Goal: Unclear

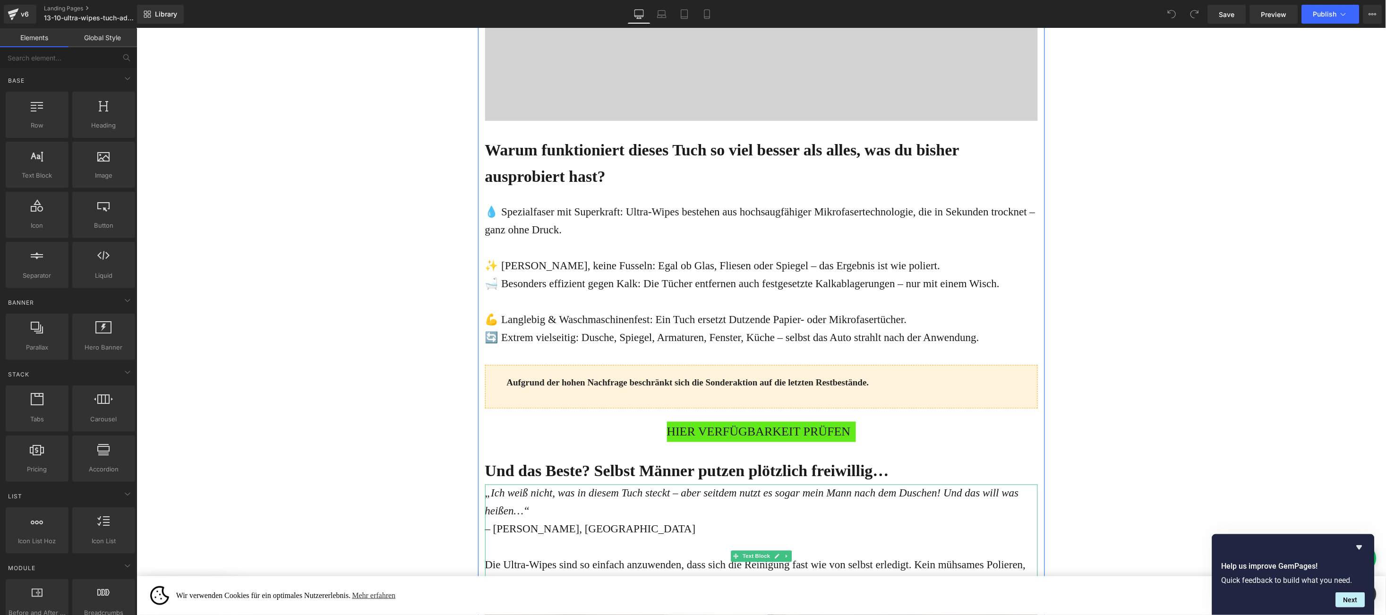
scroll to position [1701, 0]
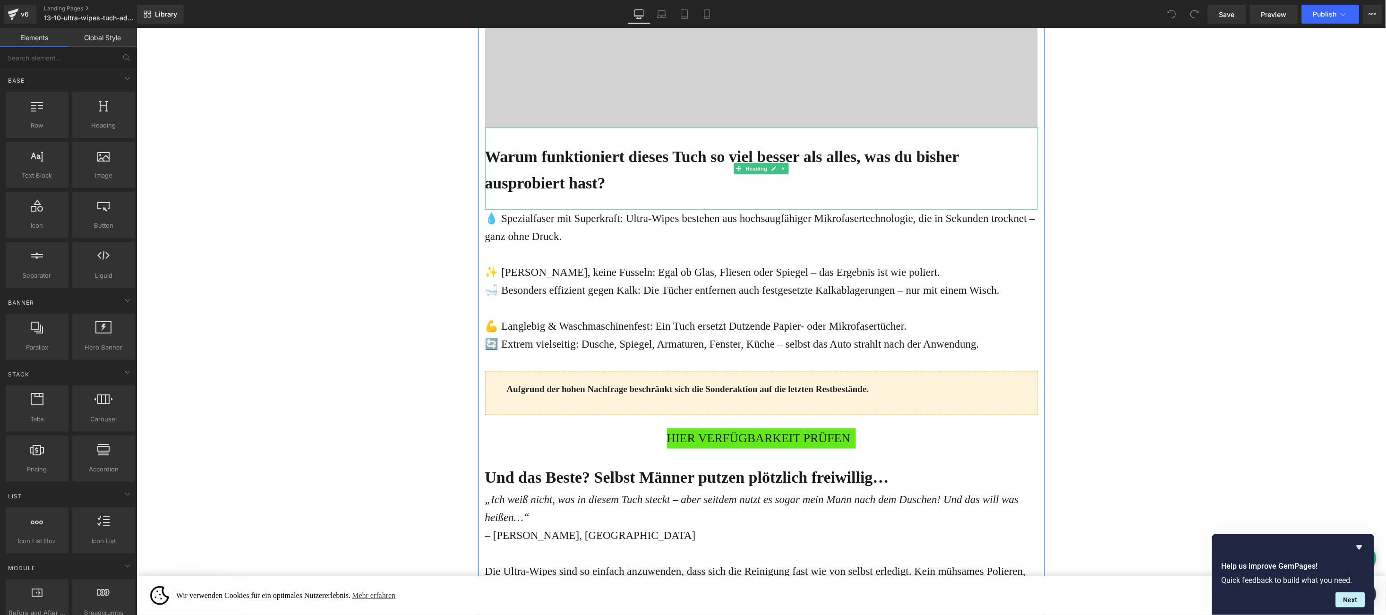
click at [695, 177] on h1 "Warum funktioniert dieses Tuch so viel besser als alles, was du bisher ausprobi…" at bounding box center [761, 169] width 553 height 53
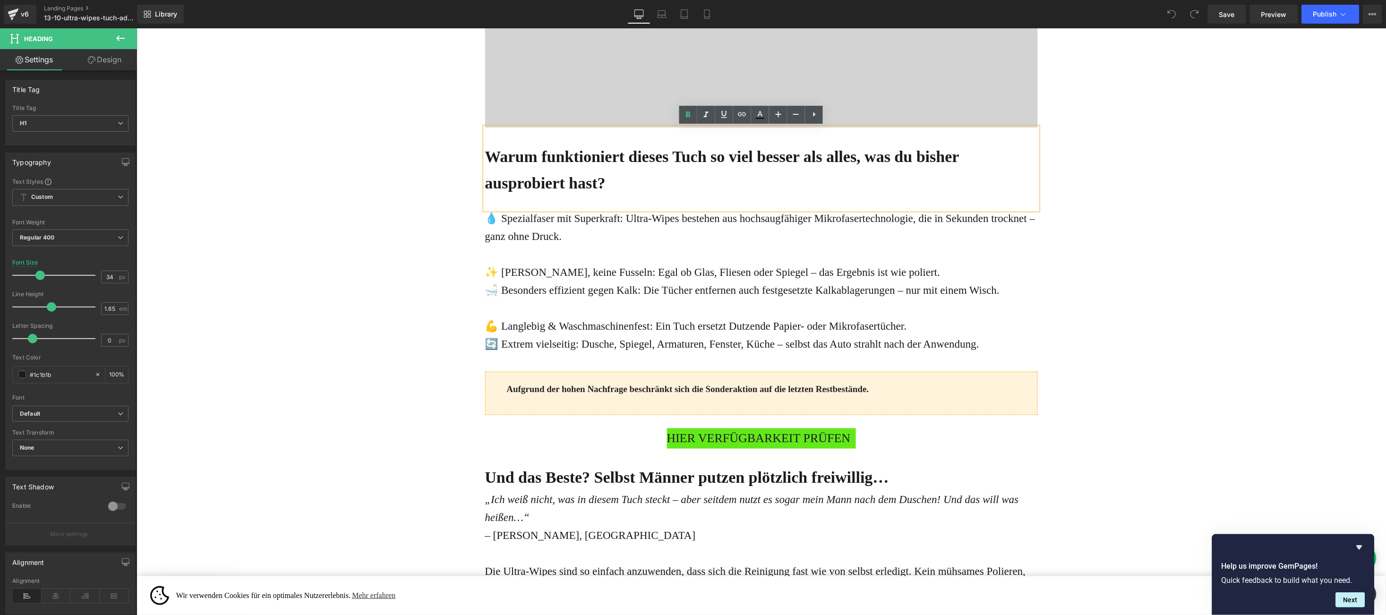
click at [1057, 171] on div "Online-Ratgeber Haus & Wohnen Heading Advertorial Text Block Row Row Liquid „Ic…" at bounding box center [761, 456] width 1250 height 4258
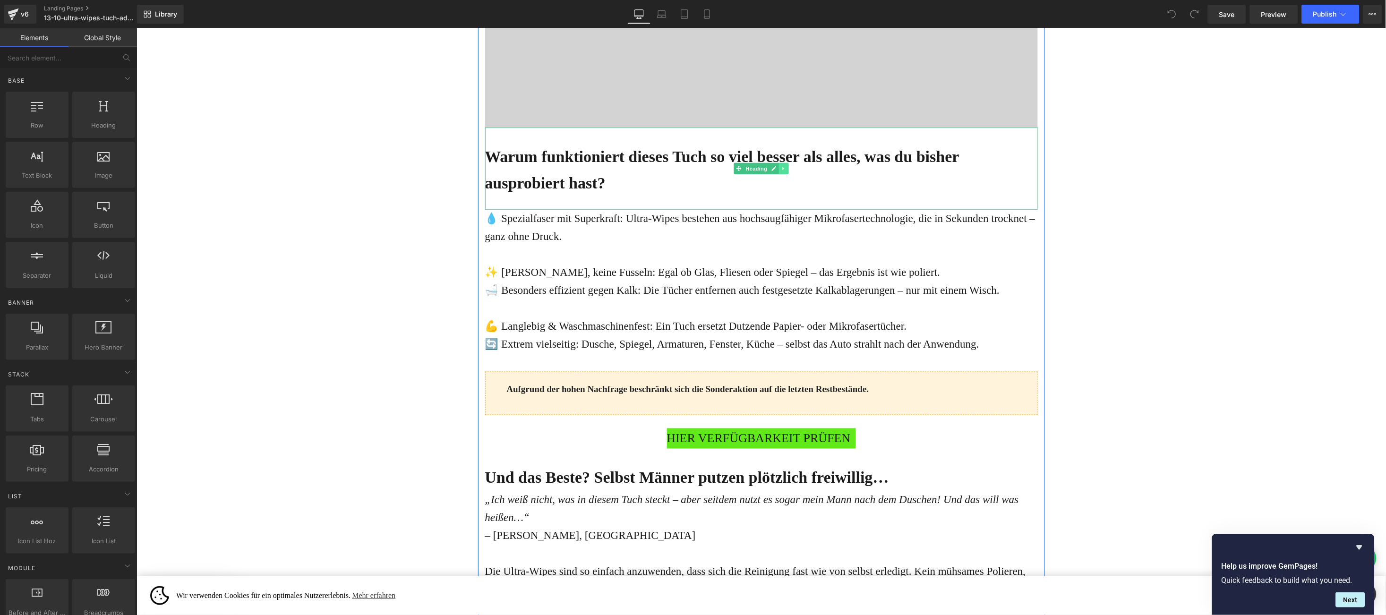
click at [781, 167] on icon at bounding box center [783, 168] width 5 height 6
click at [776, 168] on icon at bounding box center [778, 167] width 5 height 5
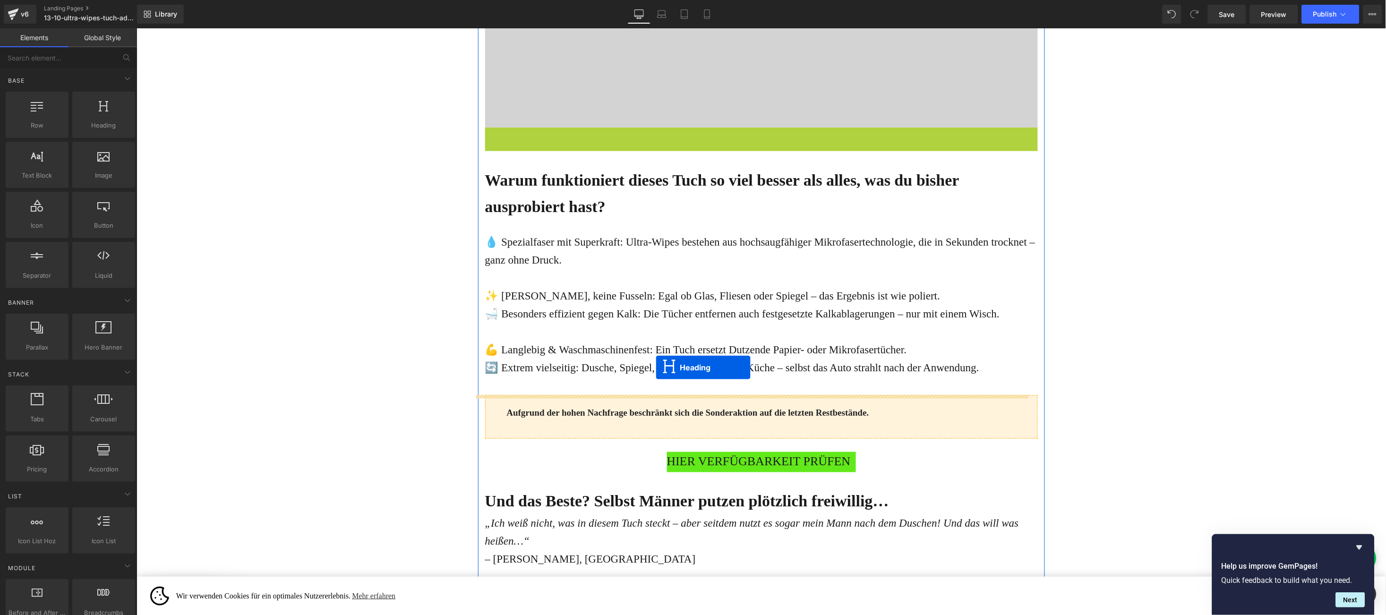
drag, startPoint x: 712, startPoint y: 178, endPoint x: 798, endPoint y: 79, distance: 131.3
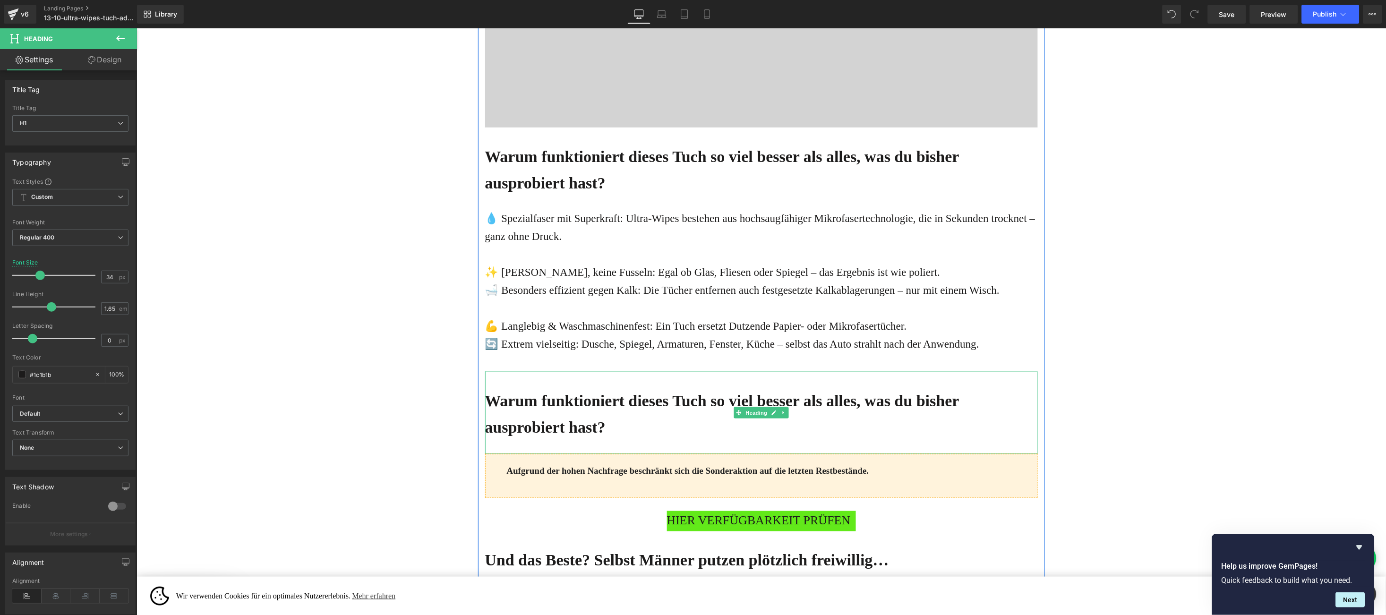
click at [516, 405] on b "Warum funktioniert dieses Tuch so viel besser als alles, was du bisher ausprobi…" at bounding box center [722, 414] width 474 height 44
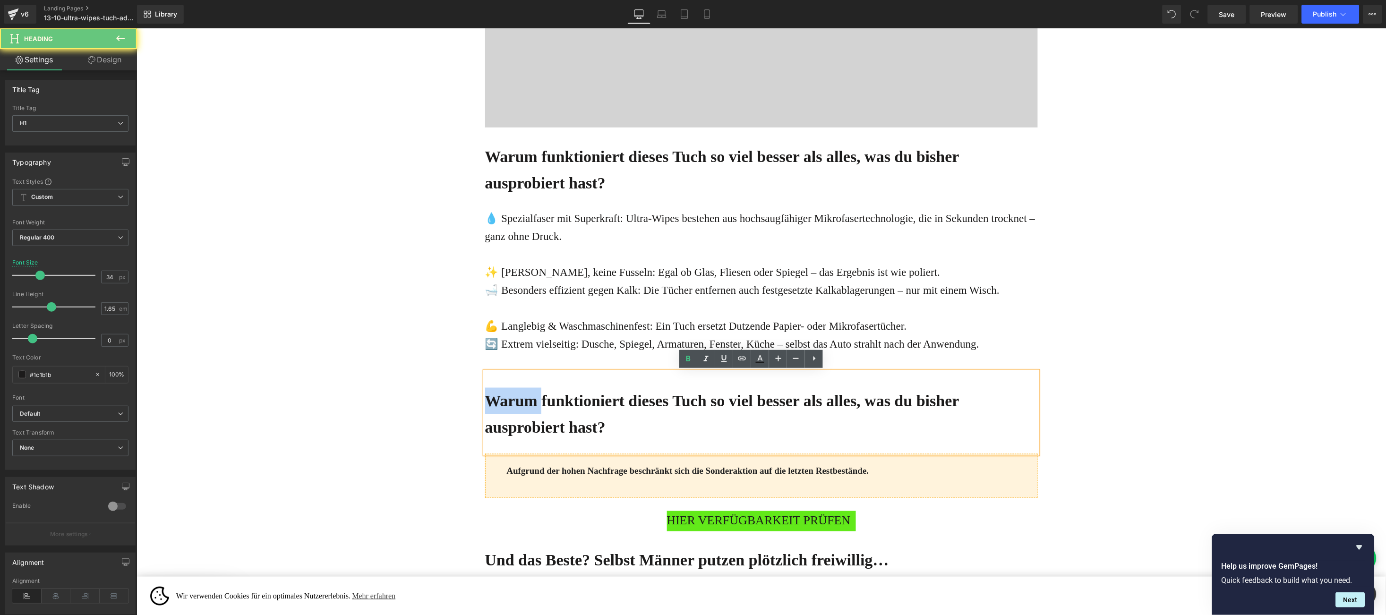
click at [516, 405] on b "Warum funktioniert dieses Tuch so viel besser als alles, was du bisher ausprobi…" at bounding box center [722, 414] width 474 height 44
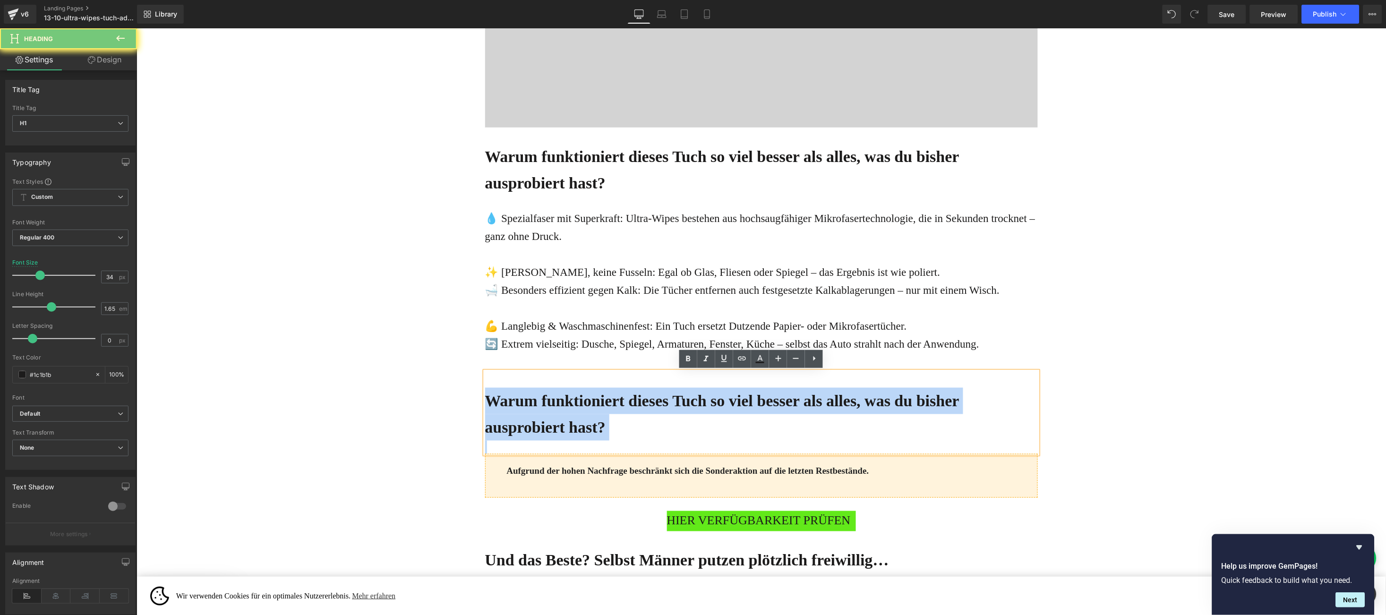
paste div
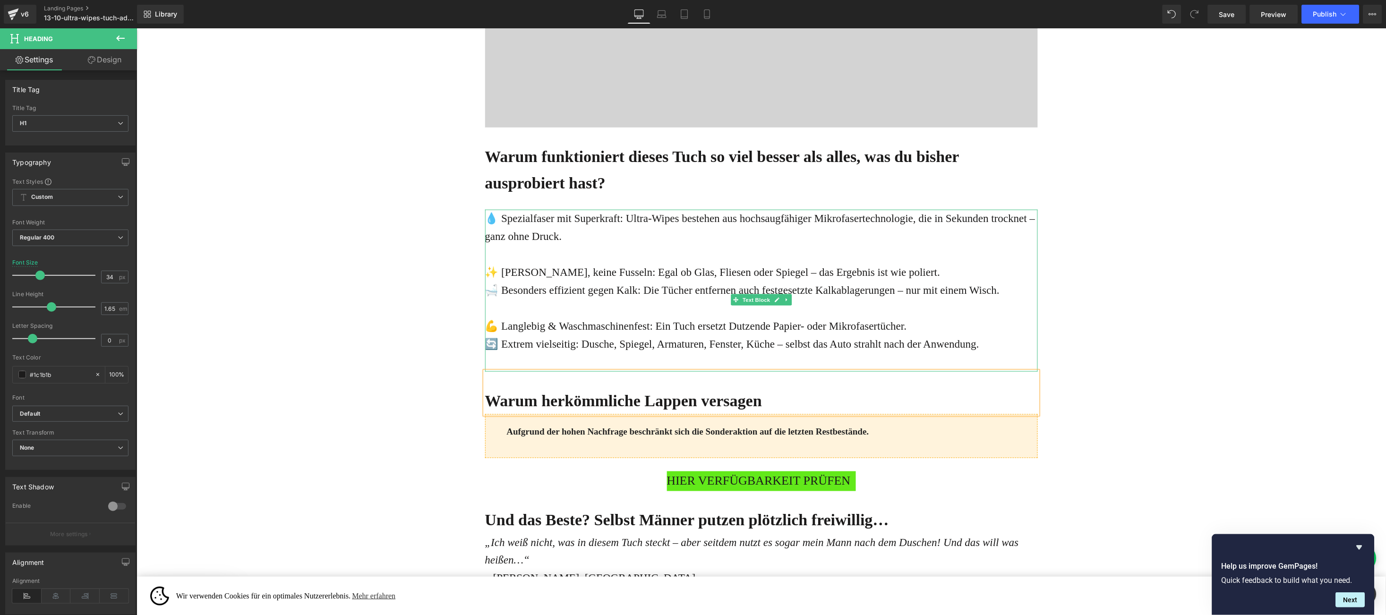
click at [621, 308] on p at bounding box center [761, 308] width 553 height 18
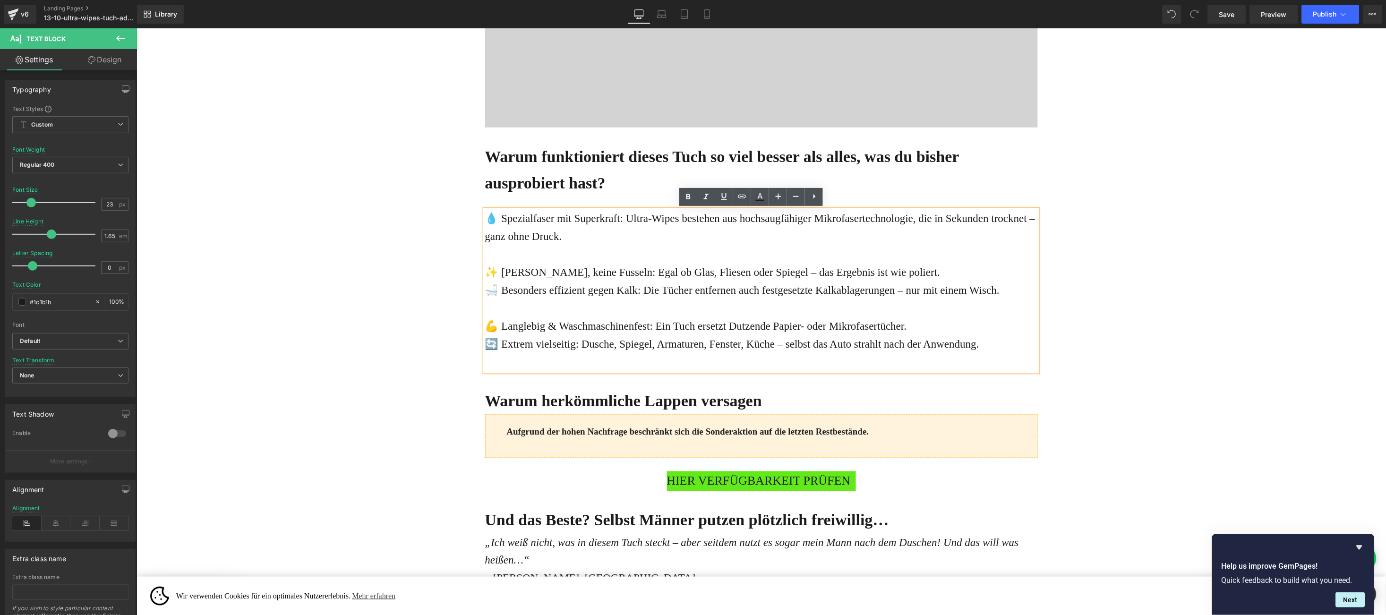
click at [1081, 195] on div "Online-Ratgeber Haus & Wohnen Heading Advertorial Text Block Row Row Liquid „Ic…" at bounding box center [761, 477] width 1250 height 4300
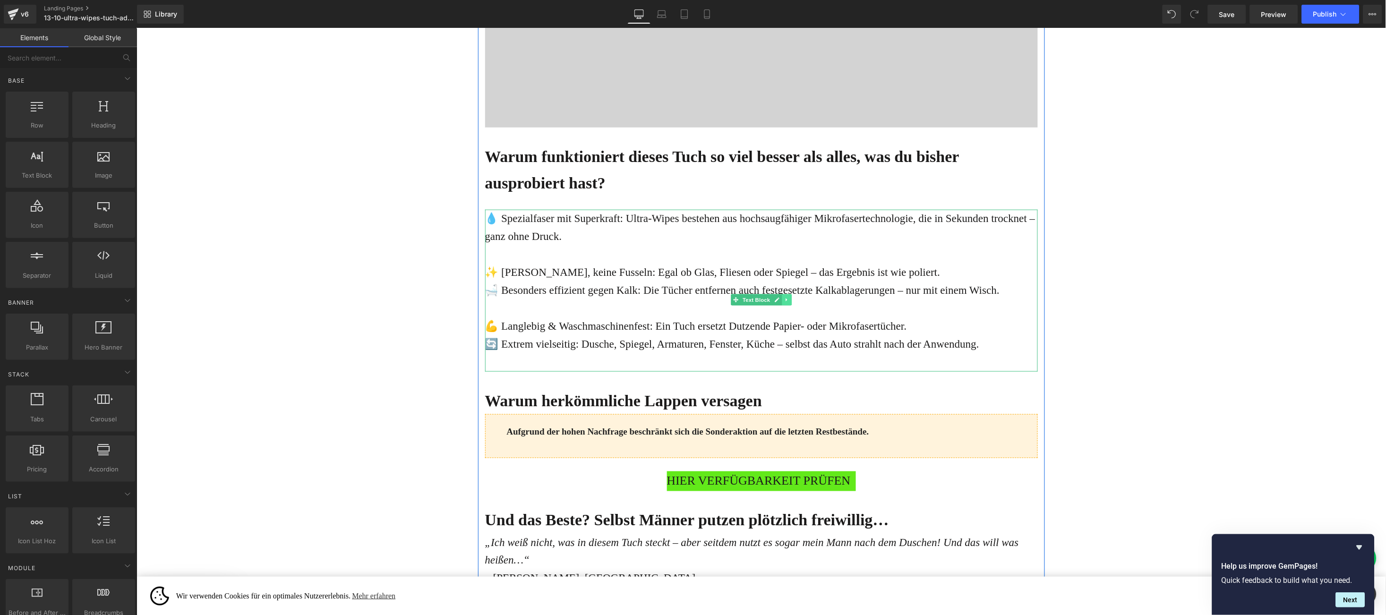
click at [785, 298] on icon at bounding box center [785, 299] width 1 height 3
click at [777, 299] on link at bounding box center [782, 299] width 10 height 11
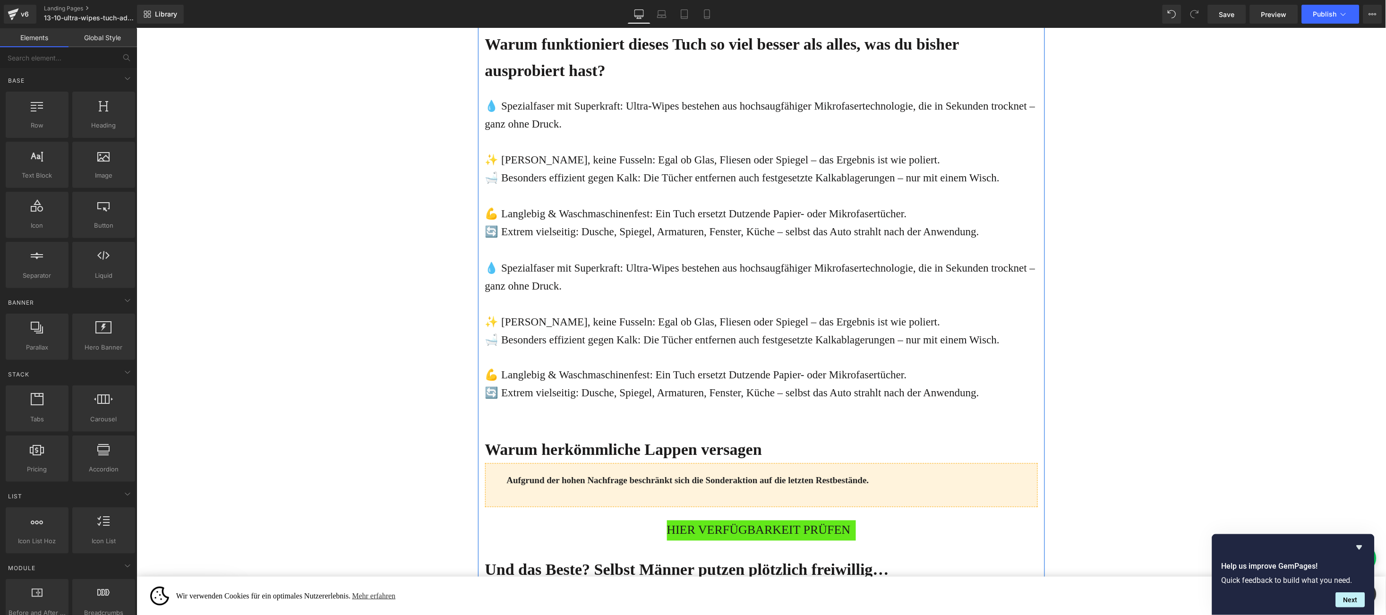
scroll to position [1843, 0]
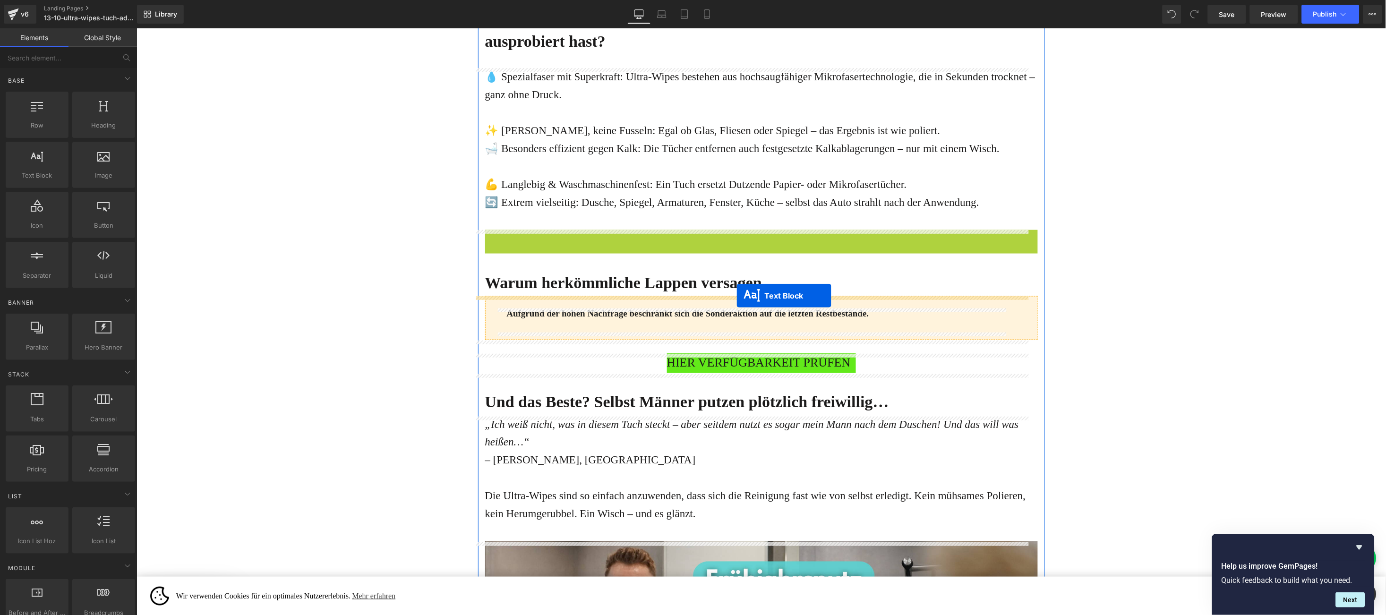
drag, startPoint x: 724, startPoint y: 318, endPoint x: 737, endPoint y: 295, distance: 26.7
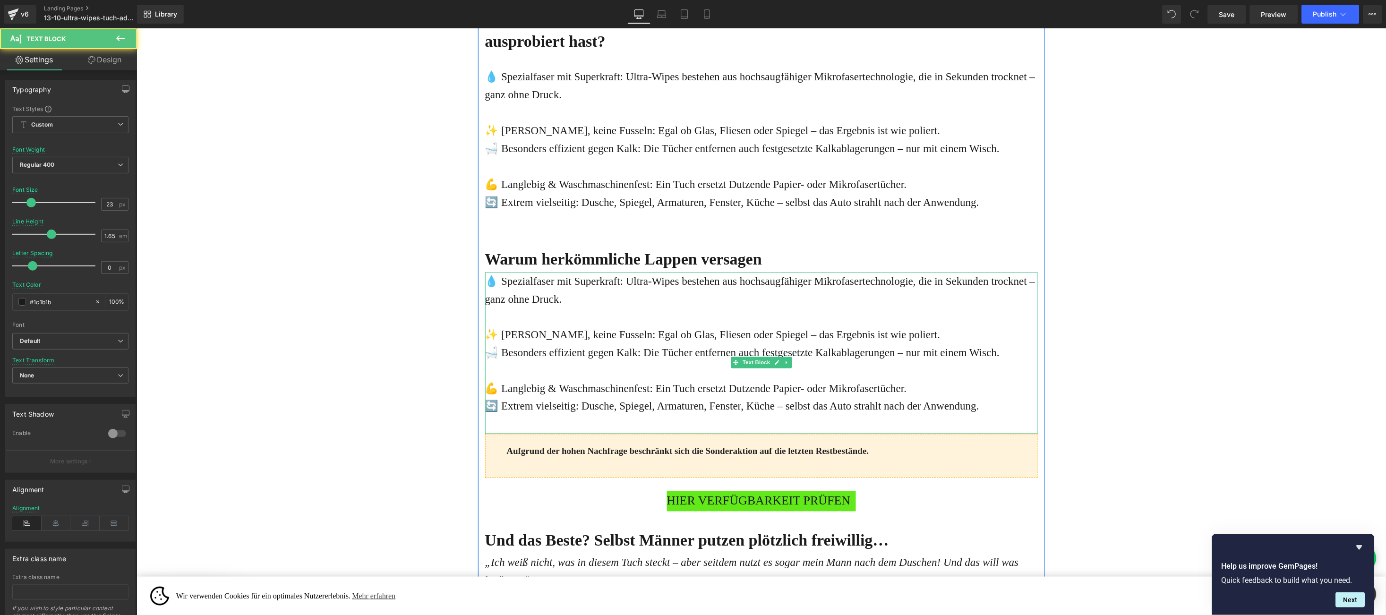
click at [584, 400] on p "🔄 Extrem vielseitig: Dusche, Spiegel, Armaturen, Fenster, Küche – selbst das Au…" at bounding box center [761, 406] width 553 height 18
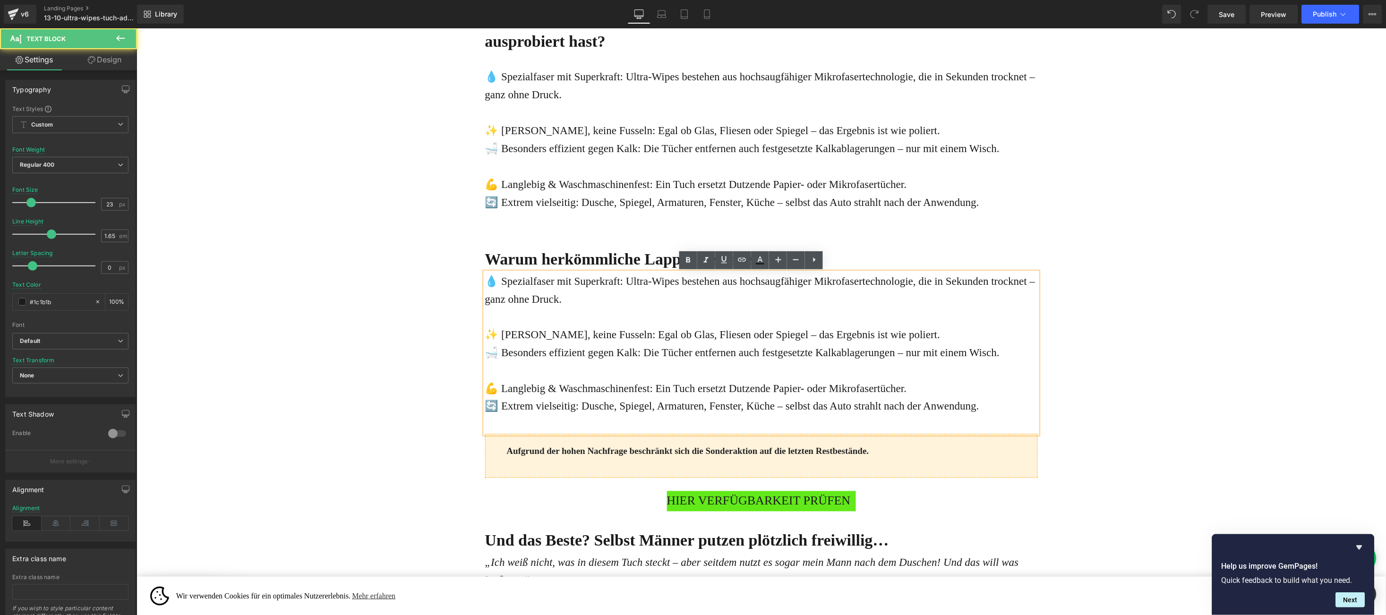
click at [988, 408] on p "🔄 Extrem vielseitig: Dusche, Spiegel, Armaturen, Fenster, Küche – selbst das Au…" at bounding box center [761, 406] width 553 height 18
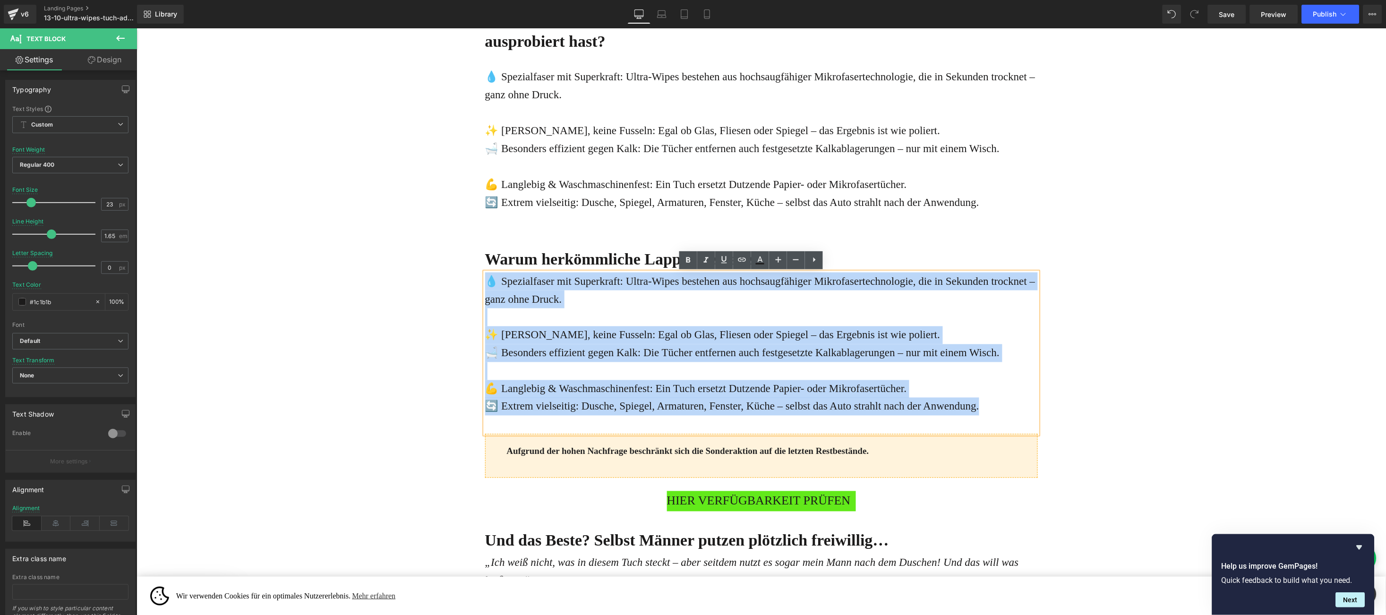
drag, startPoint x: 988, startPoint y: 408, endPoint x: 476, endPoint y: 282, distance: 527.1
click at [485, 282] on div "💧 Spezialfaser mit Superkraft: Ultra-Wipes bestehen aus hochsaugfähiger Mikrofa…" at bounding box center [761, 353] width 553 height 162
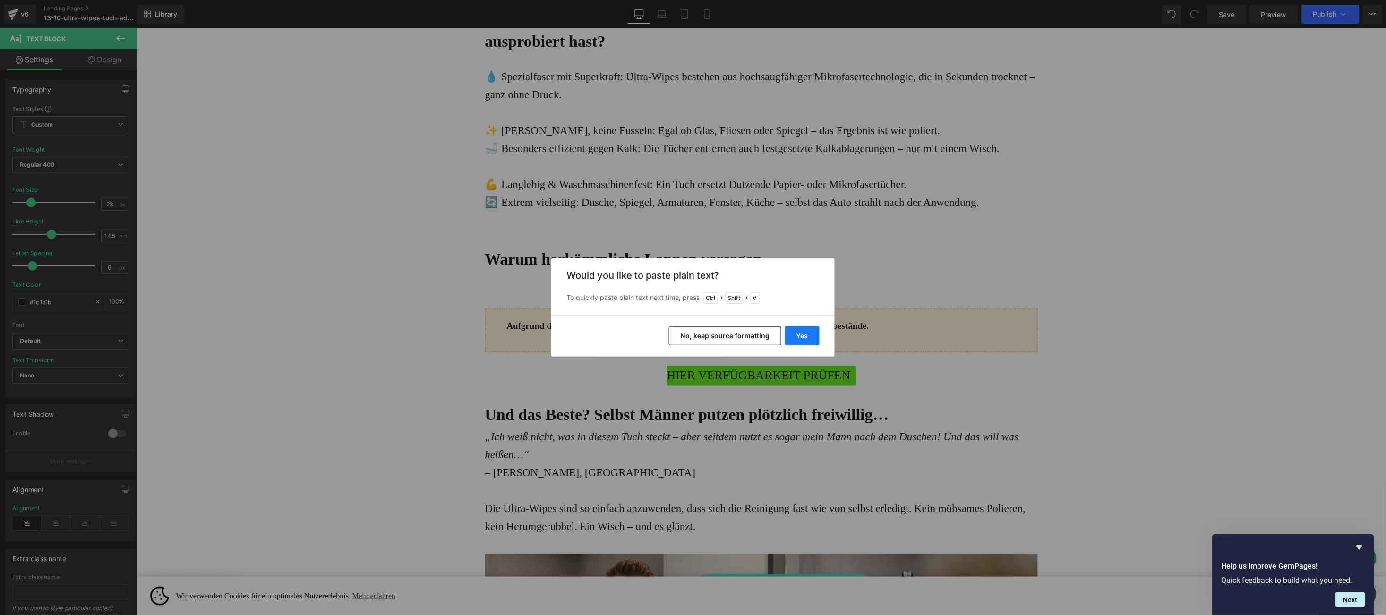
click at [795, 331] on button "Yes" at bounding box center [802, 336] width 34 height 19
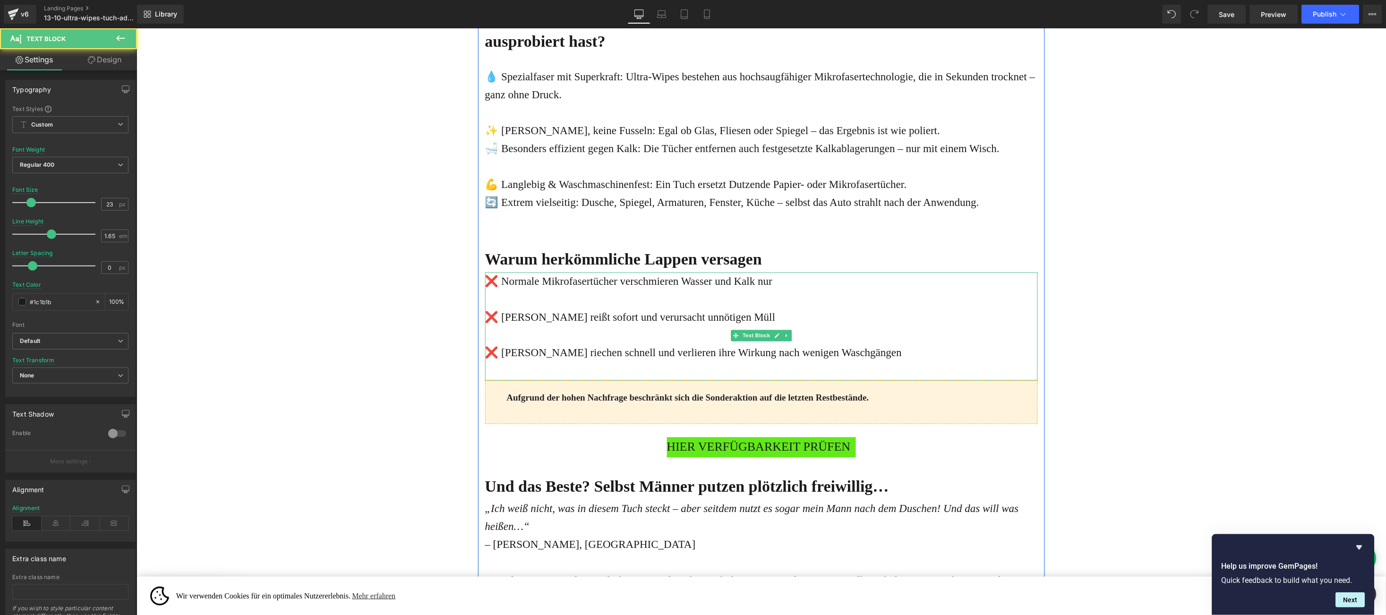
click at [548, 302] on p at bounding box center [761, 299] width 553 height 18
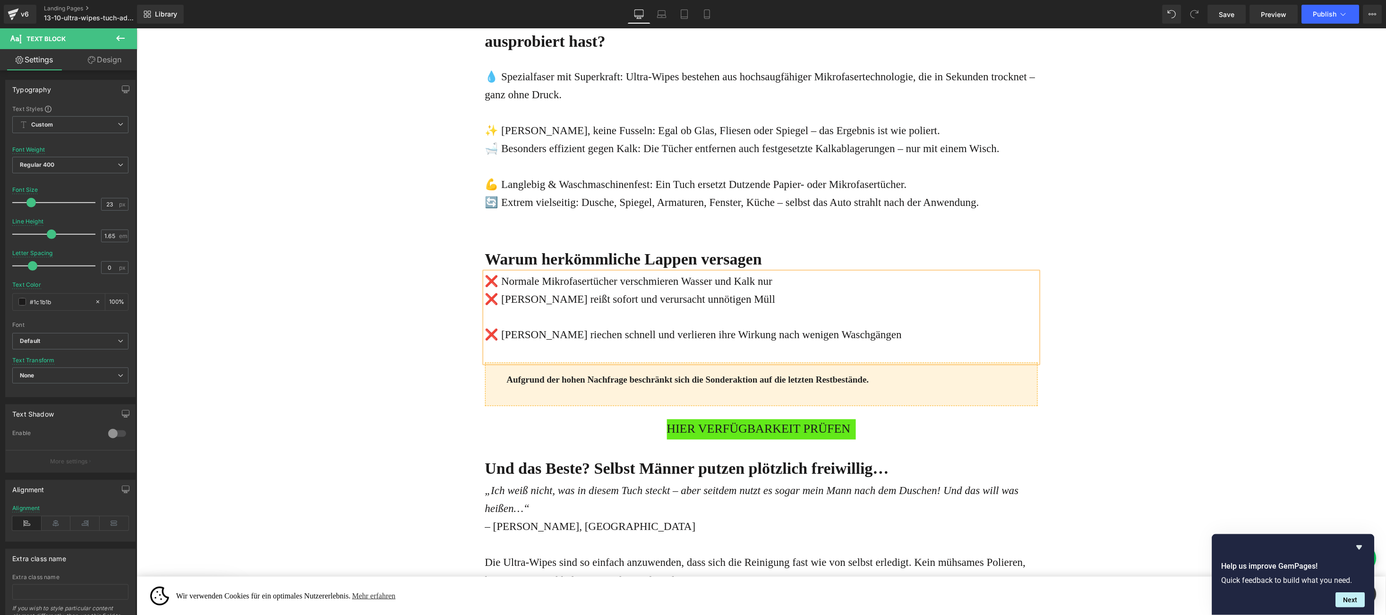
click at [537, 318] on p at bounding box center [761, 317] width 553 height 18
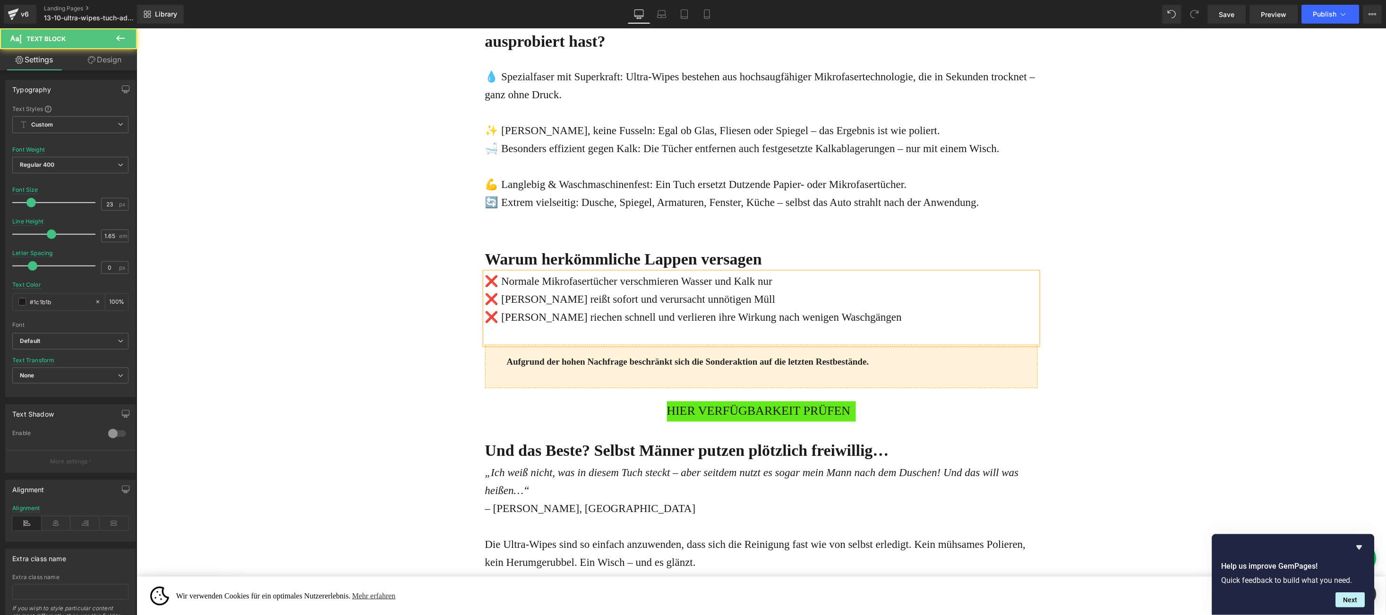
click at [430, 325] on div "Online-Ratgeber Haus & Wohnen Heading Advertorial Text Block Row Row Liquid „Ic…" at bounding box center [761, 371] width 1250 height 4373
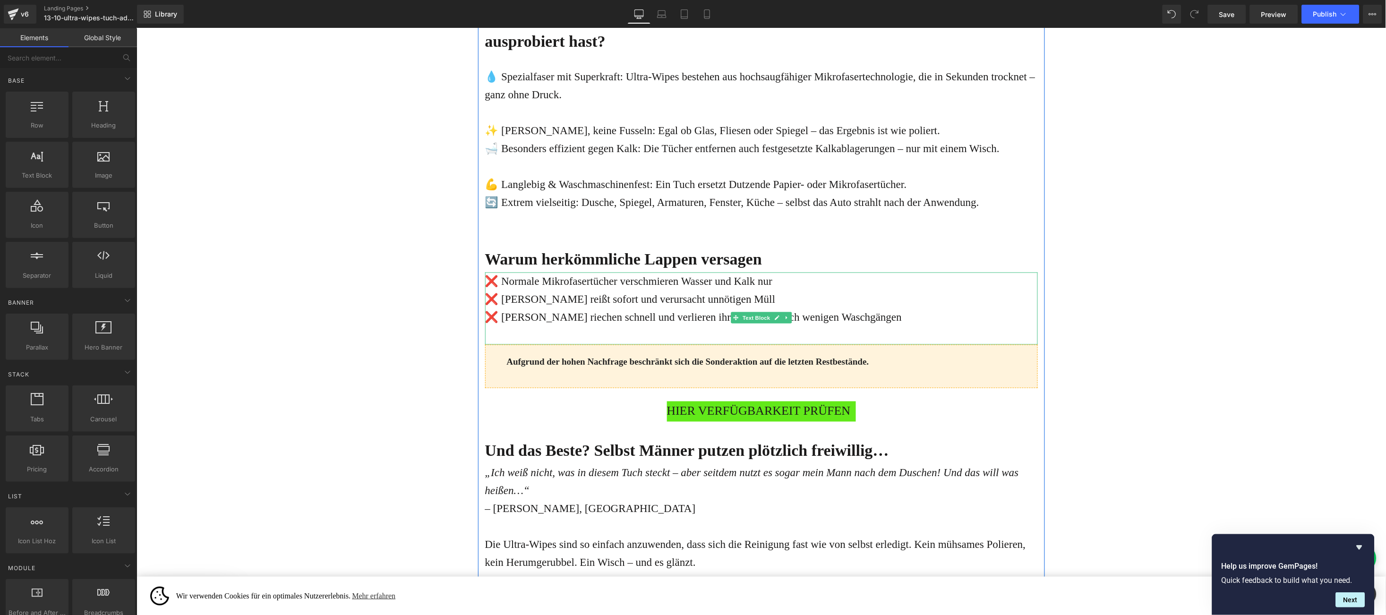
click at [890, 312] on p "❌ [PERSON_NAME] riechen schnell und verlieren ihre Wirkung nach wenigen Waschgä…" at bounding box center [761, 317] width 553 height 18
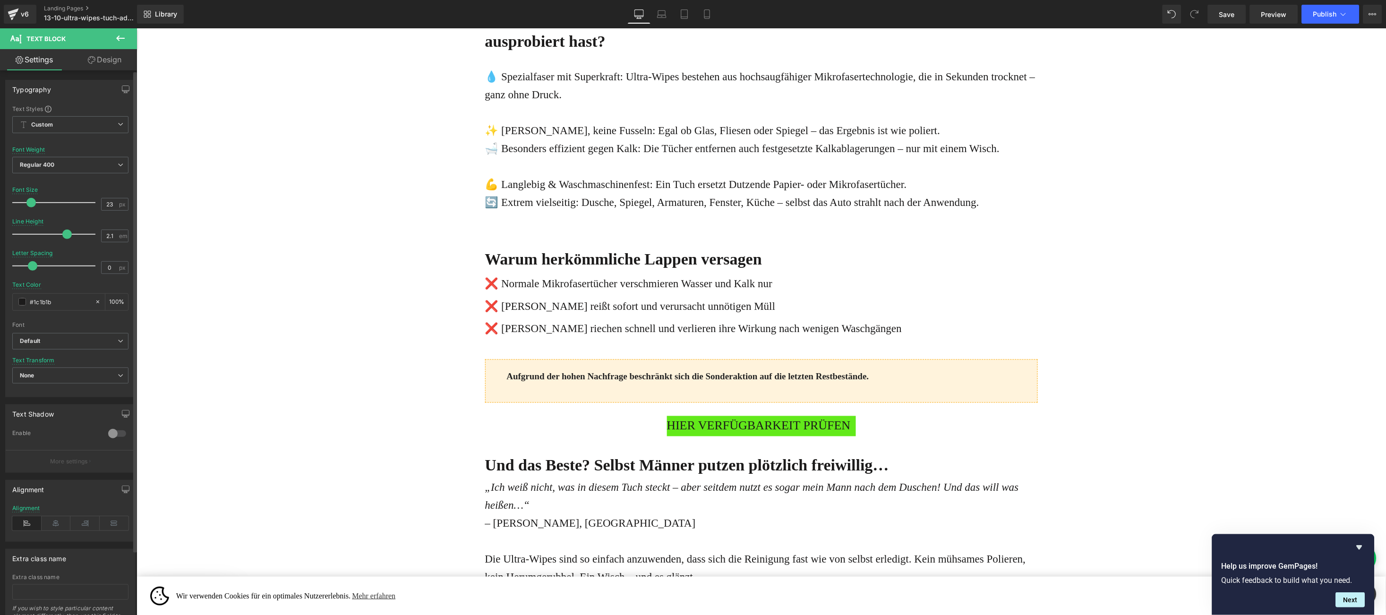
drag, startPoint x: 52, startPoint y: 236, endPoint x: 66, endPoint y: 232, distance: 15.3
click at [66, 232] on span at bounding box center [66, 234] width 9 height 9
type input "2"
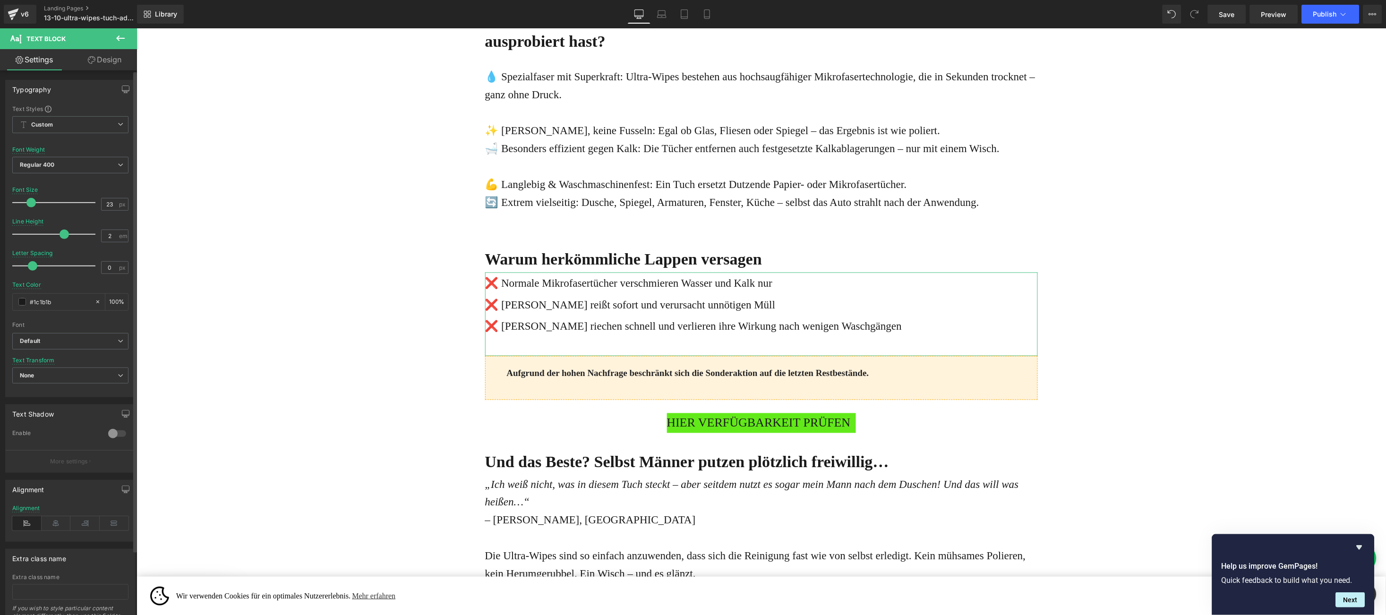
click at [65, 232] on span at bounding box center [64, 234] width 9 height 9
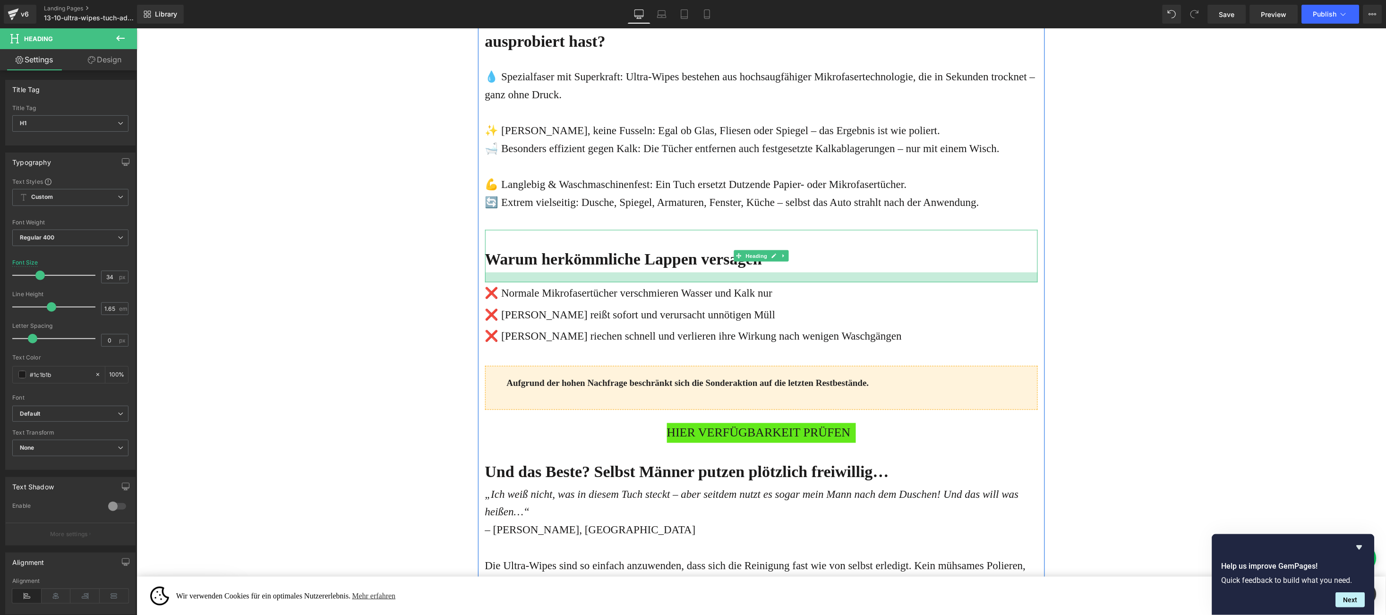
click at [688, 281] on div at bounding box center [761, 277] width 553 height 10
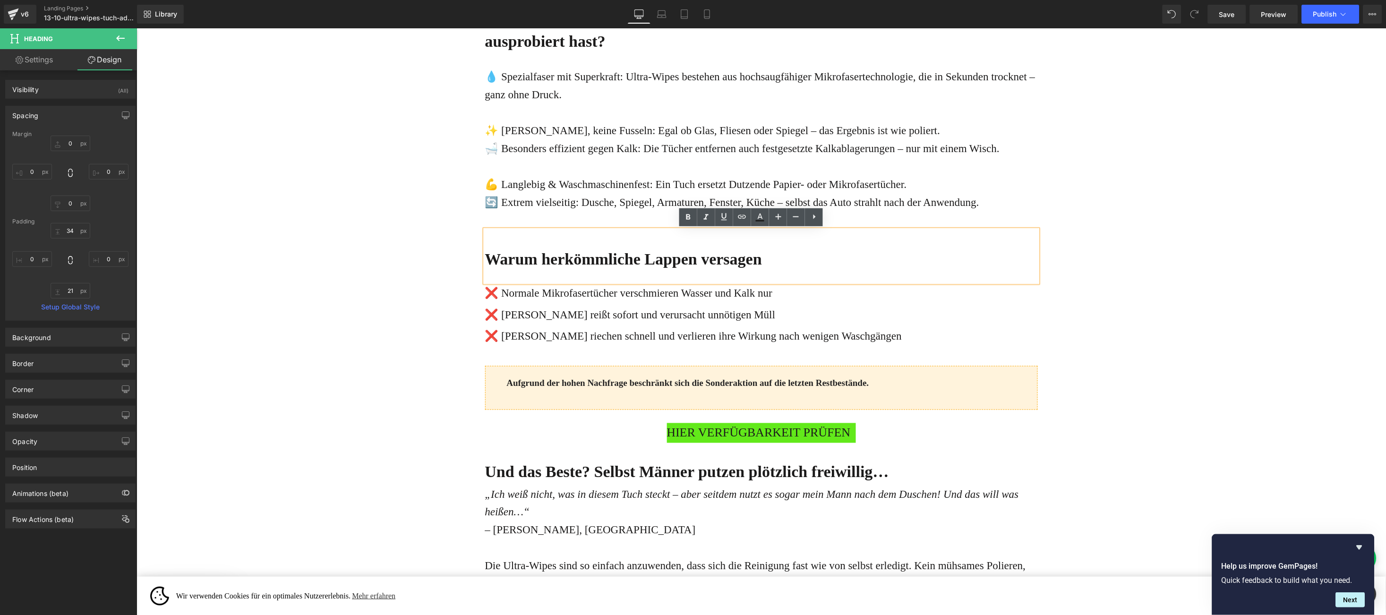
click at [622, 188] on p "💪 Langlebig & Waschmaschinenfest: Ein Tuch ersetzt Dutzende Papier- oder Mikrof…" at bounding box center [761, 184] width 553 height 18
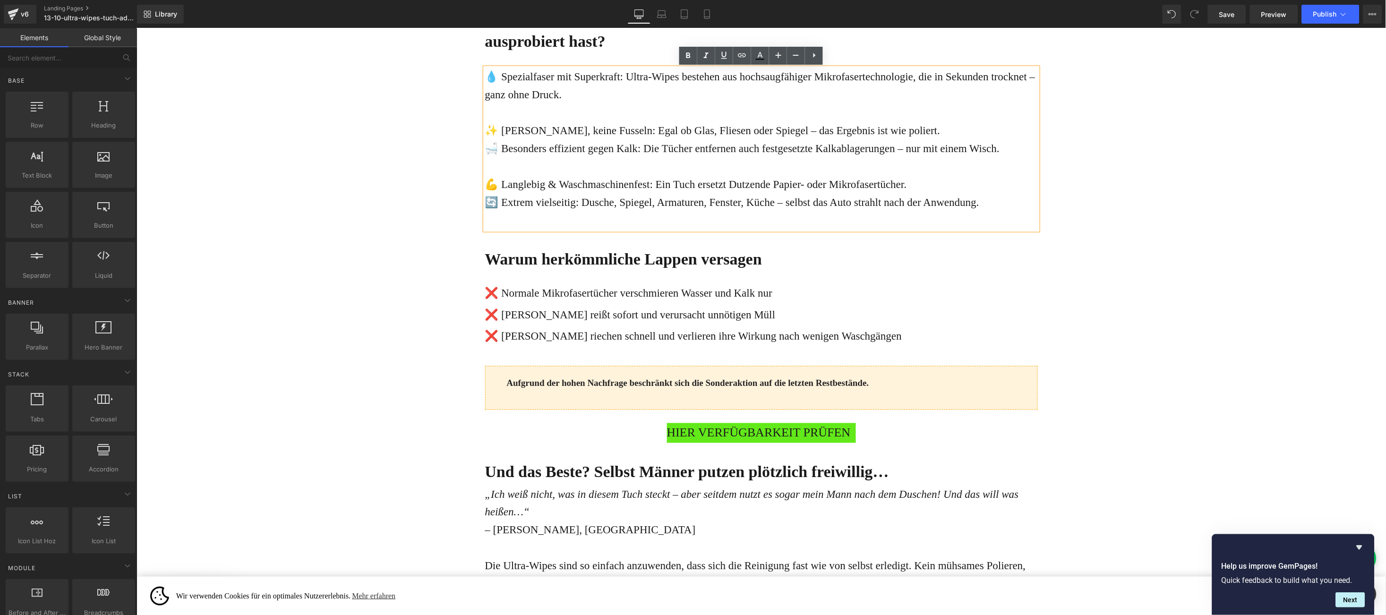
click at [438, 168] on div "Online-Ratgeber Haus & Wohnen Heading Advertorial Text Block Row Row Liquid „Ic…" at bounding box center [761, 382] width 1250 height 4394
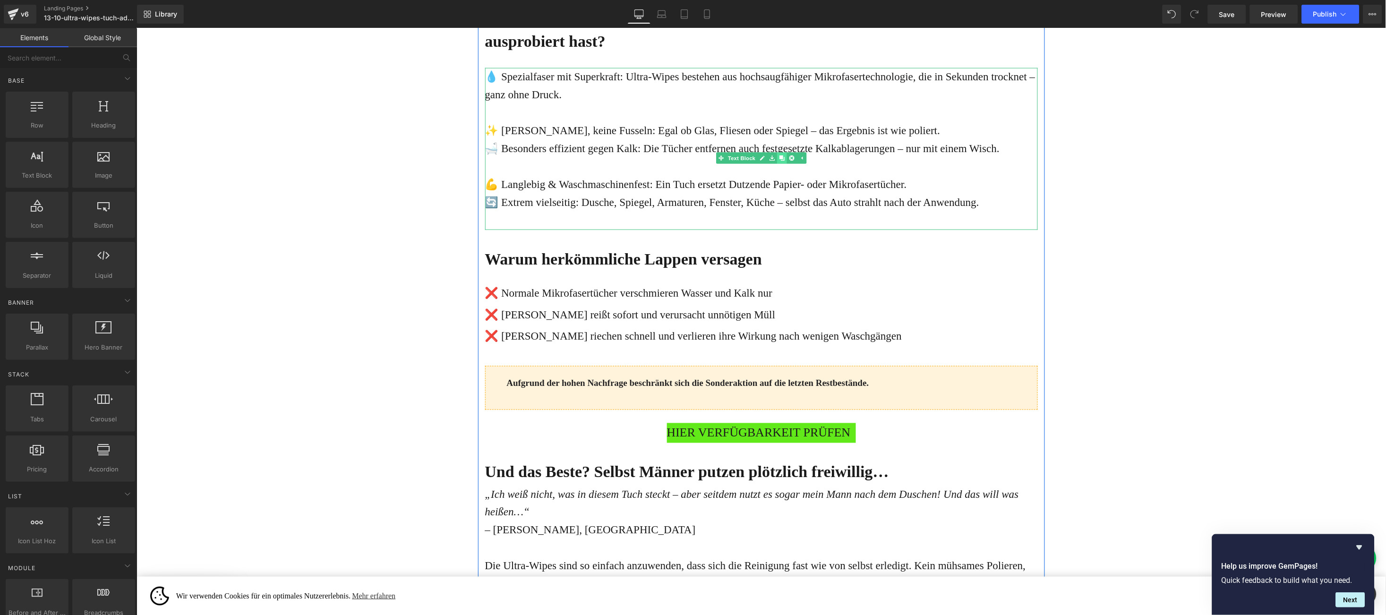
click at [779, 157] on icon at bounding box center [781, 157] width 5 height 5
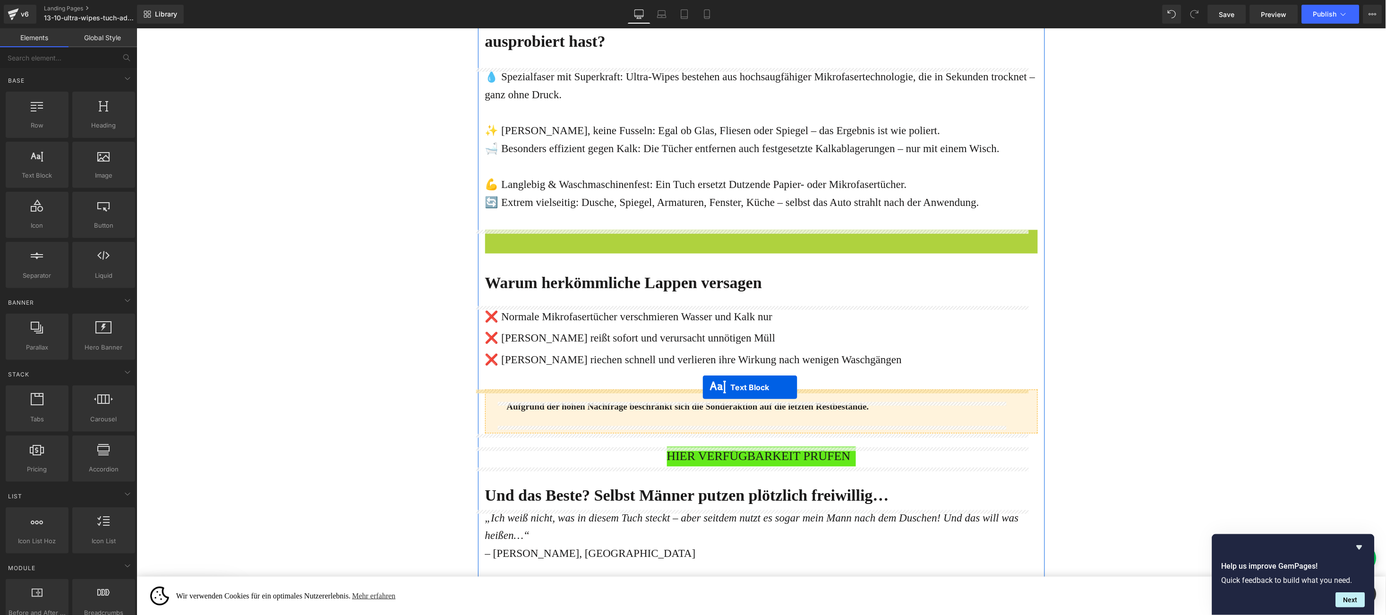
drag, startPoint x: 722, startPoint y: 318, endPoint x: 702, endPoint y: 387, distance: 72.2
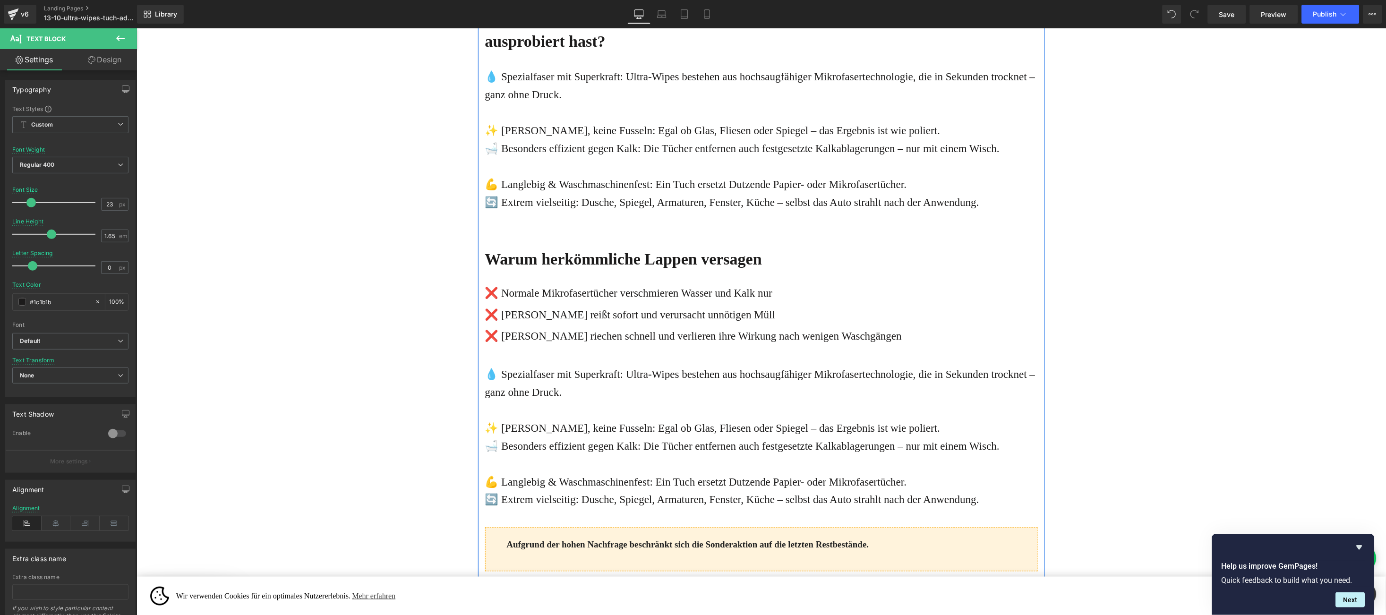
click at [541, 443] on p "🛁 Besonders effizient gegen Kalk: Die Tücher entfernen auch festgesetzte Kalkab…" at bounding box center [761, 447] width 553 height 18
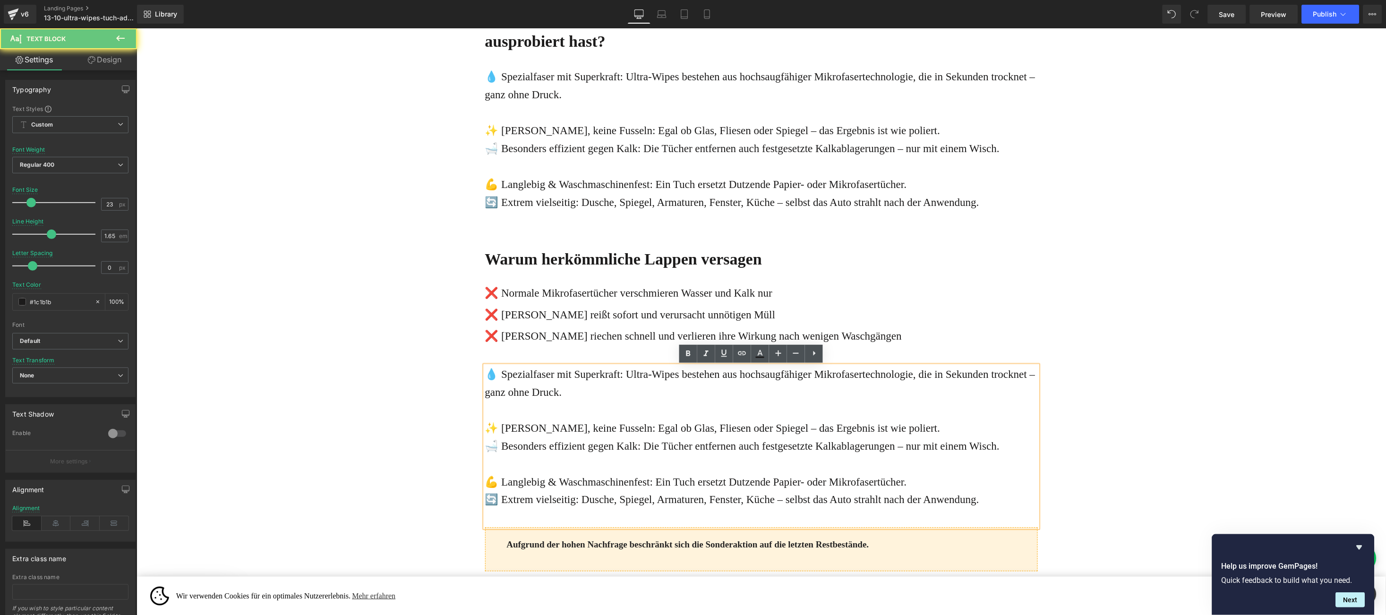
click at [485, 372] on span "💧 Spezialfaser mit Superkraft: Ultra-Wipes bestehen aus hochsaugfähiger Mikrofa…" at bounding box center [760, 384] width 550 height 30
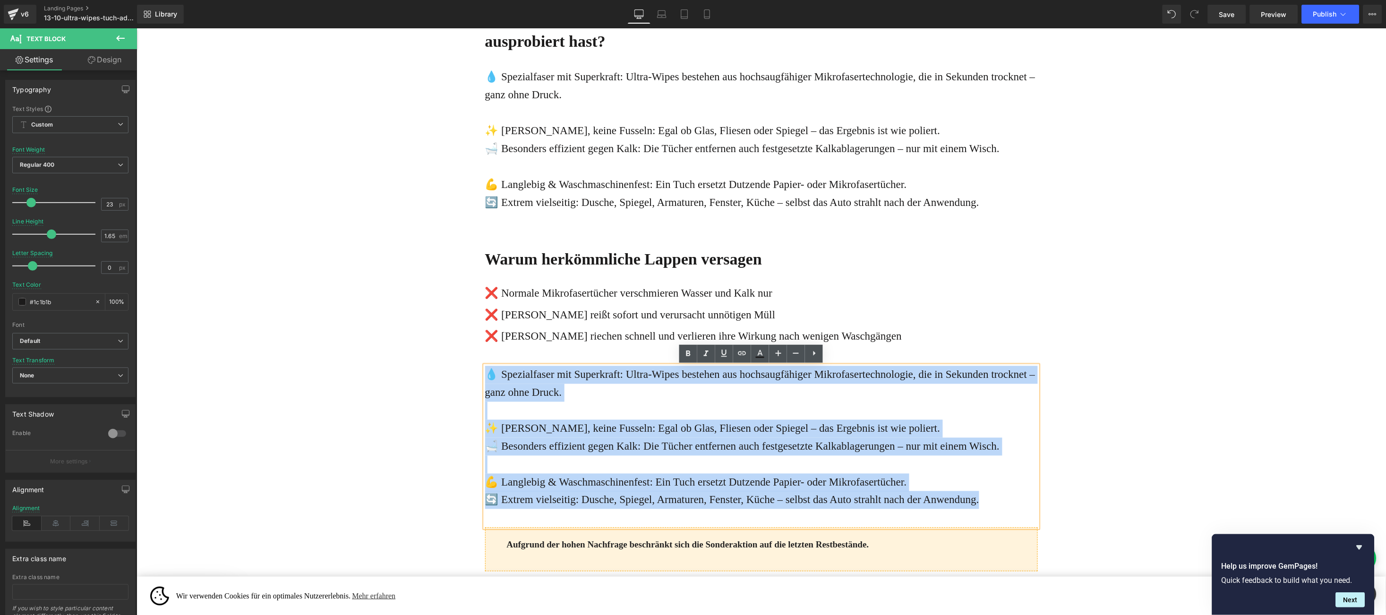
drag, startPoint x: 480, startPoint y: 372, endPoint x: 980, endPoint y: 501, distance: 515.7
click at [980, 501] on div "💧 Spezialfaser mit Superkraft: Ultra-Wipes bestehen aus hochsaugfähiger Mikrofa…" at bounding box center [761, 447] width 553 height 162
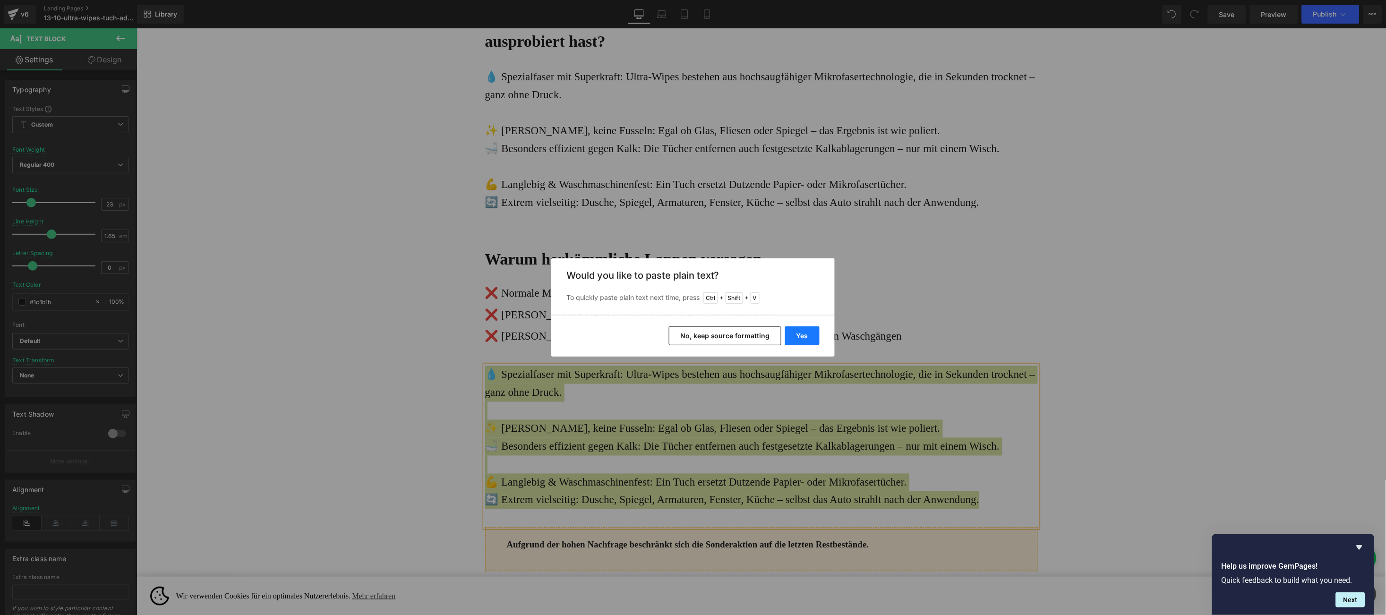
click at [800, 329] on button "Yes" at bounding box center [802, 336] width 34 height 19
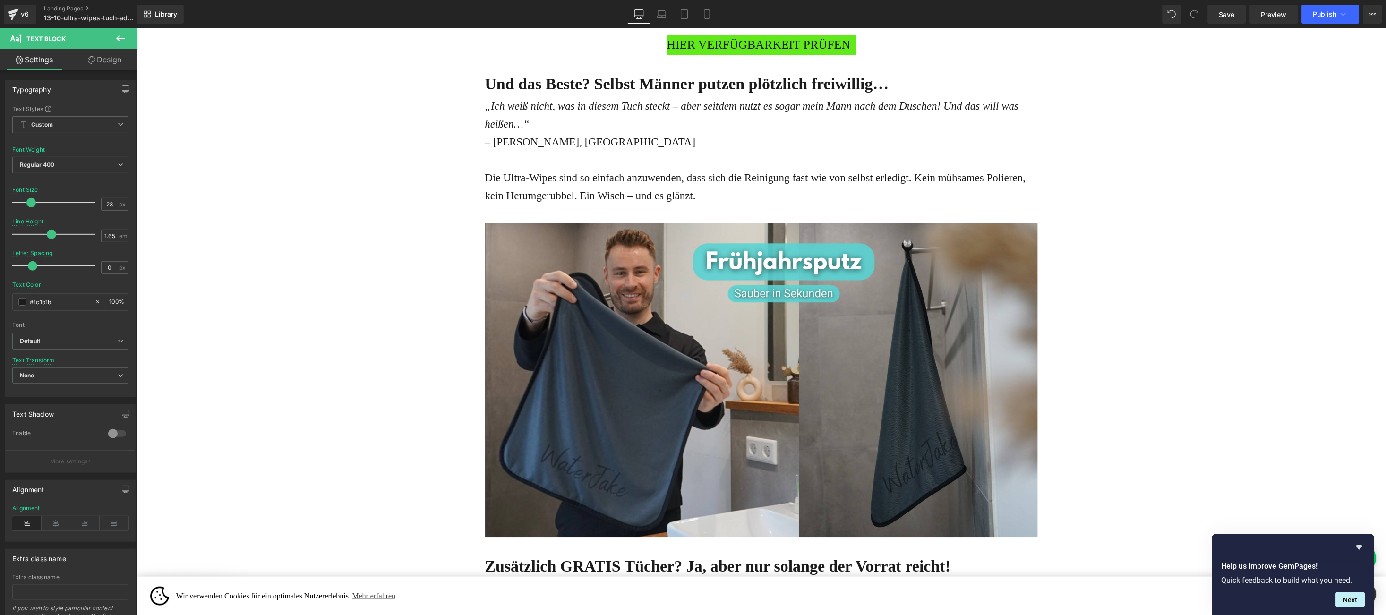
scroll to position [2693, 0]
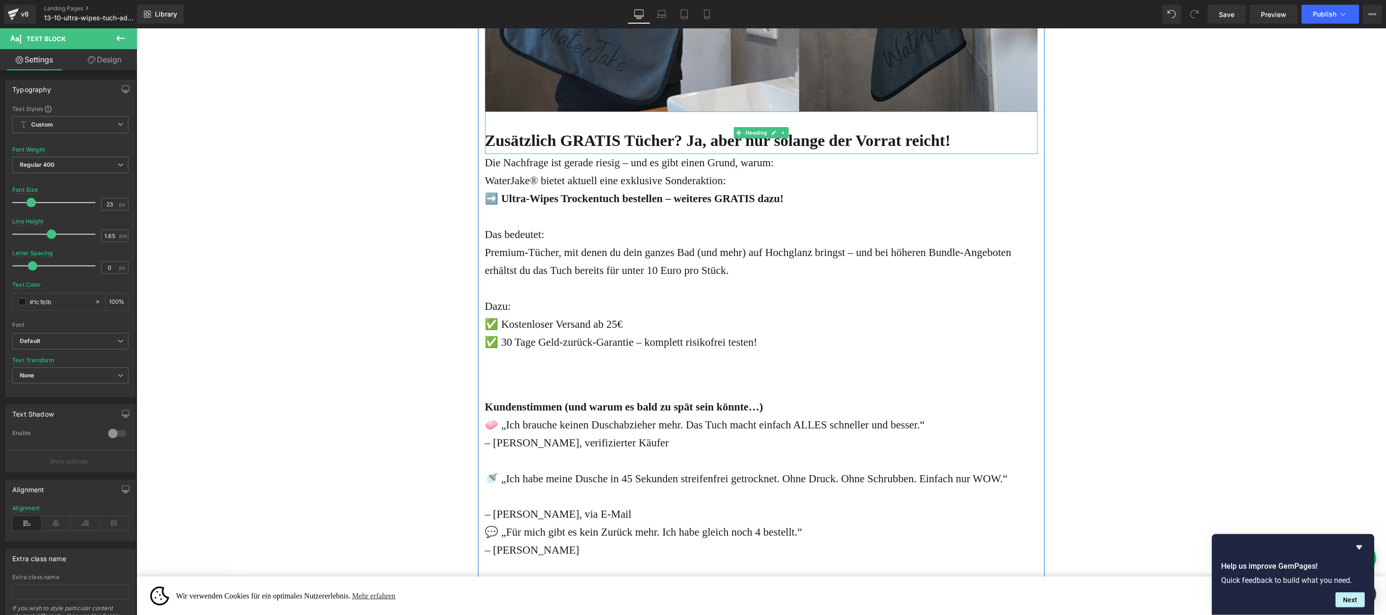
click at [506, 129] on h1 "Zusätzlich GRATIS Tücher? Ja, aber nur solange der Vorrat reicht!" at bounding box center [761, 140] width 553 height 26
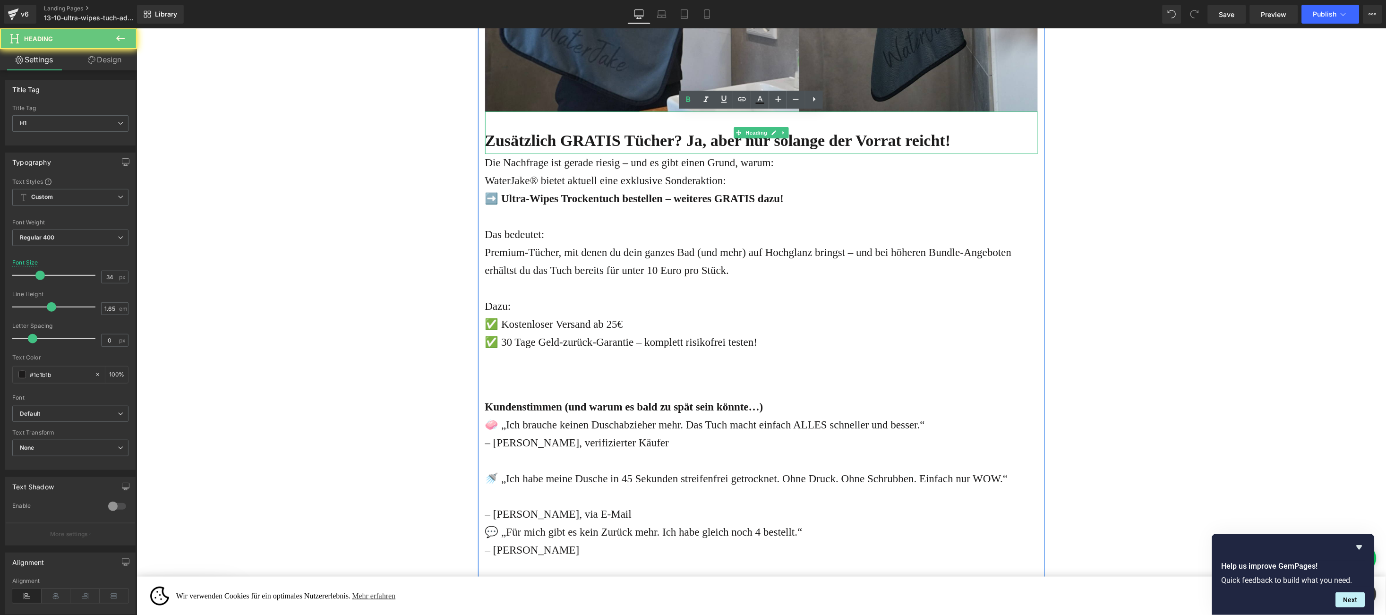
click at [502, 132] on b "Zusätzlich GRATIS Tücher? Ja, aber nur solange der Vorrat reicht!" at bounding box center [718, 139] width 466 height 17
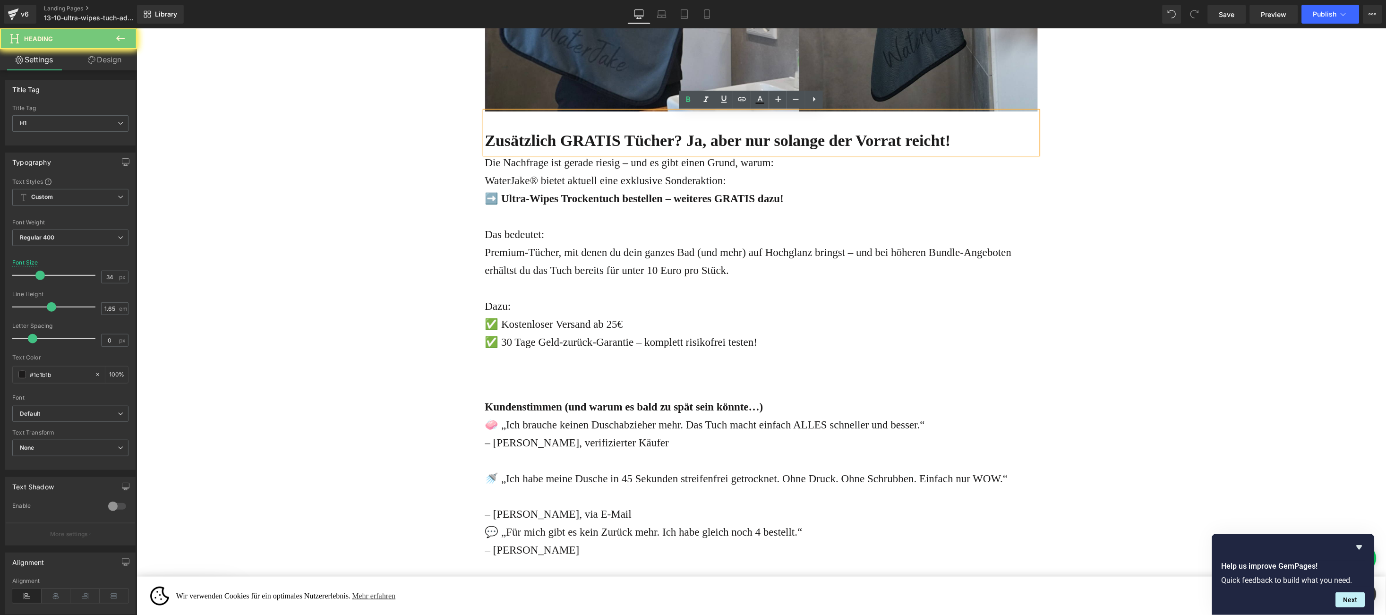
click at [502, 132] on b "Zusätzlich GRATIS Tücher? Ja, aber nur solange der Vorrat reicht!" at bounding box center [718, 139] width 466 height 17
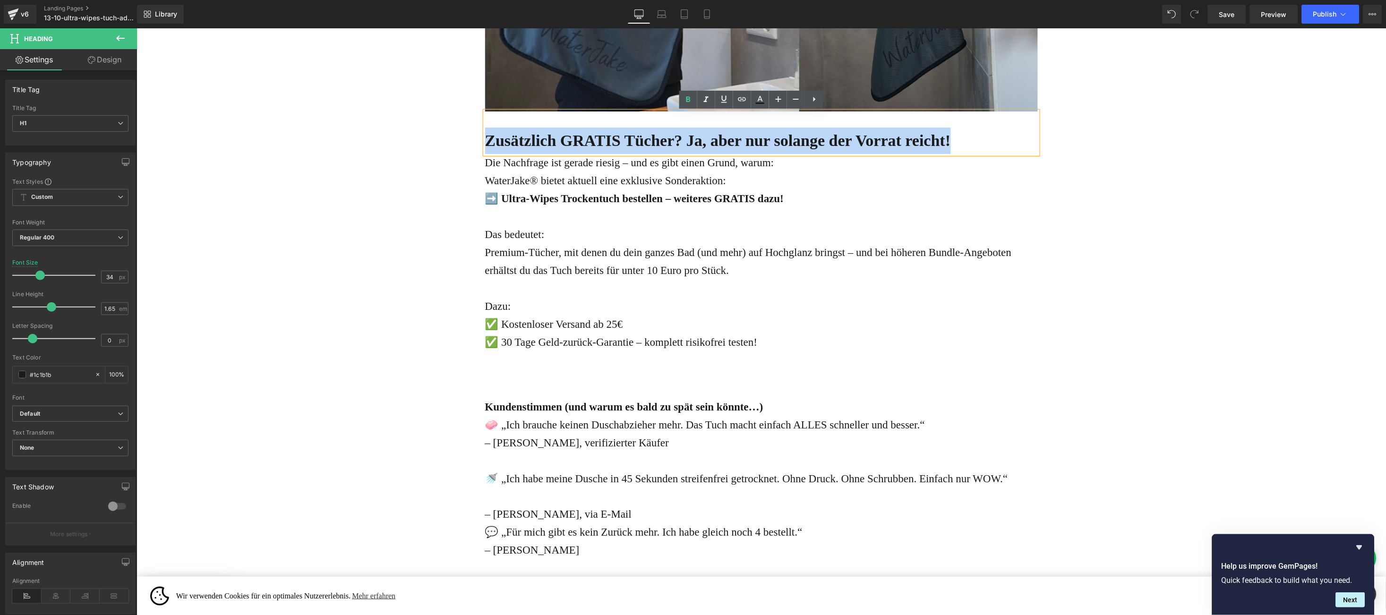
paste div
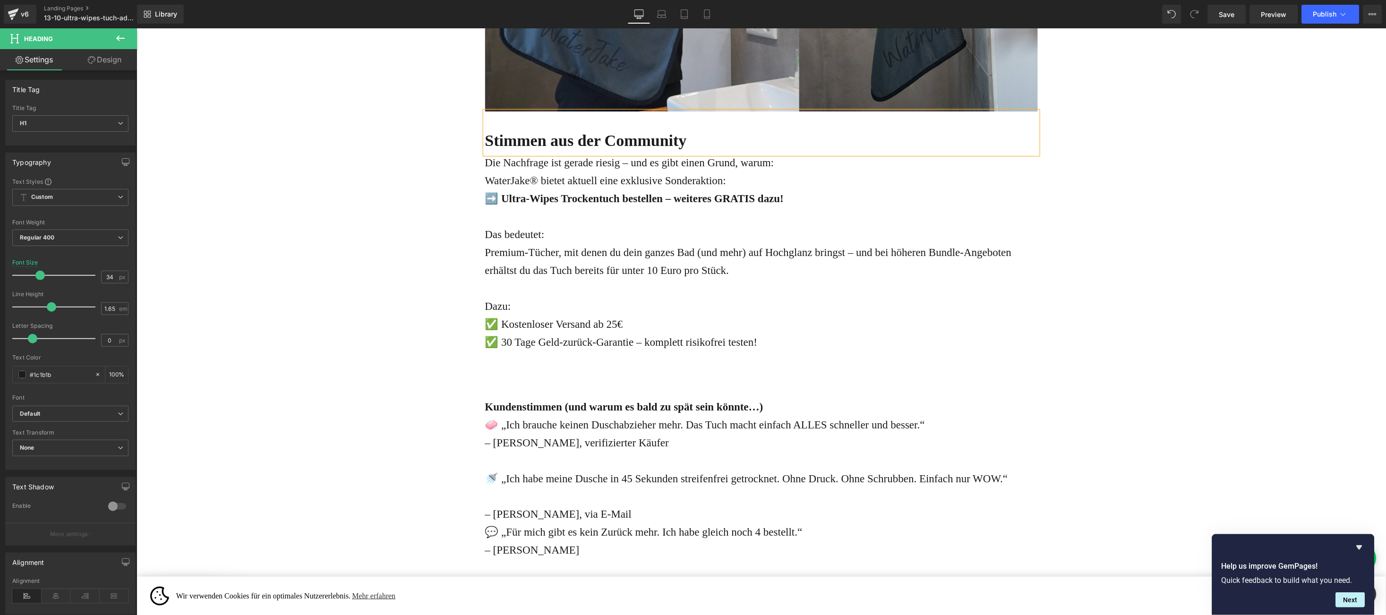
click at [498, 255] on div "Das bedeutet: Premium-Tücher, mit denen du dein ganzes Bad (und mehr) auf Hochg…" at bounding box center [761, 243] width 553 height 72
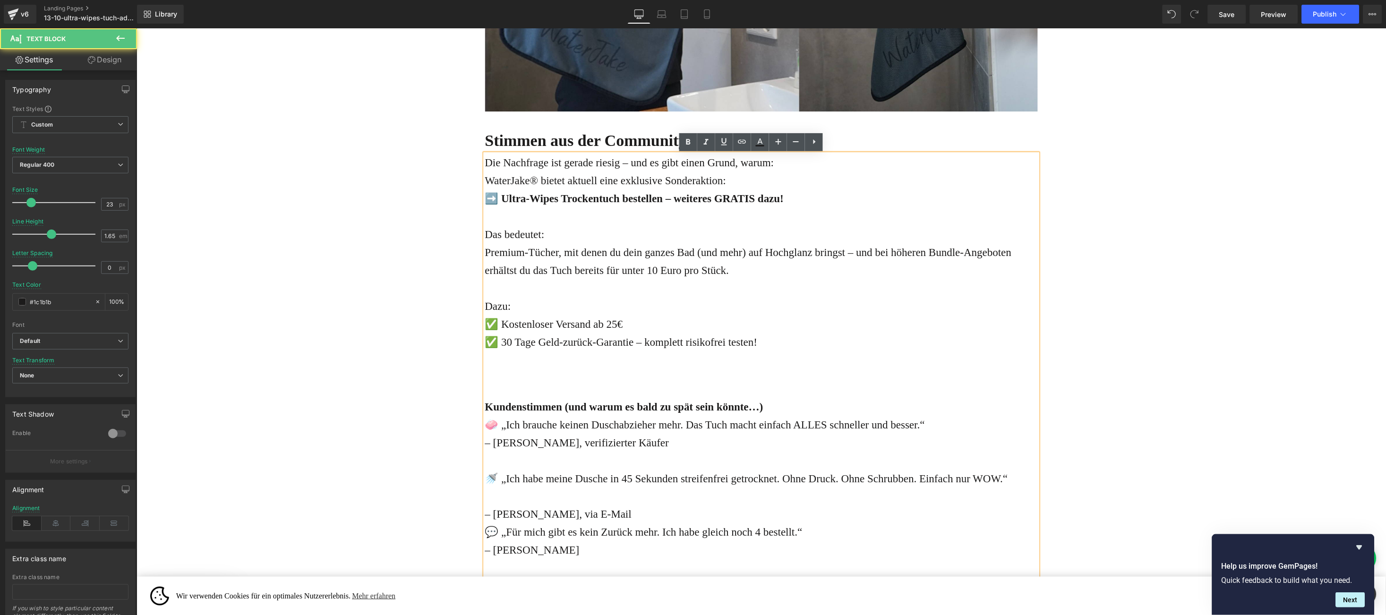
click at [485, 164] on div "Die Nachfrage ist gerade riesig – und es gibt einen Grund, warum: WaterJake® bi…" at bounding box center [761, 366] width 553 height 424
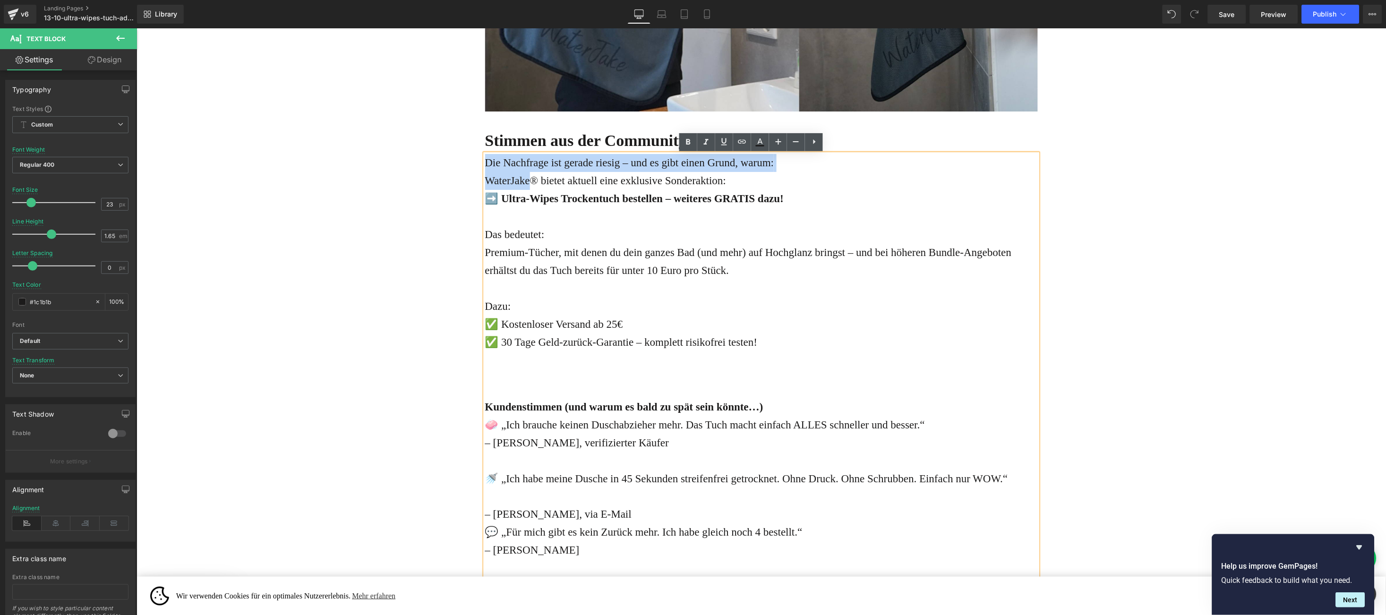
scroll to position [2977, 0]
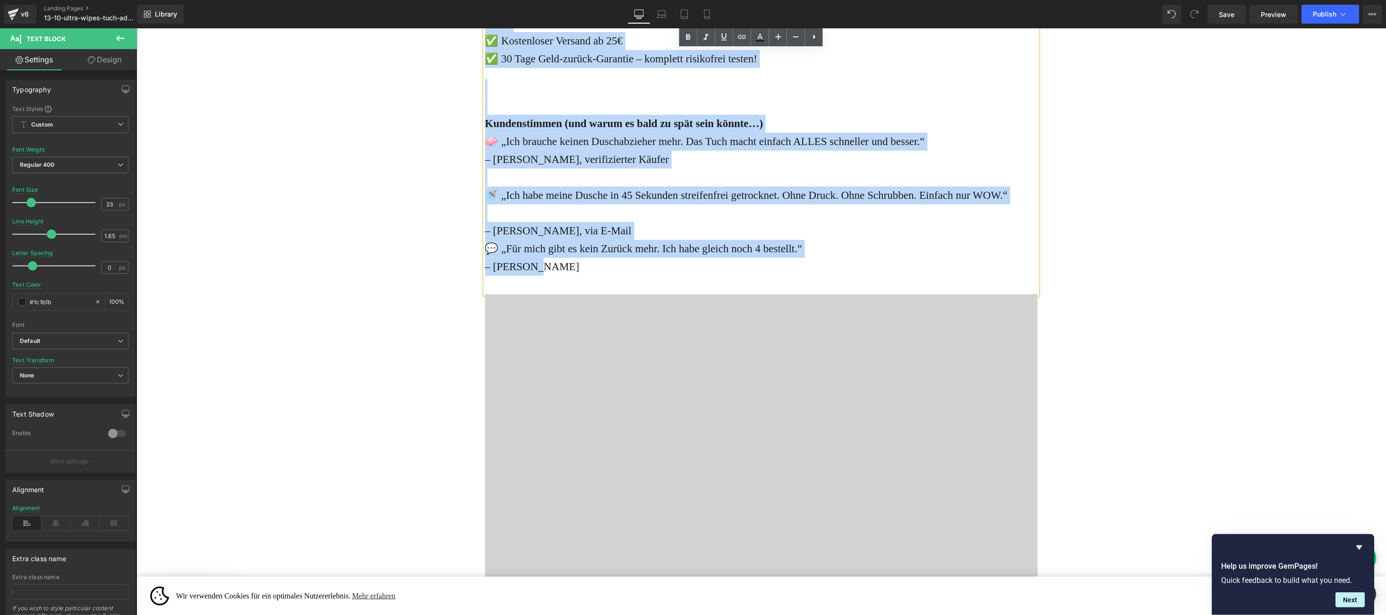
drag, startPoint x: 482, startPoint y: 164, endPoint x: 671, endPoint y: 267, distance: 214.8
click at [671, 267] on div "Die Nachfrage ist gerade riesig – und es gibt einen Grund, warum: WaterJake® bi…" at bounding box center [761, 82] width 553 height 424
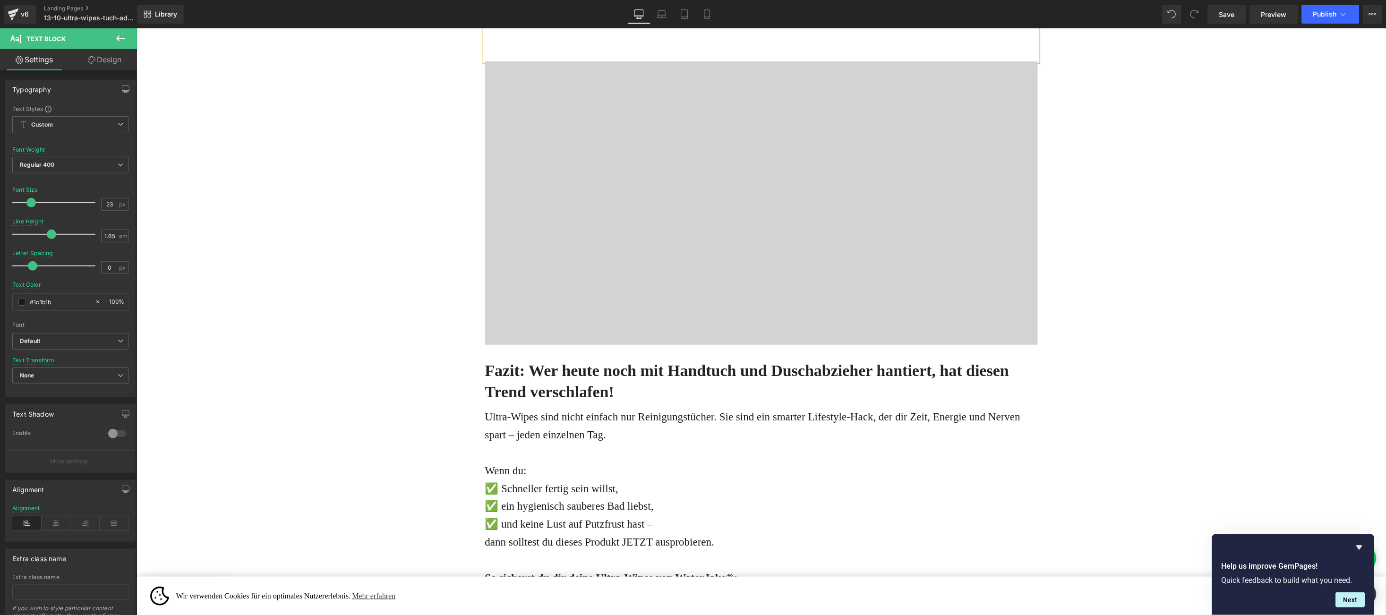
scroll to position [2397, 0]
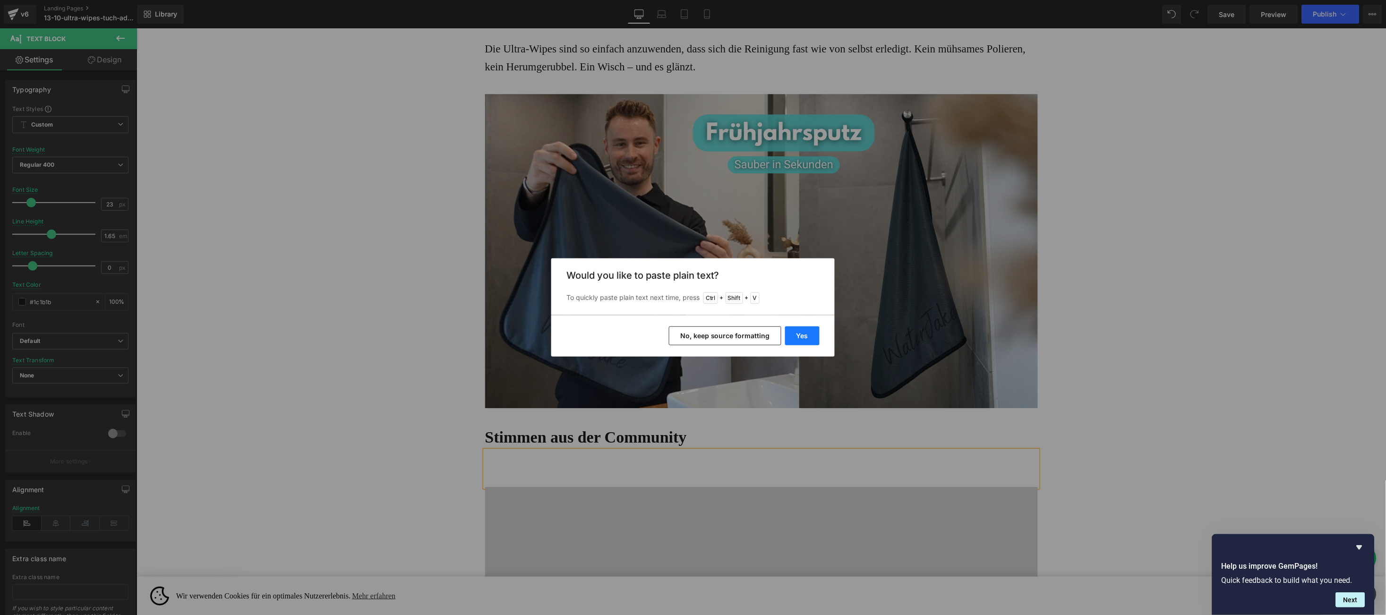
drag, startPoint x: 806, startPoint y: 341, endPoint x: 667, endPoint y: 312, distance: 141.5
click at [805, 340] on button "Yes" at bounding box center [802, 336] width 34 height 19
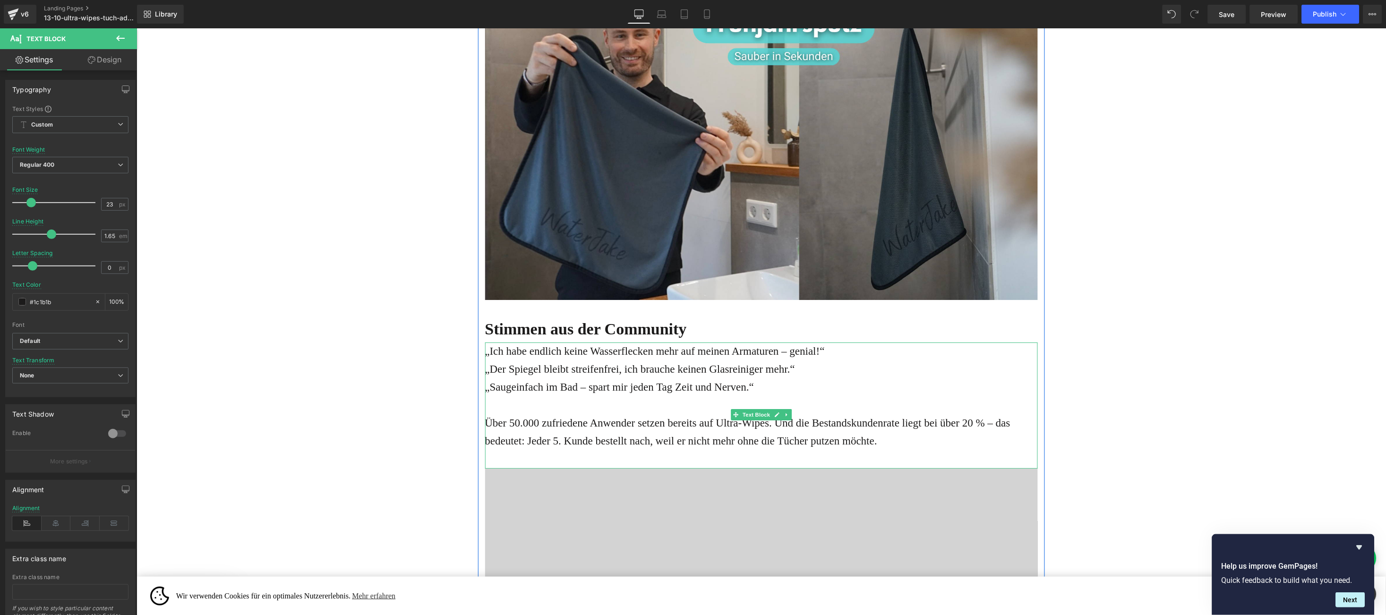
scroll to position [2539, 0]
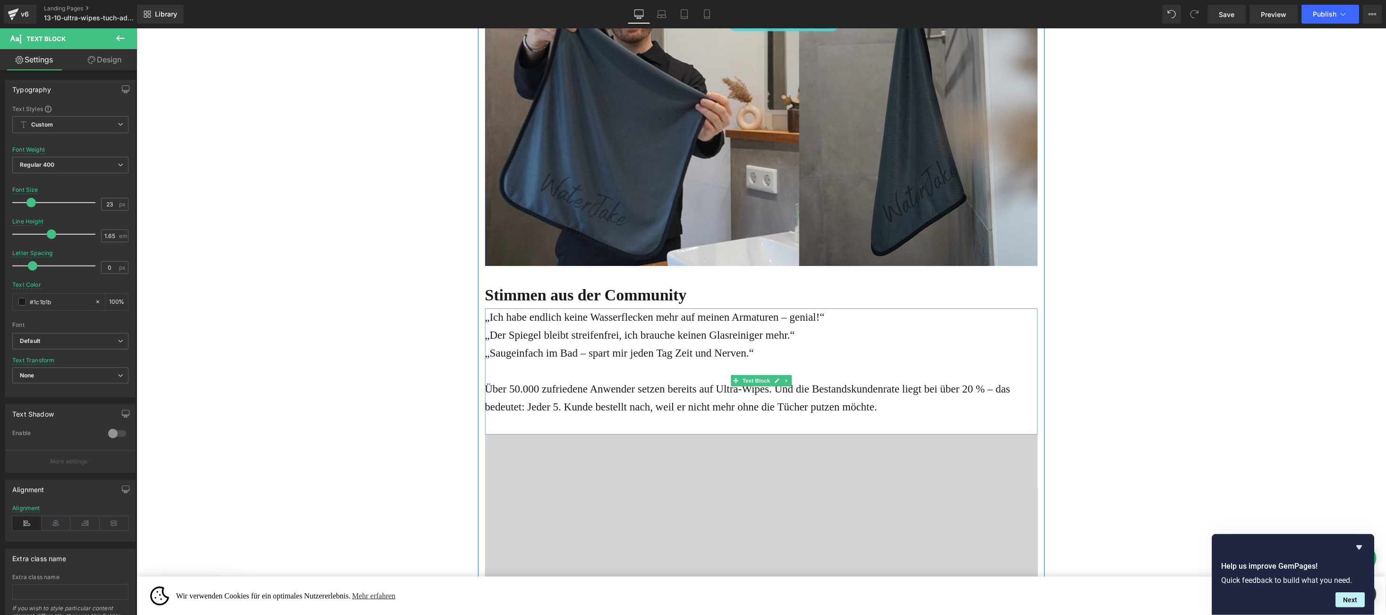
click at [847, 322] on div "„Ich habe endlich keine Wasserflecken mehr auf meinen Armaturen – genial!“ „Der…" at bounding box center [761, 371] width 553 height 126
click at [837, 314] on div "„Ich habe endlich keine Wasserflecken mehr auf meinen Armaturen – genial!“ „Der…" at bounding box center [761, 371] width 553 height 126
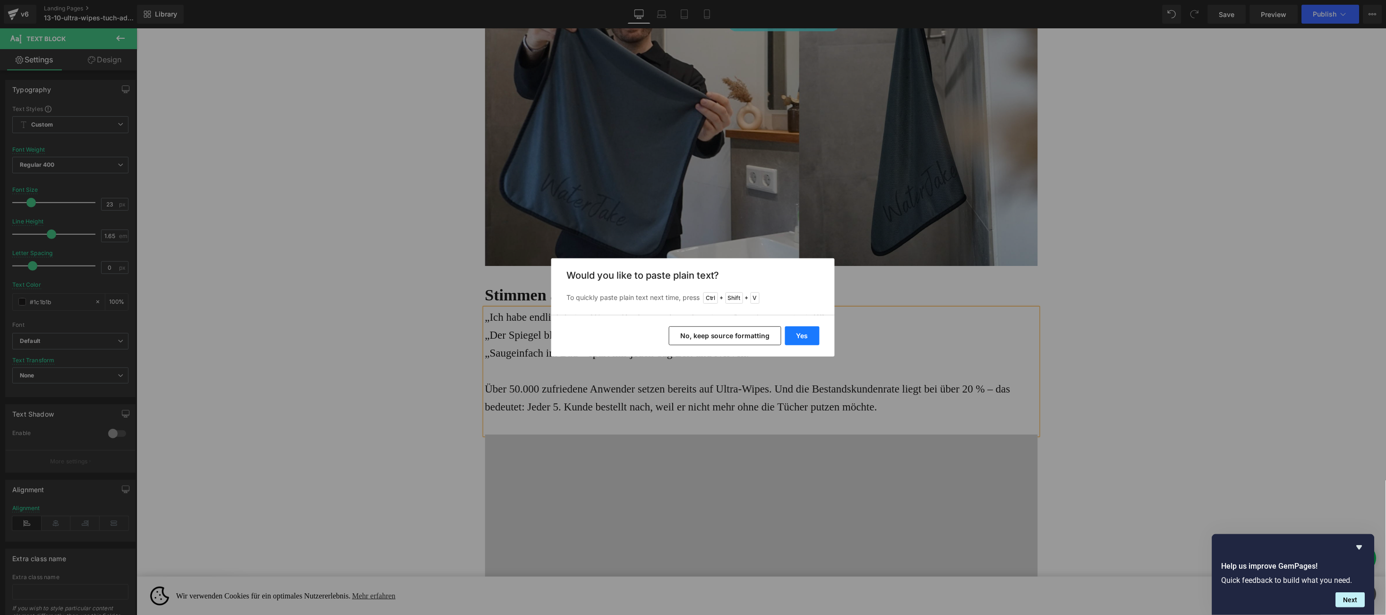
click at [806, 338] on button "Yes" at bounding box center [802, 336] width 34 height 19
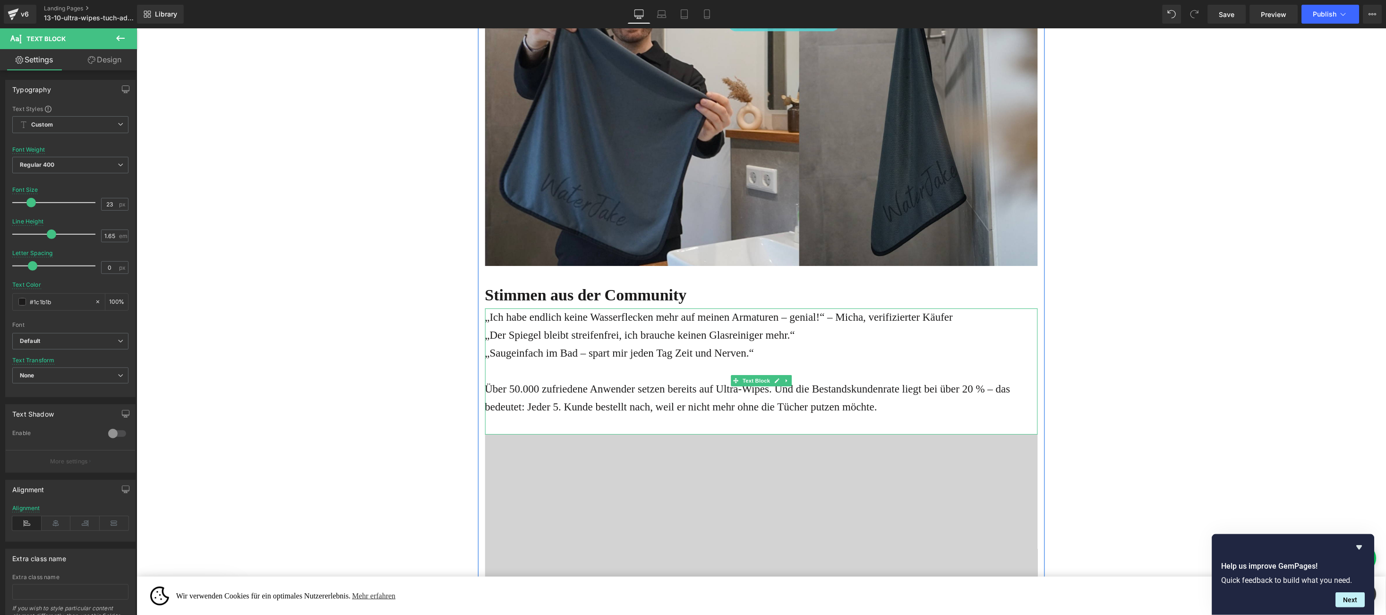
click at [818, 337] on div "„Der Spiegel bleibt streifenfrei, ich brauche keinen Glasreiniger mehr.“" at bounding box center [761, 335] width 553 height 18
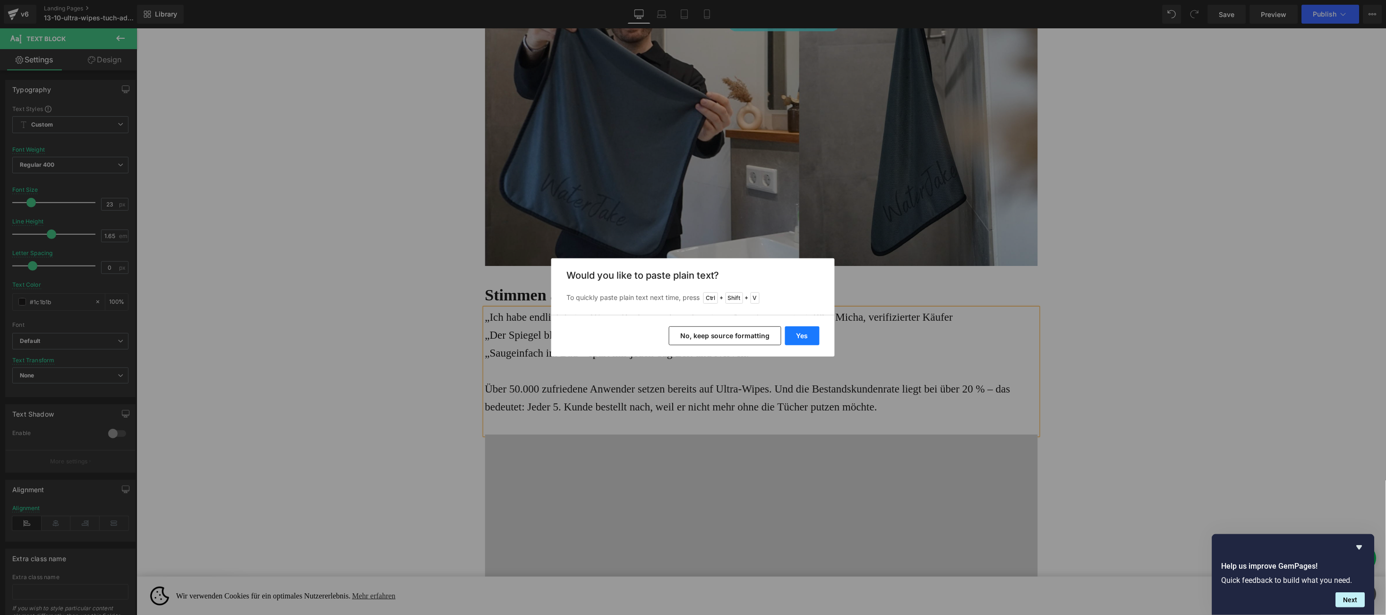
click at [810, 343] on button "Yes" at bounding box center [802, 336] width 34 height 19
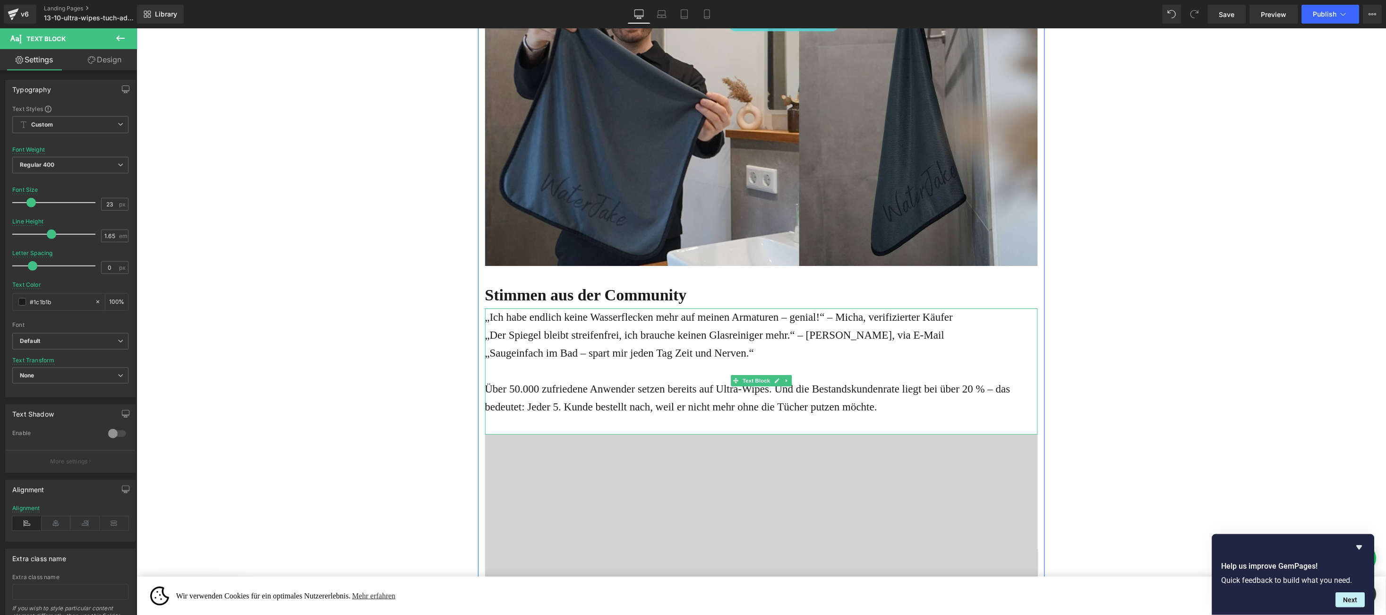
click at [773, 360] on div "„Saugeinfach im Bad – spart mir jeden Tag Zeit und Nerven.“" at bounding box center [761, 353] width 553 height 18
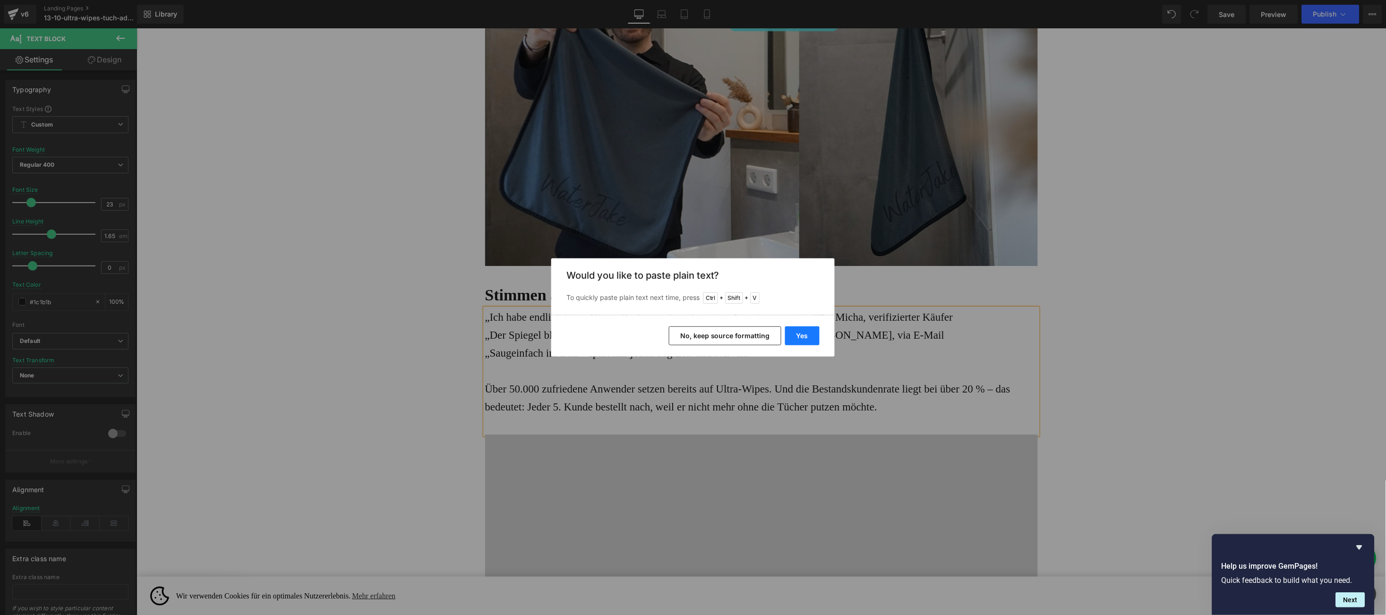
click at [810, 333] on button "Yes" at bounding box center [802, 336] width 34 height 19
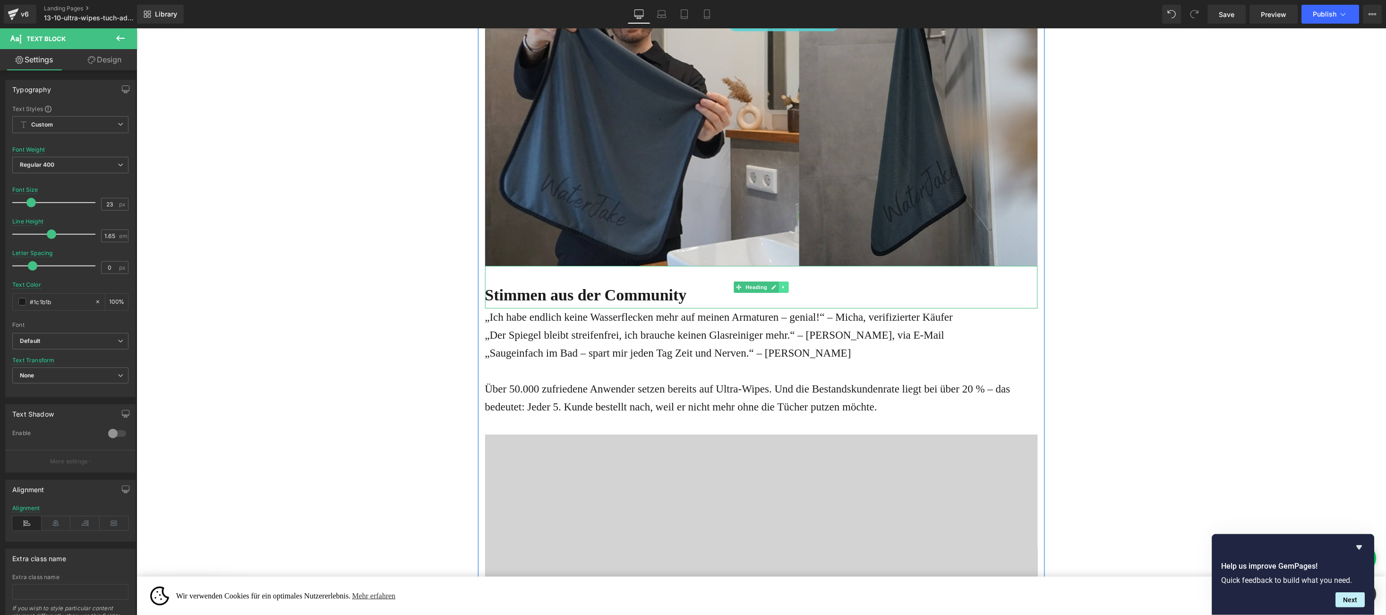
click at [781, 286] on icon at bounding box center [783, 287] width 5 height 6
click at [776, 289] on icon at bounding box center [778, 286] width 5 height 5
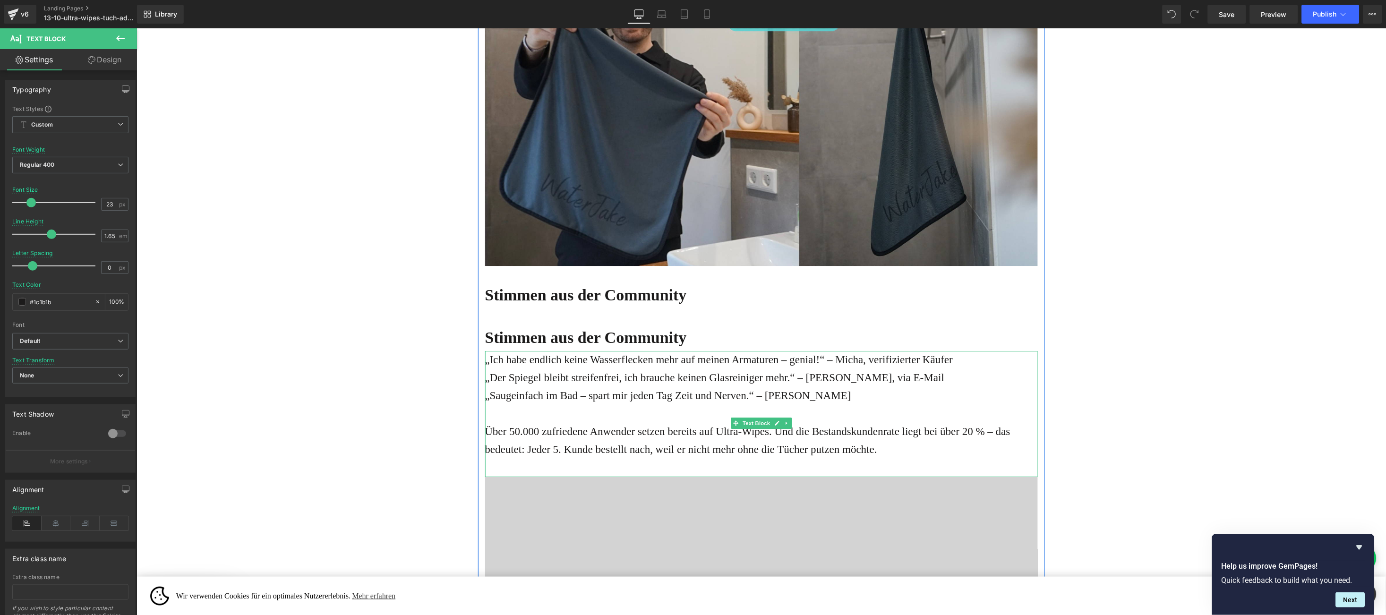
click at [782, 420] on link at bounding box center [787, 422] width 10 height 11
click at [779, 425] on icon at bounding box center [781, 423] width 5 height 5
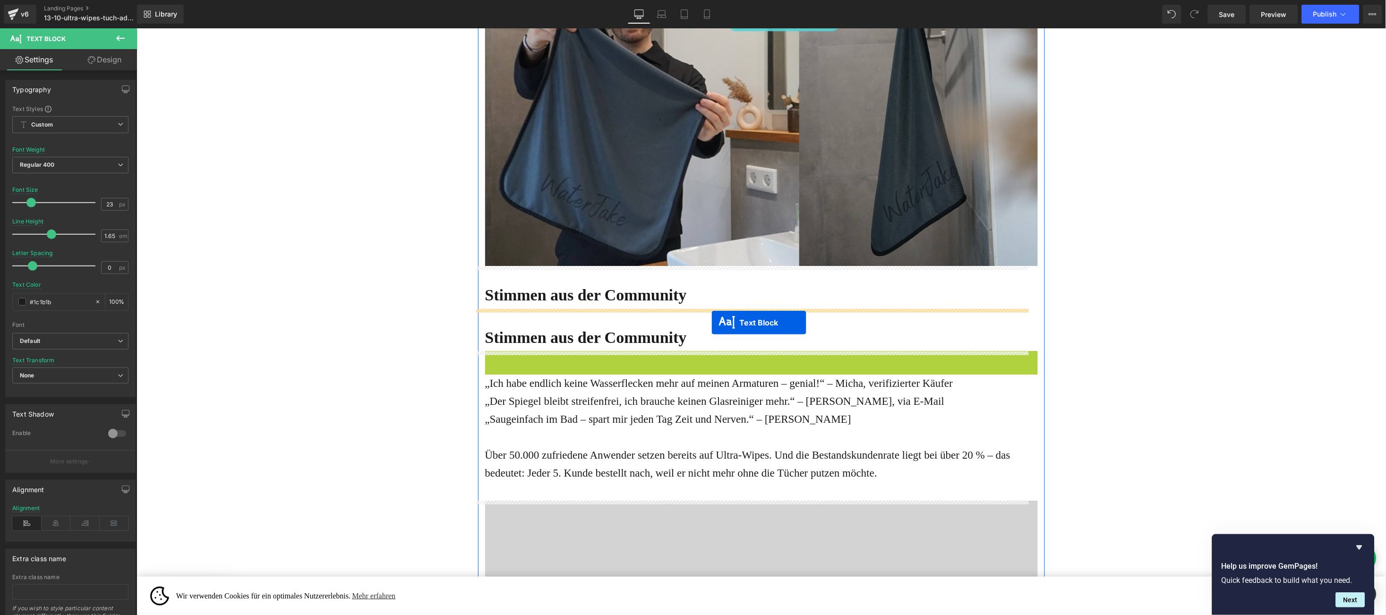
drag, startPoint x: 712, startPoint y: 425, endPoint x: 711, endPoint y: 323, distance: 102.5
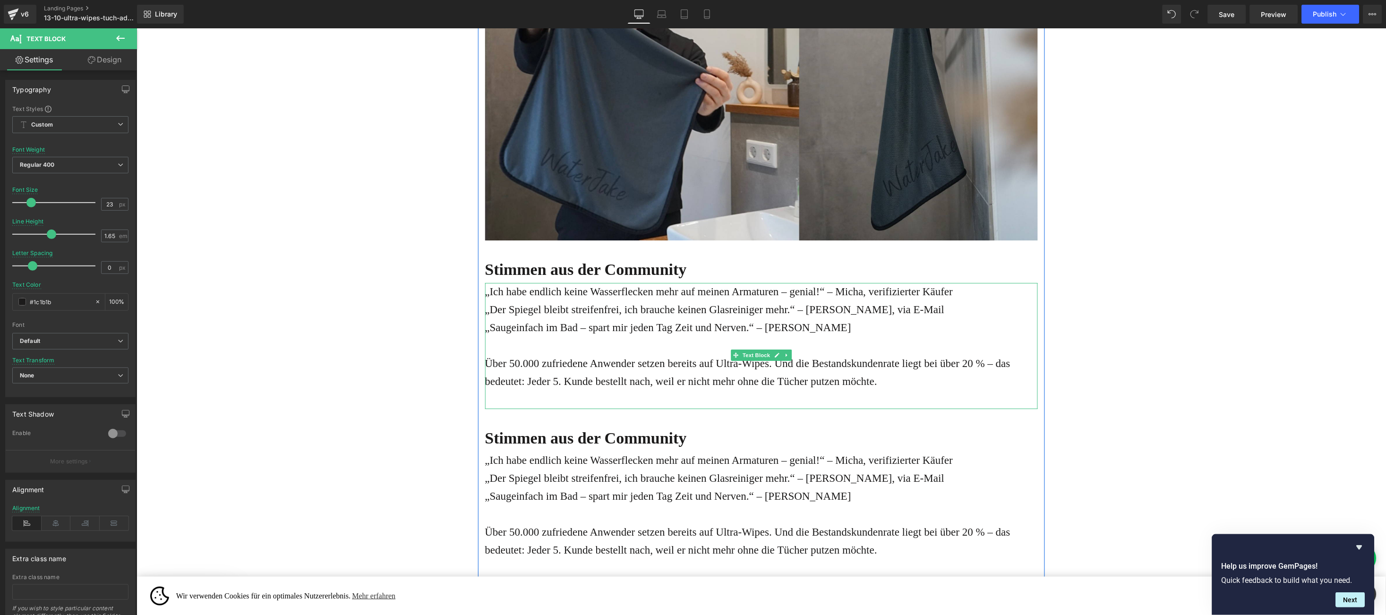
scroll to position [2680, 0]
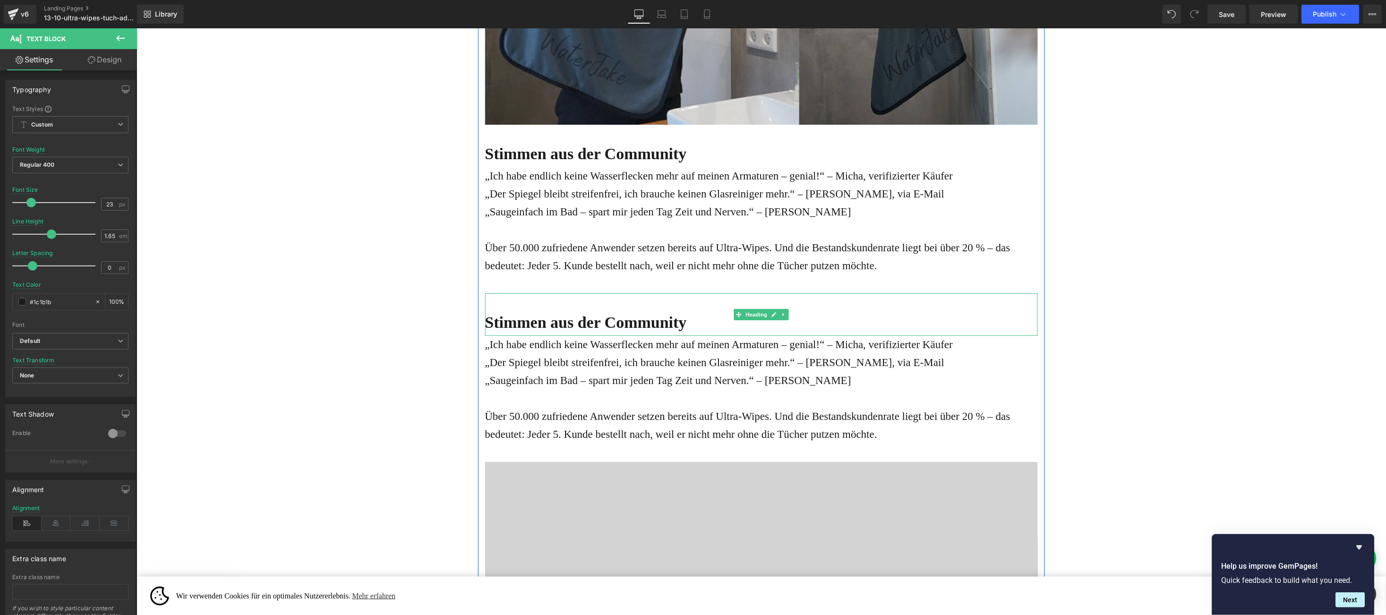
click at [506, 315] on b "Stimmen aus der Community" at bounding box center [586, 321] width 202 height 17
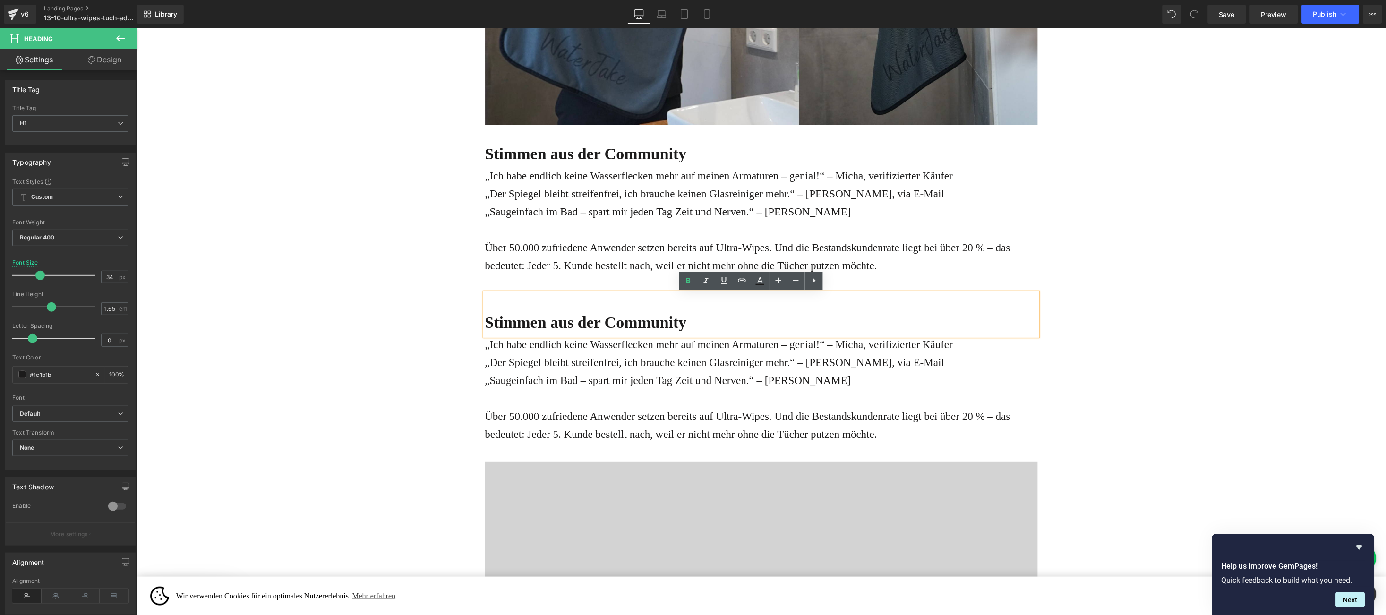
click at [506, 320] on b "Stimmen aus der Community" at bounding box center [586, 321] width 202 height 17
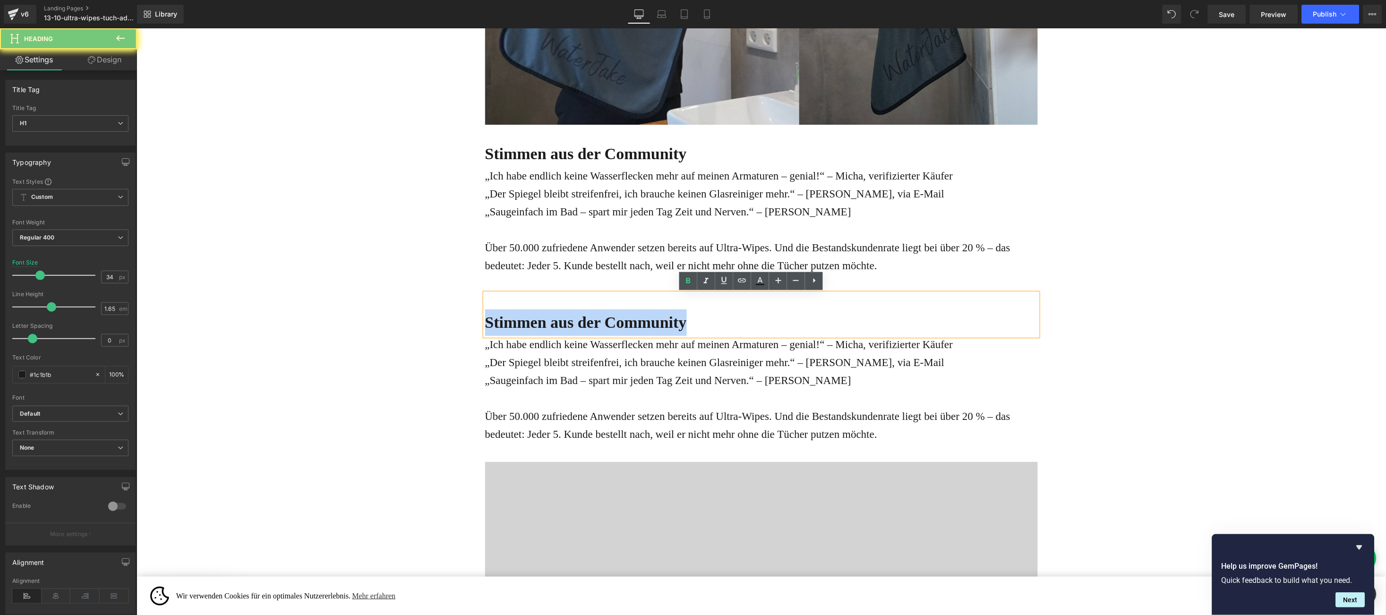
paste div
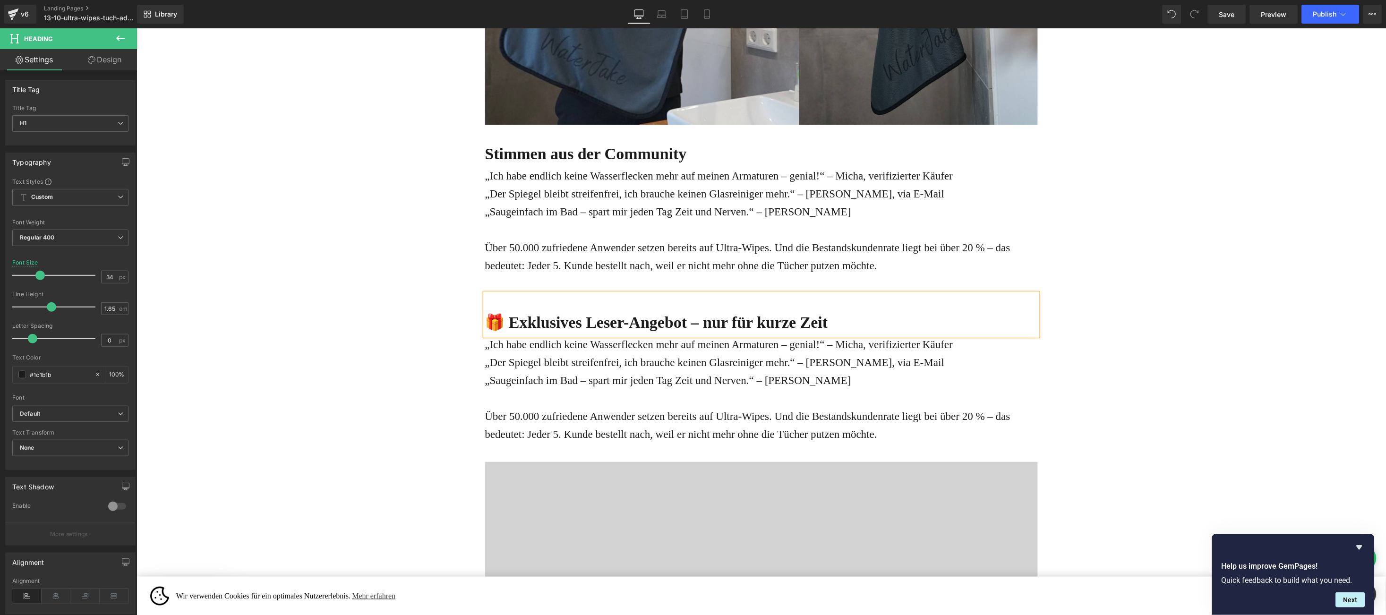
click at [524, 362] on div "„Der Spiegel bleibt streifenfrei, ich brauche keinen Glasreiniger mehr.“ – [PER…" at bounding box center [761, 362] width 553 height 18
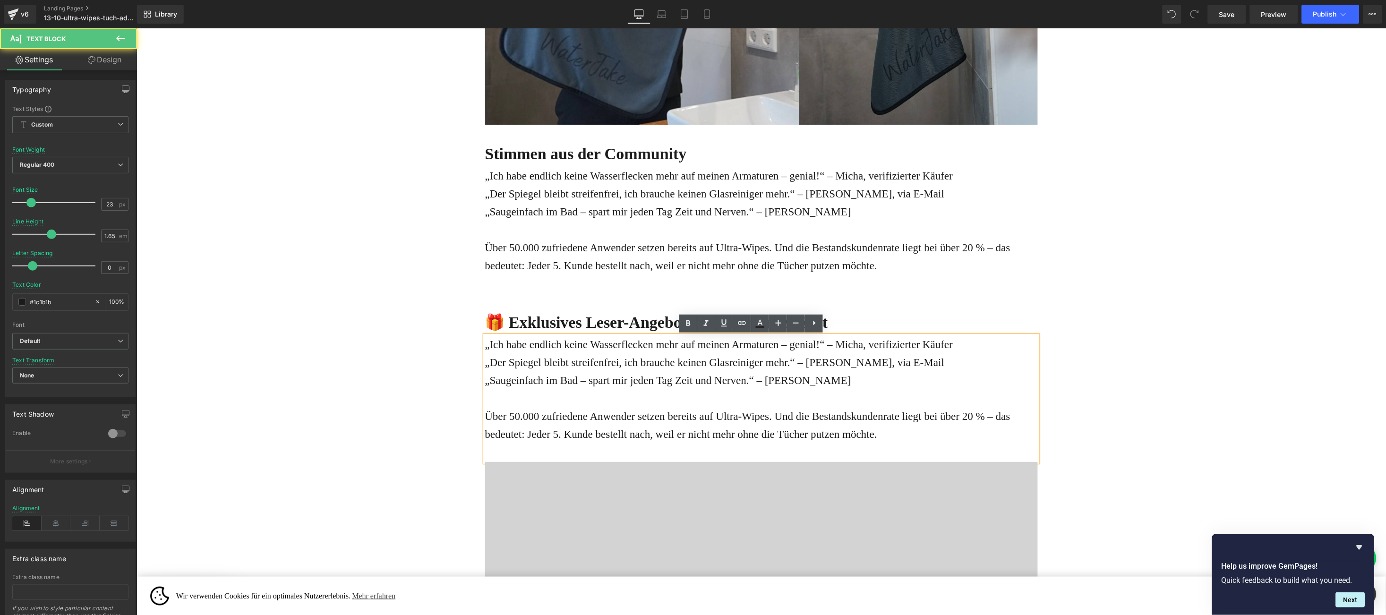
click at [886, 431] on div "Über 50.000 zufriedene Anwender setzen bereits auf Ultra-Wipes. Und die Bestand…" at bounding box center [761, 425] width 553 height 36
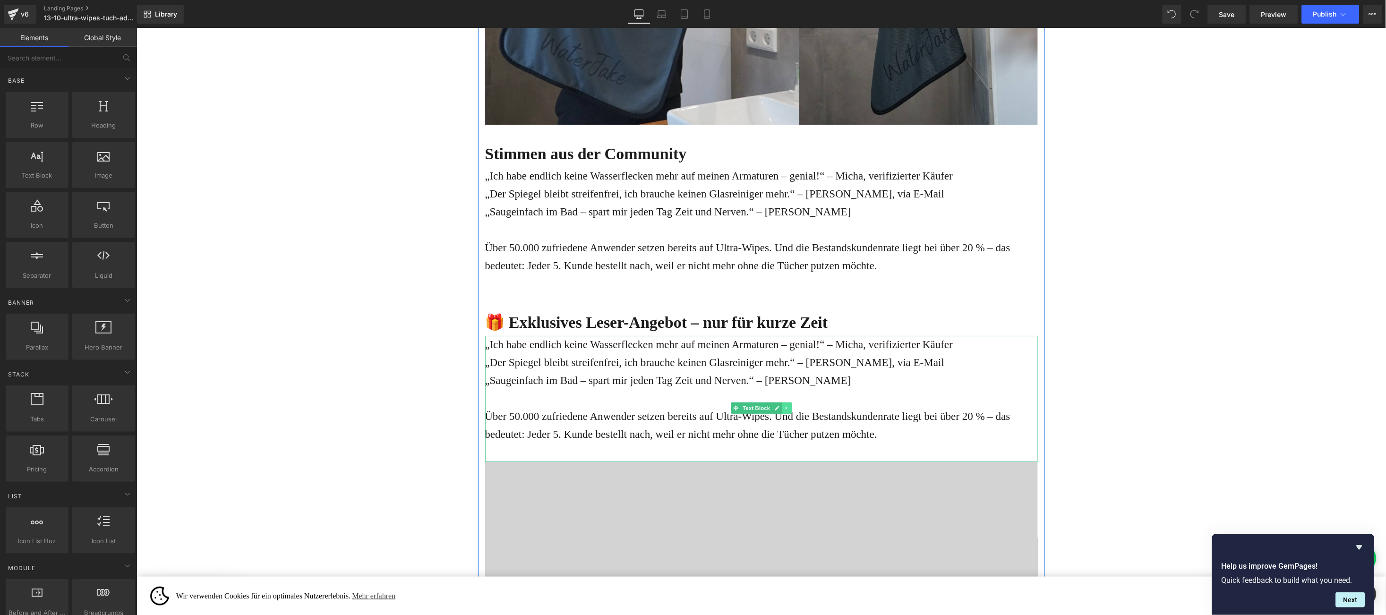
click at [784, 405] on icon at bounding box center [786, 408] width 5 height 6
click at [779, 408] on icon at bounding box center [781, 407] width 5 height 5
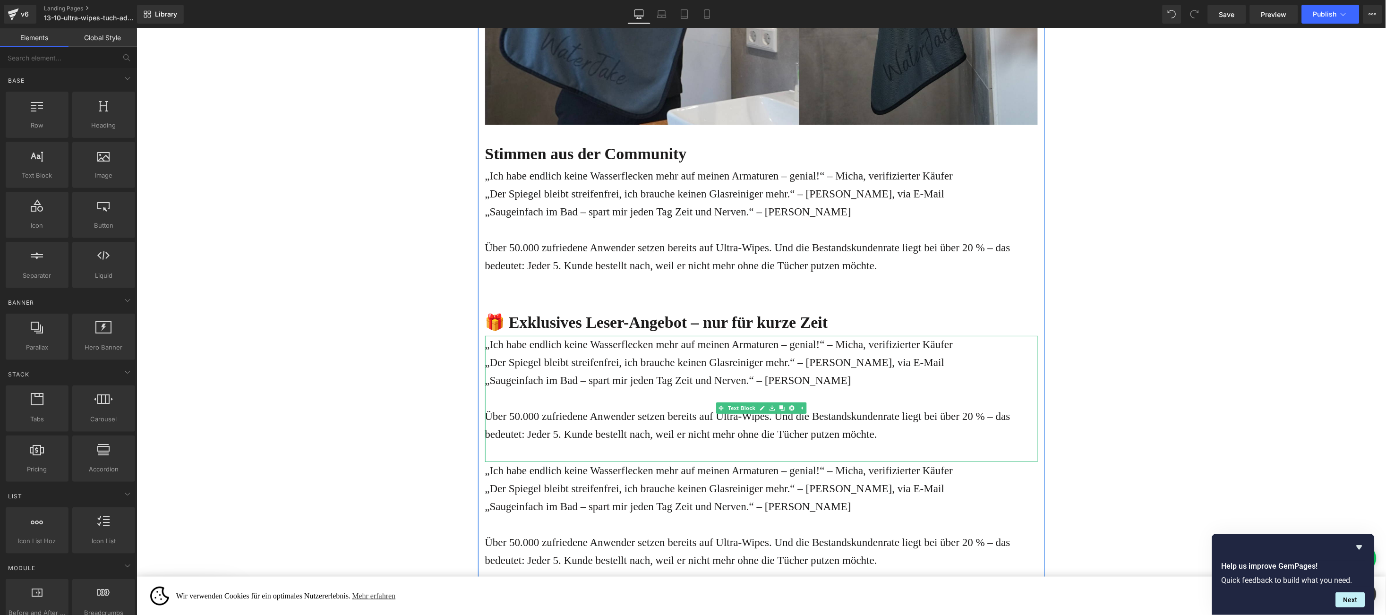
drag, startPoint x: 729, startPoint y: 372, endPoint x: 889, endPoint y: 429, distance: 169.9
click at [729, 371] on div "„Ich habe endlich keine Wasserflecken mehr auf meinen Armaturen – genial!“ – [P…" at bounding box center [761, 398] width 553 height 126
click at [891, 428] on div "Über 50.000 zufriedene Anwender setzen bereits auf Ultra-Wipes. Und die Bestand…" at bounding box center [761, 425] width 553 height 36
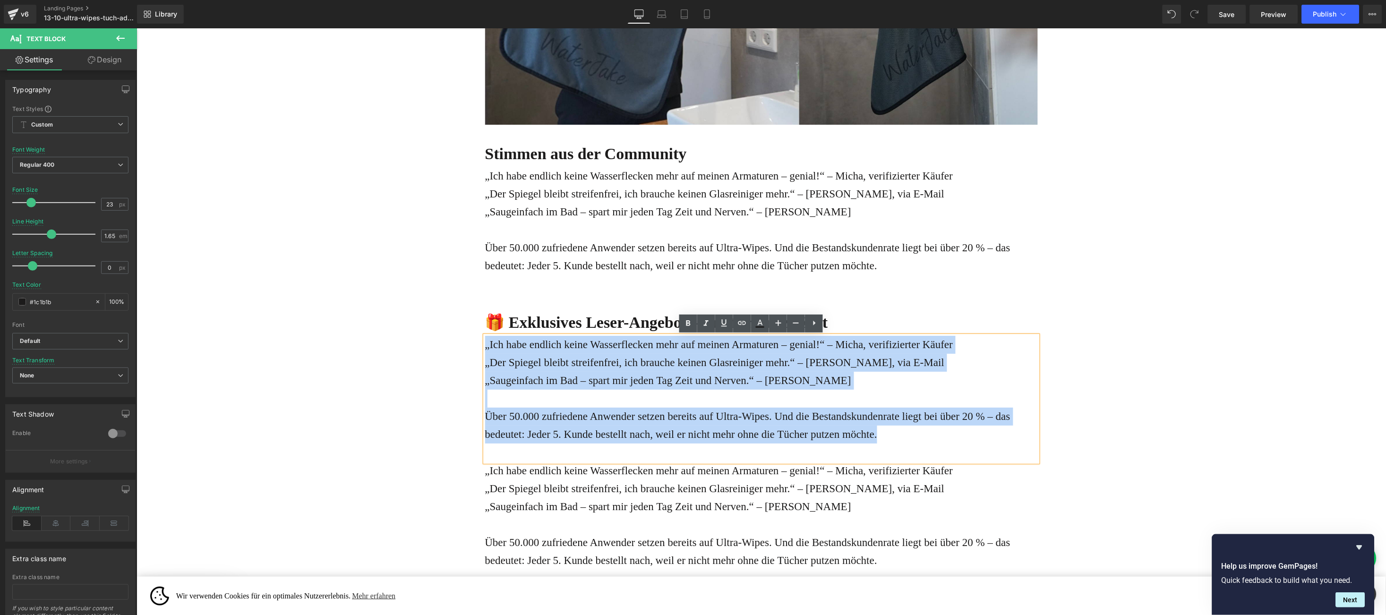
drag, startPoint x: 891, startPoint y: 432, endPoint x: 476, endPoint y: 341, distance: 424.4
click at [485, 341] on div "„Ich habe endlich keine Wasserflecken mehr auf meinen Armaturen – genial!“ – [P…" at bounding box center [761, 398] width 553 height 126
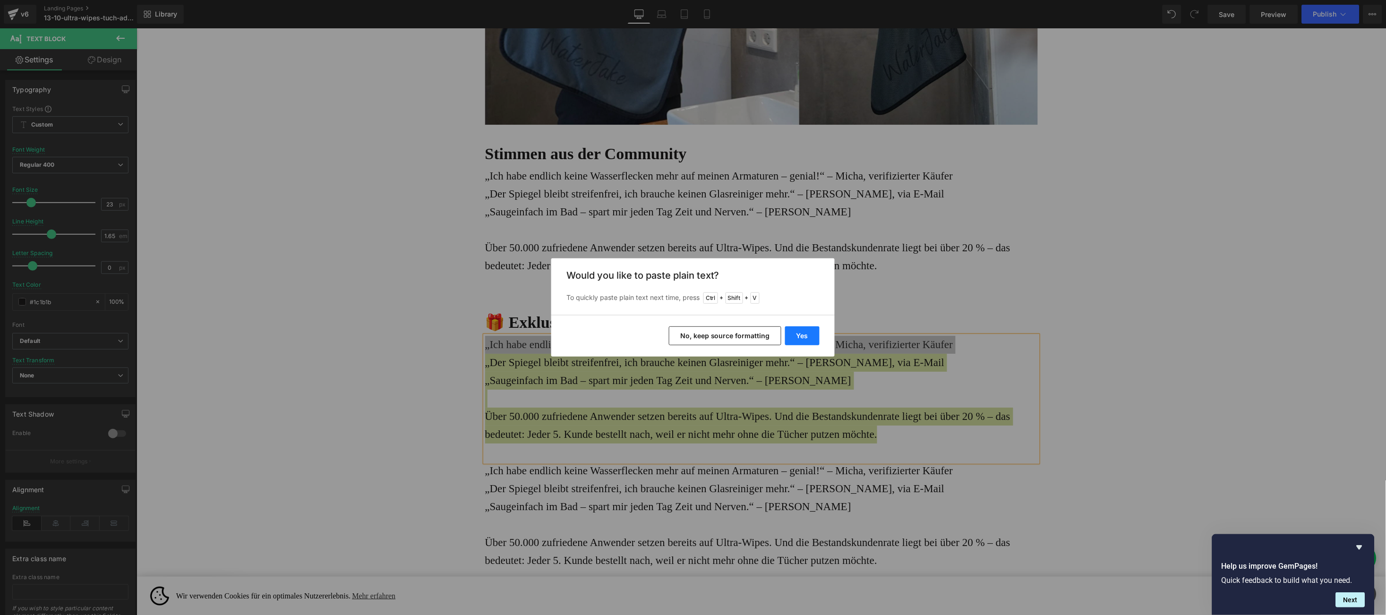
click at [811, 329] on button "Yes" at bounding box center [802, 336] width 34 height 19
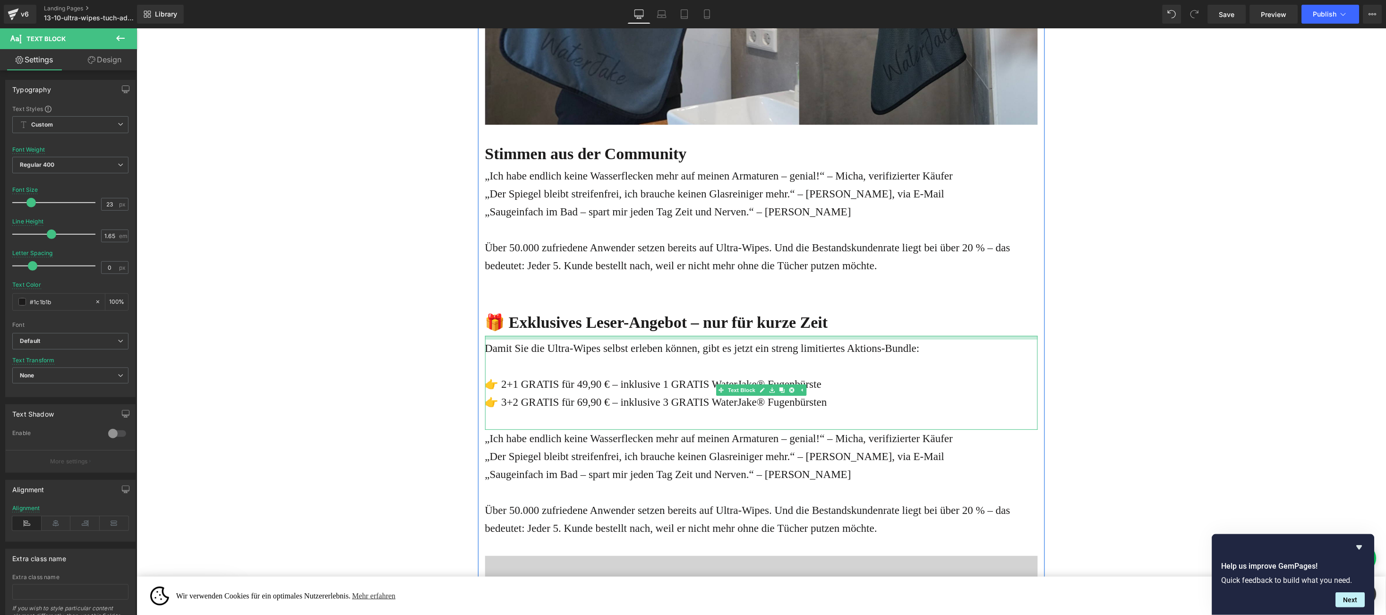
click at [679, 339] on div at bounding box center [761, 337] width 553 height 4
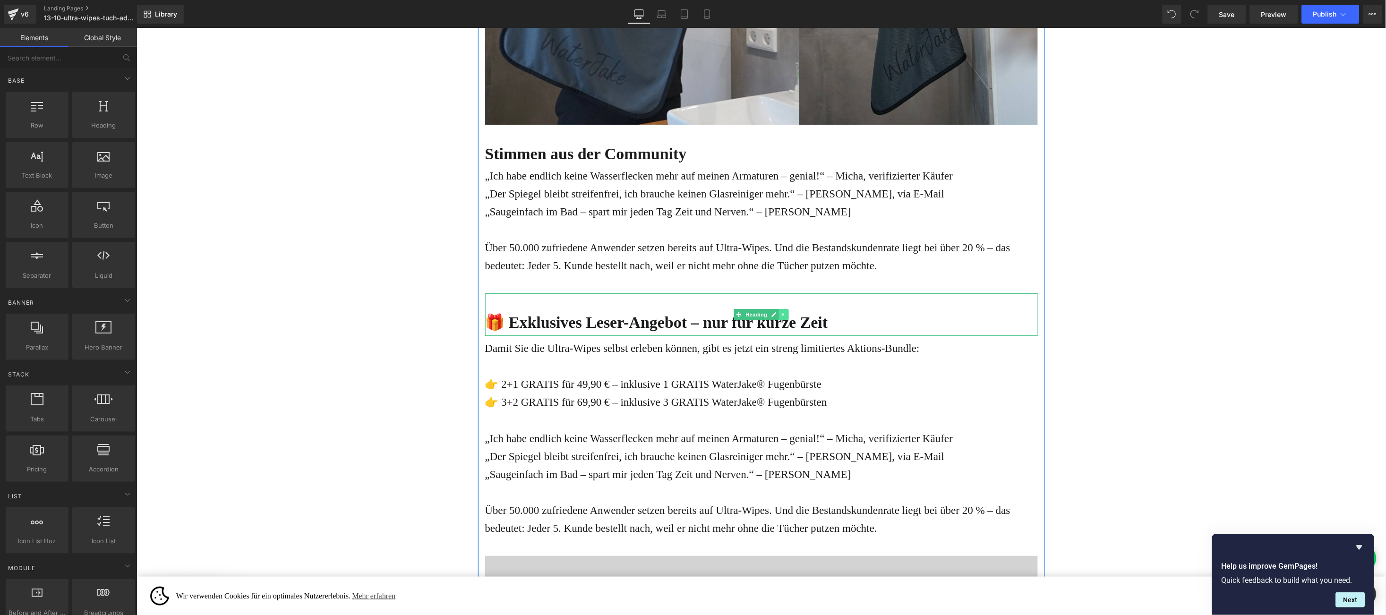
click at [783, 314] on icon at bounding box center [783, 314] width 1 height 3
click at [776, 315] on icon at bounding box center [778, 314] width 5 height 5
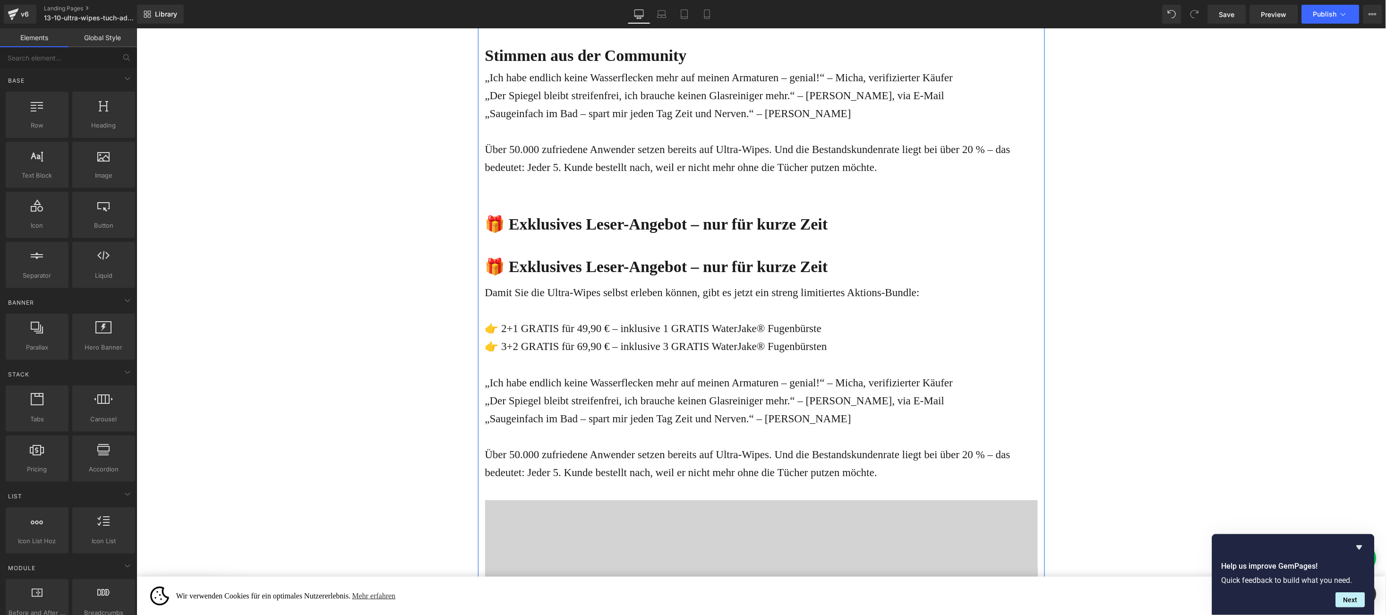
scroll to position [2822, 0]
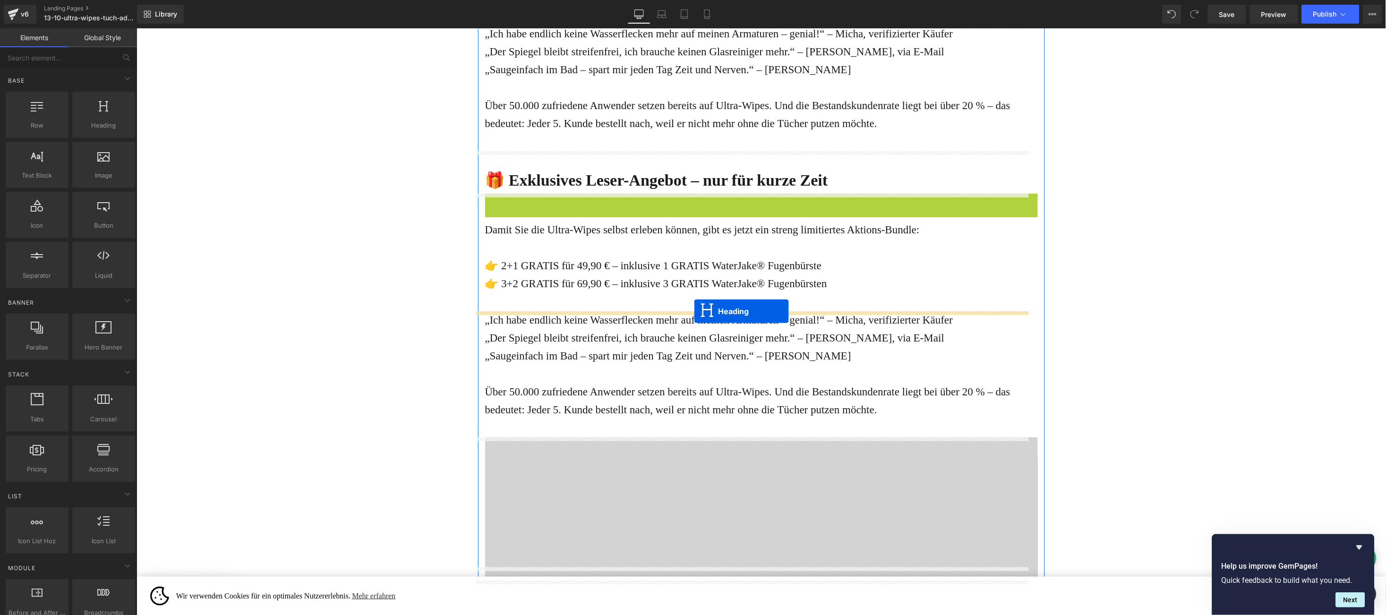
drag, startPoint x: 728, startPoint y: 353, endPoint x: 997, endPoint y: 28, distance: 421.9
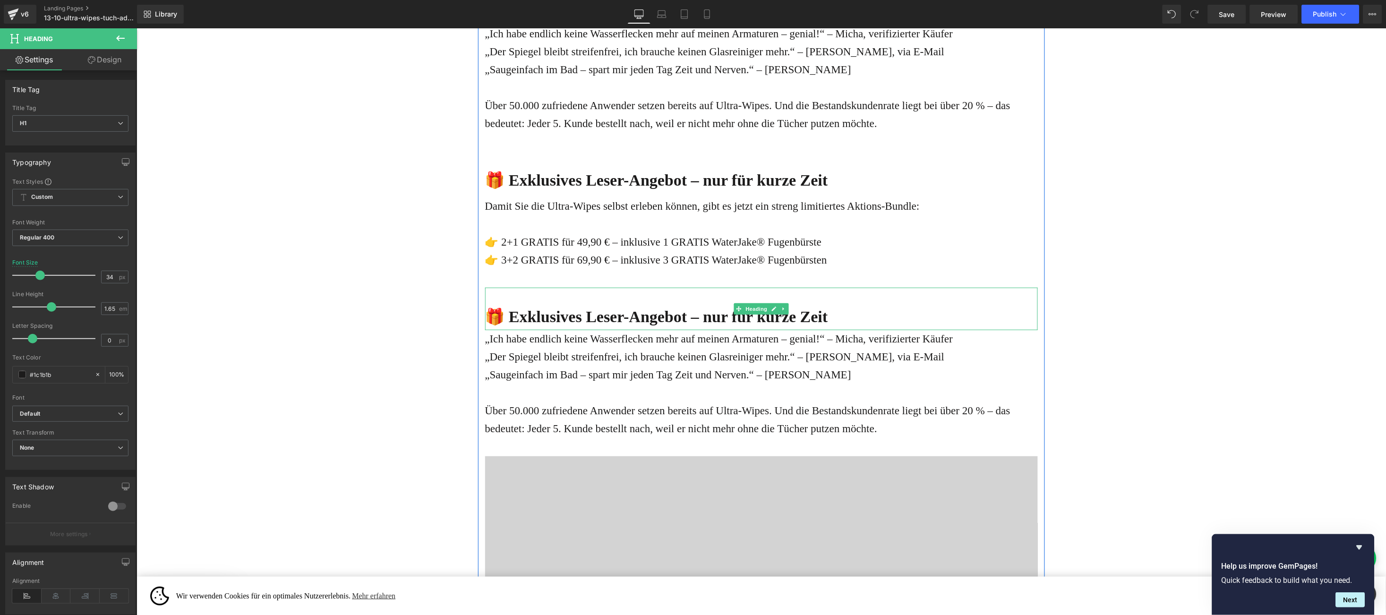
click at [486, 316] on b "🎁 Exklusives Leser-Angebot – nur für kurze Zeit" at bounding box center [656, 316] width 343 height 17
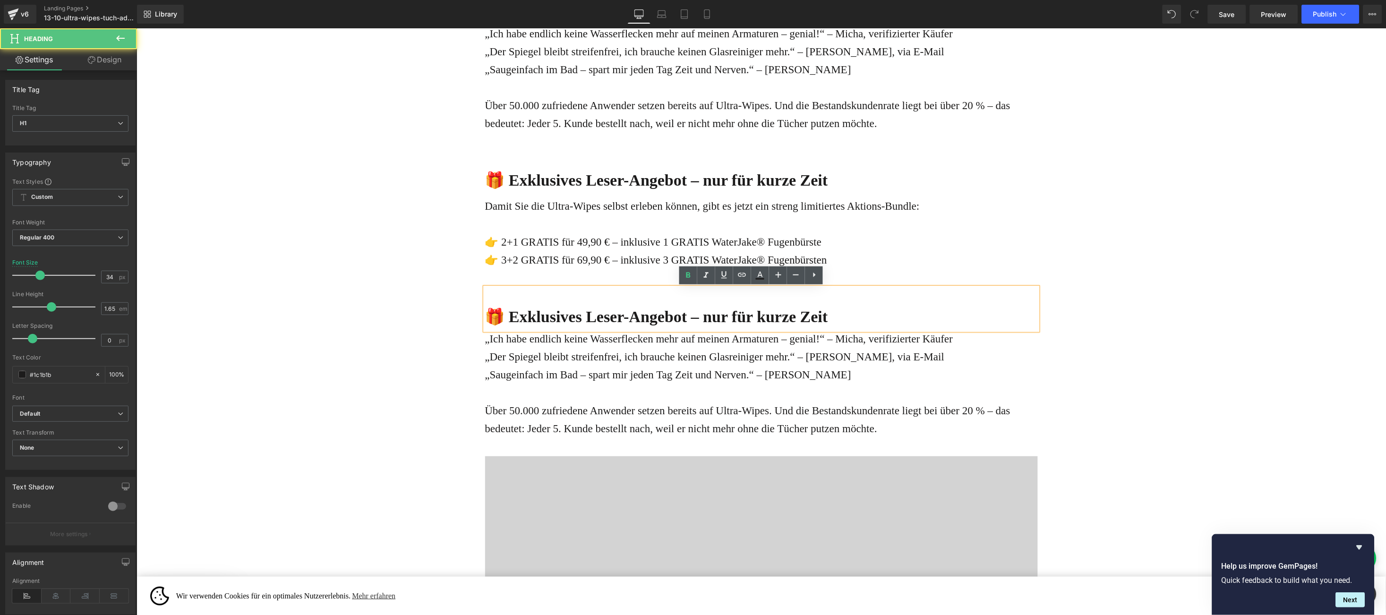
click at [485, 316] on b "🎁 Exklusives Leser-Angebot – nur für kurze Zeit" at bounding box center [656, 316] width 343 height 17
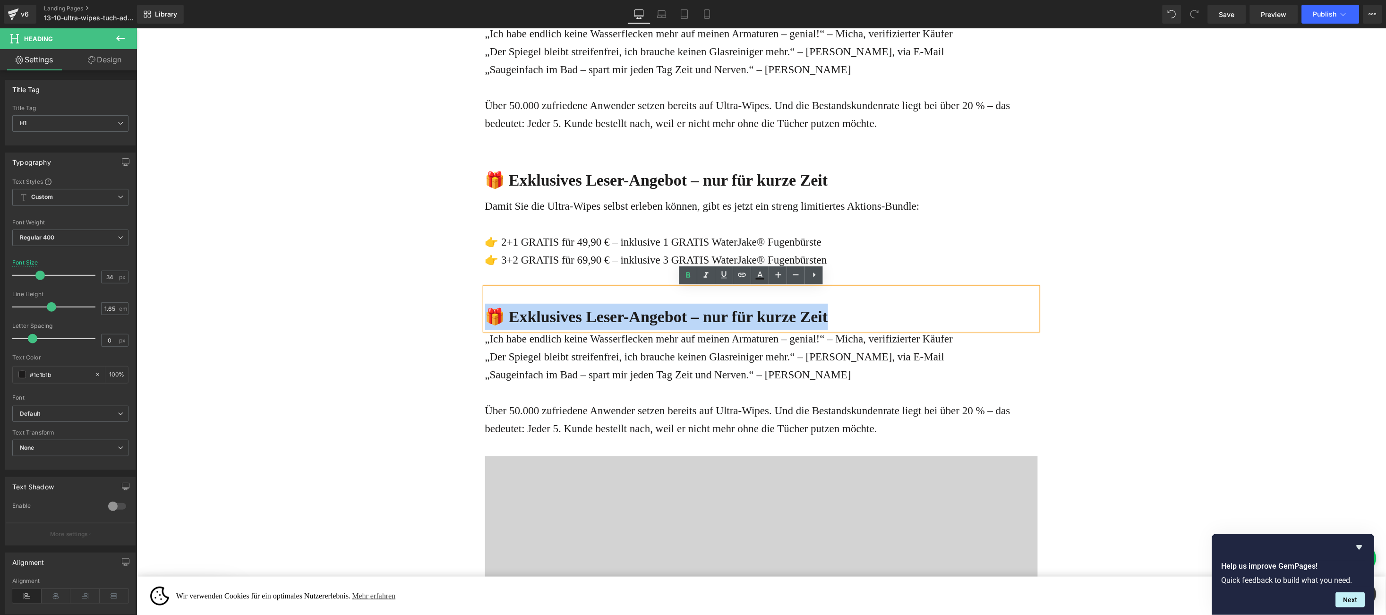
paste div
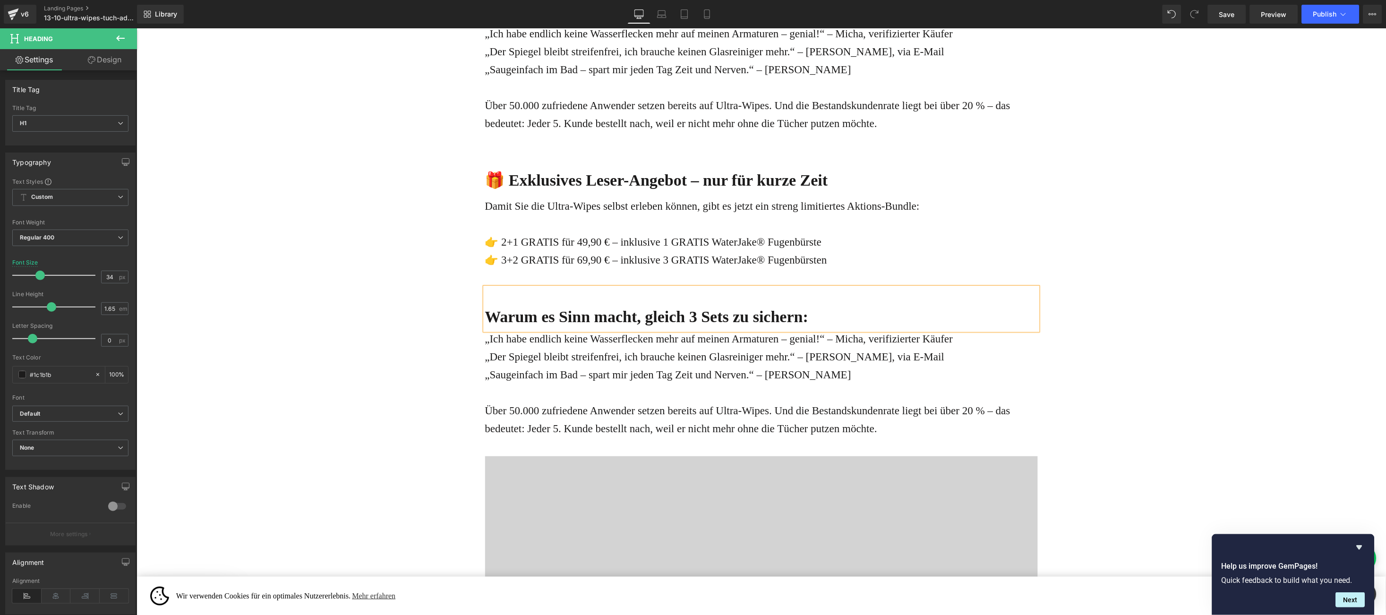
click at [510, 320] on b "Warum es Sinn macht, gleich 3 Sets zu sichern:" at bounding box center [647, 316] width 324 height 17
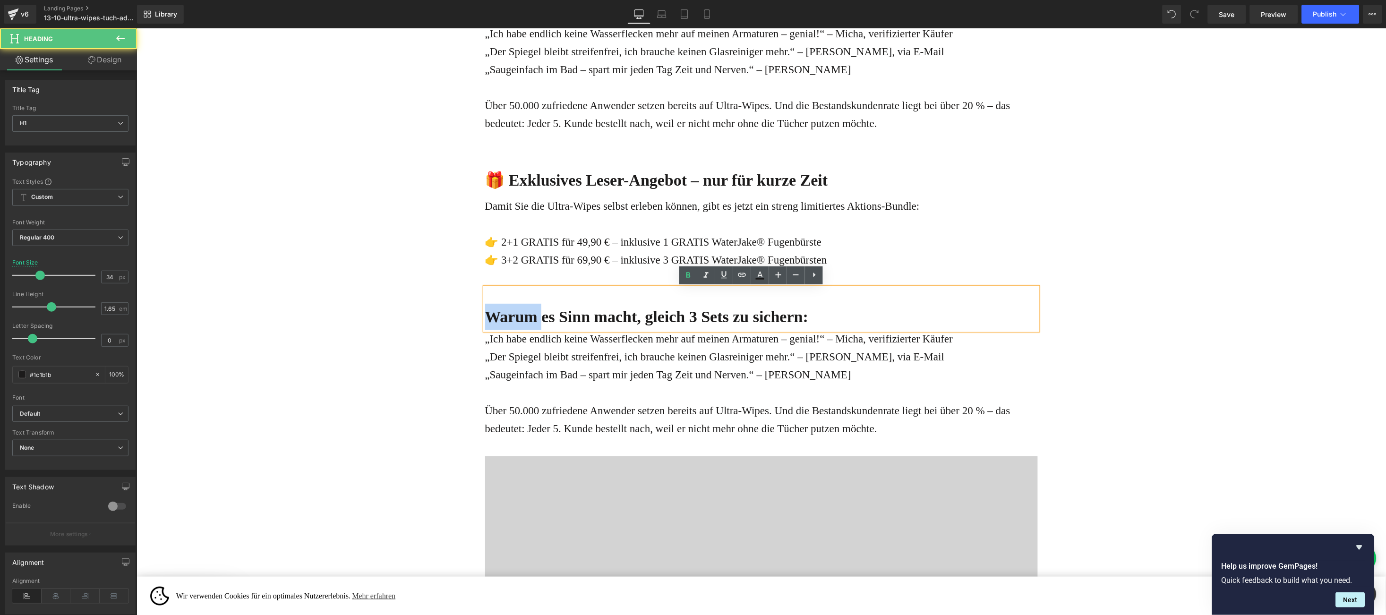
click at [510, 320] on b "Warum es Sinn macht, gleich 3 Sets zu sichern:" at bounding box center [647, 316] width 324 height 17
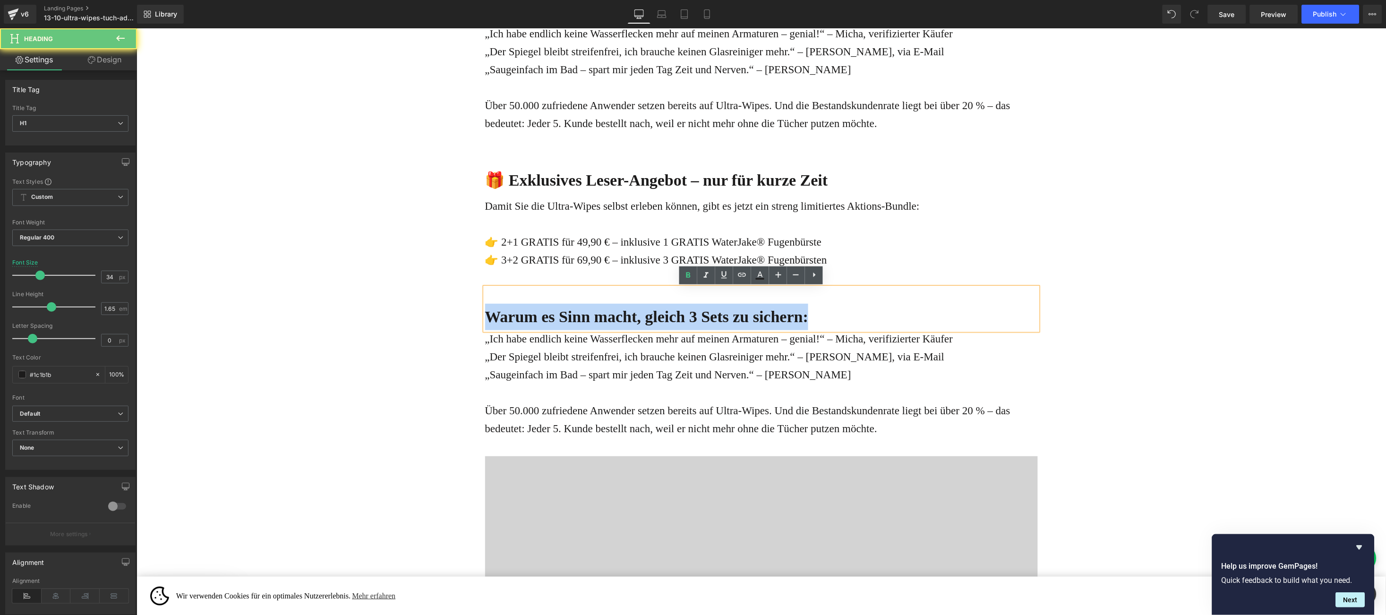
click at [510, 320] on b "Warum es Sinn macht, gleich 3 Sets zu sichern:" at bounding box center [647, 316] width 324 height 17
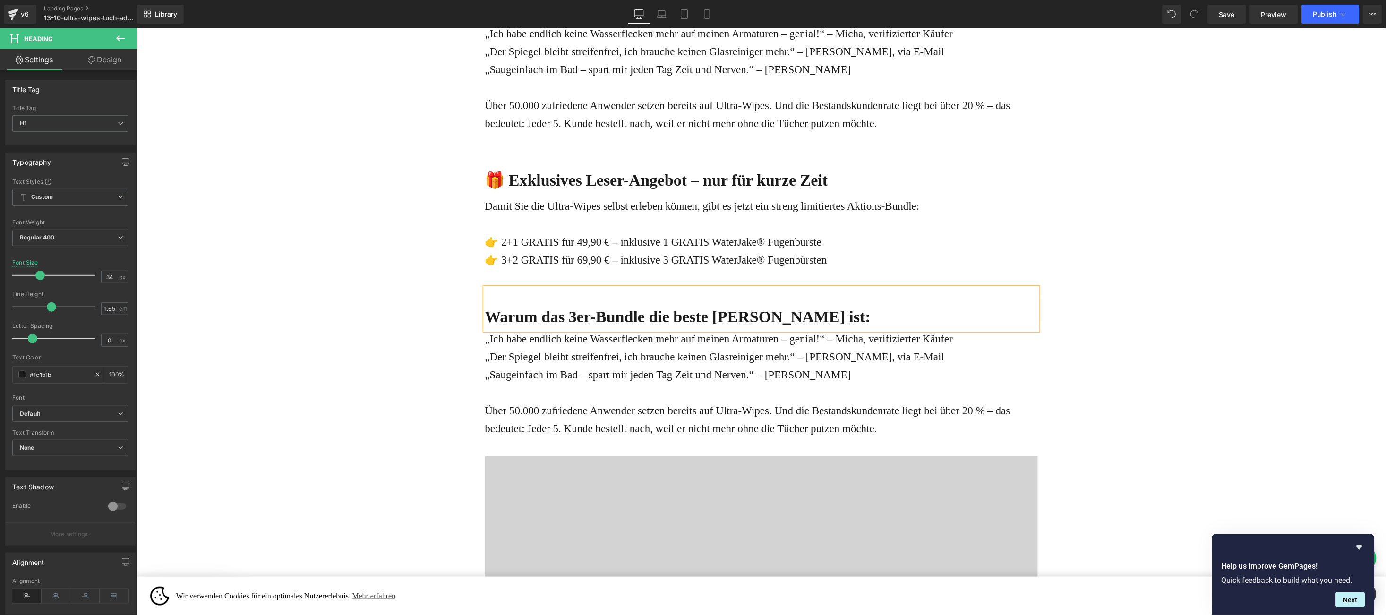
click at [740, 401] on span "Text Block" at bounding box center [755, 401] width 31 height 11
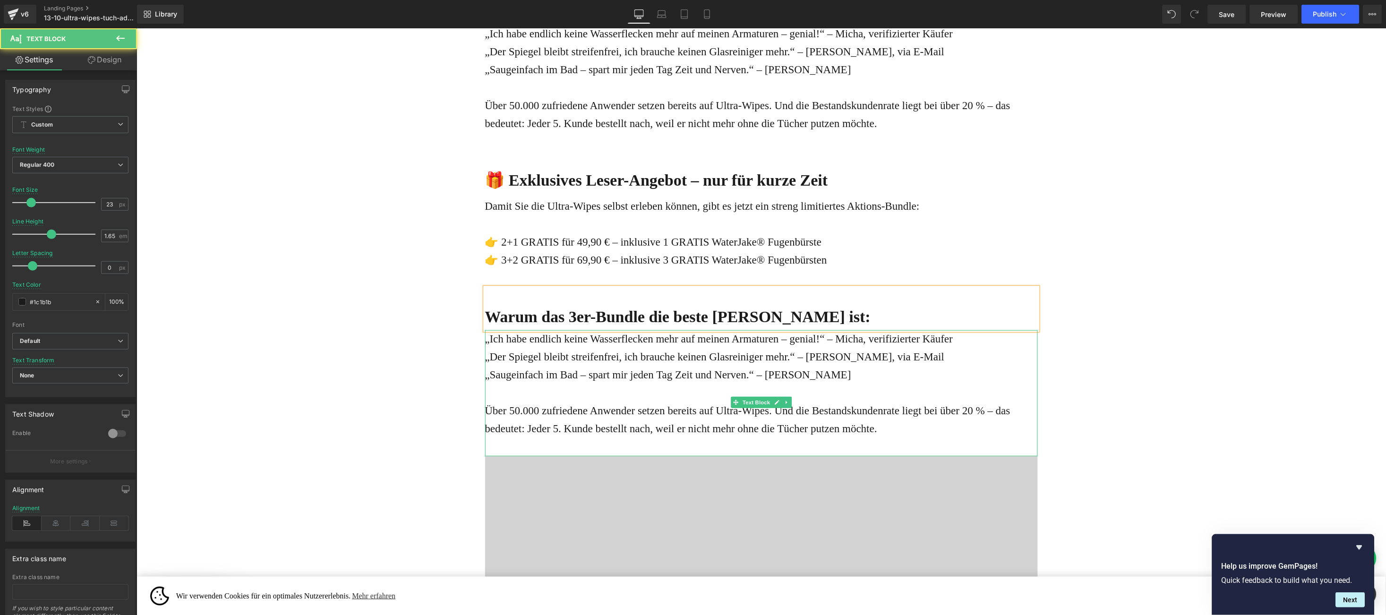
click at [891, 421] on div "Über 50.000 zufriedene Anwender setzen bereits auf Ultra-Wipes. Und die Bestand…" at bounding box center [761, 420] width 553 height 36
click at [899, 430] on div "Über 50.000 zufriedene Anwender setzen bereits auf Ultra-Wipes. Und die Bestand…" at bounding box center [761, 420] width 553 height 36
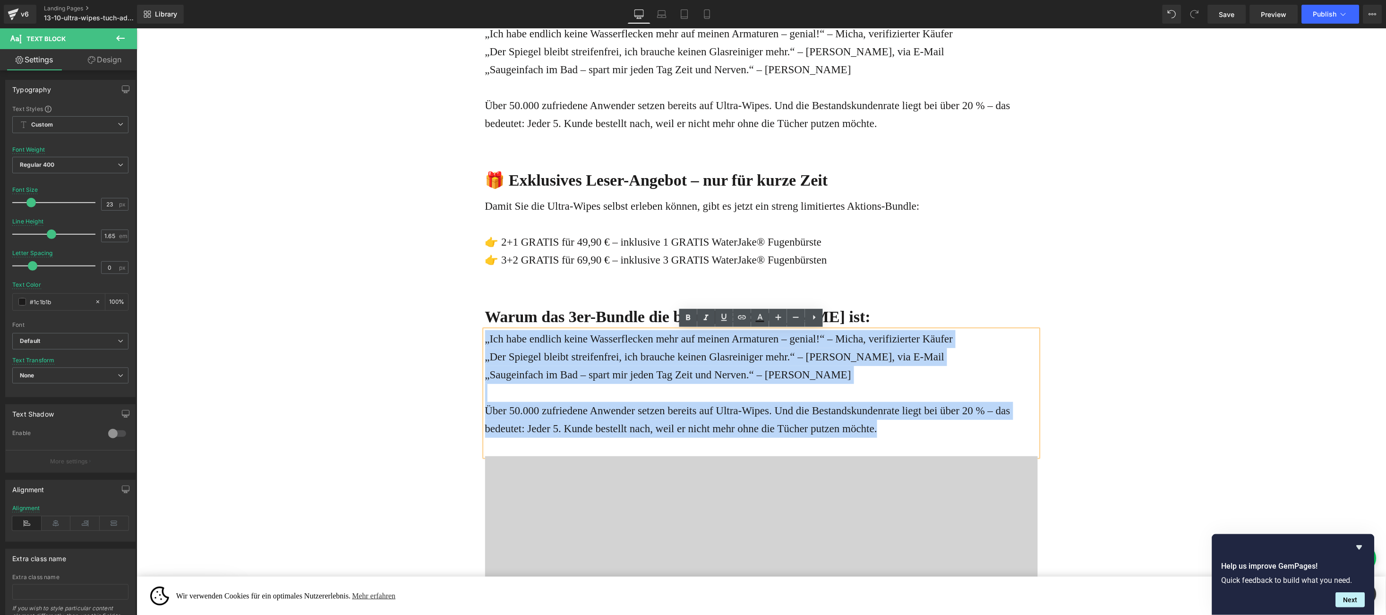
drag, startPoint x: 899, startPoint y: 430, endPoint x: 476, endPoint y: 334, distance: 434.1
click at [485, 334] on div "„Ich habe endlich keine Wasserflecken mehr auf meinen Armaturen – genial!“ – [P…" at bounding box center [761, 393] width 553 height 126
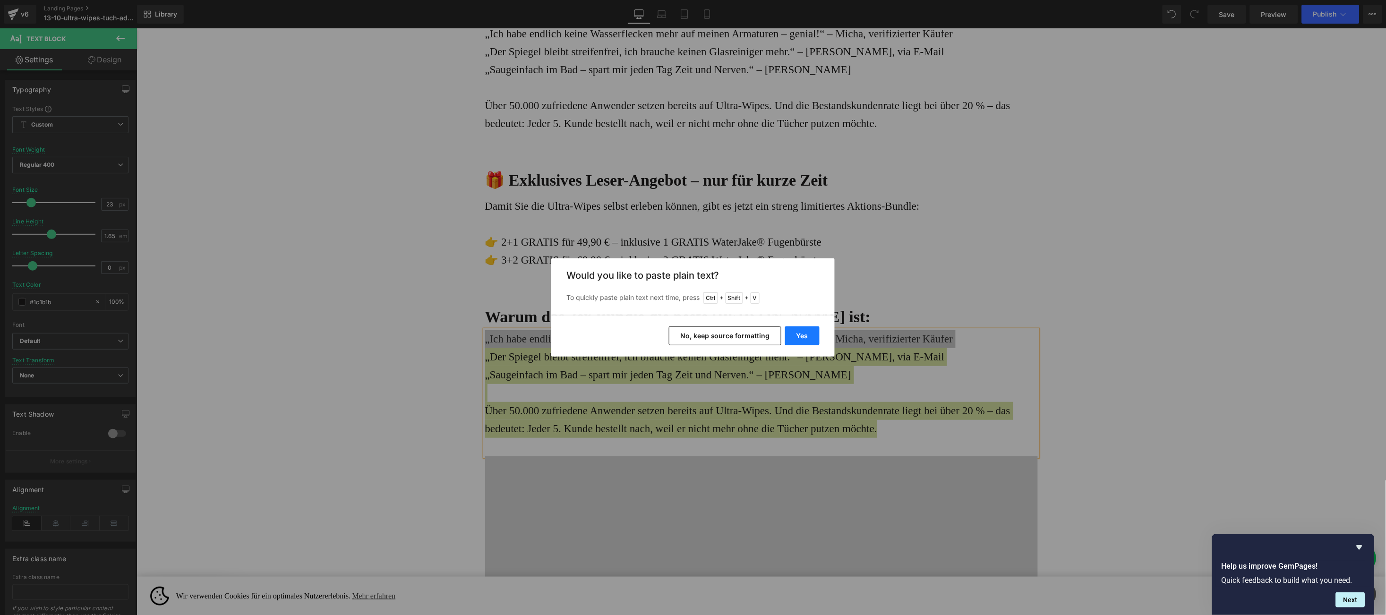
click at [807, 333] on button "Yes" at bounding box center [802, 336] width 34 height 19
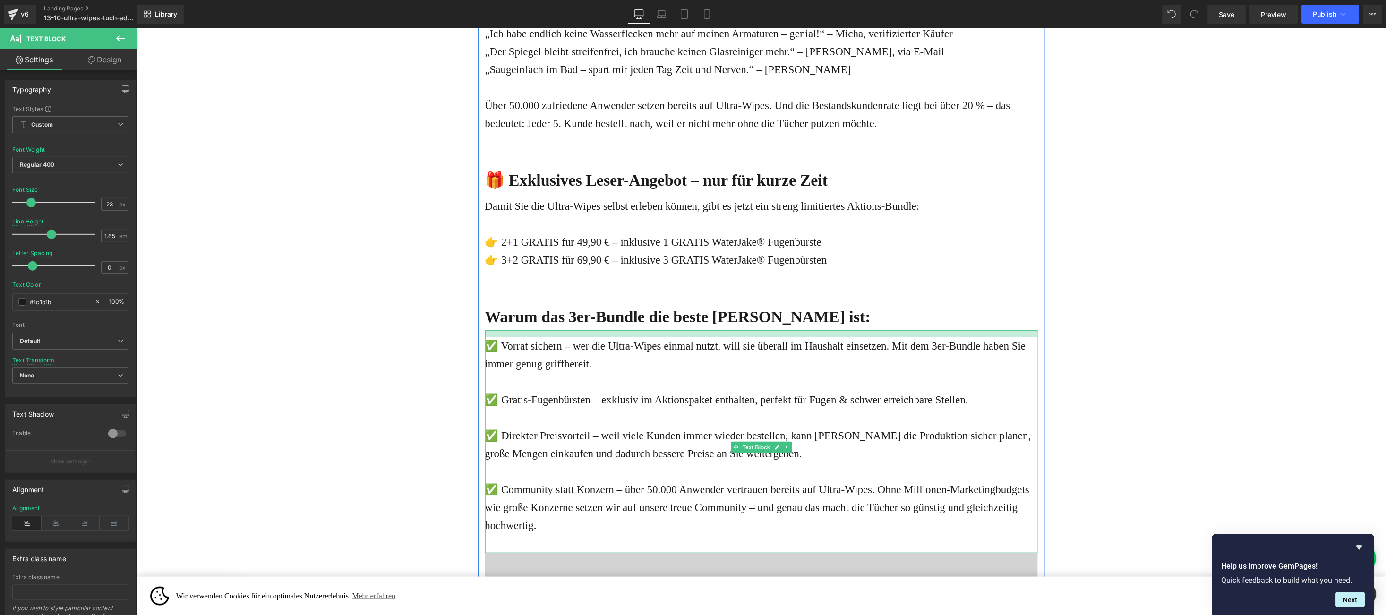
drag, startPoint x: 694, startPoint y: 330, endPoint x: 694, endPoint y: 337, distance: 7.1
click at [694, 337] on div at bounding box center [761, 333] width 553 height 7
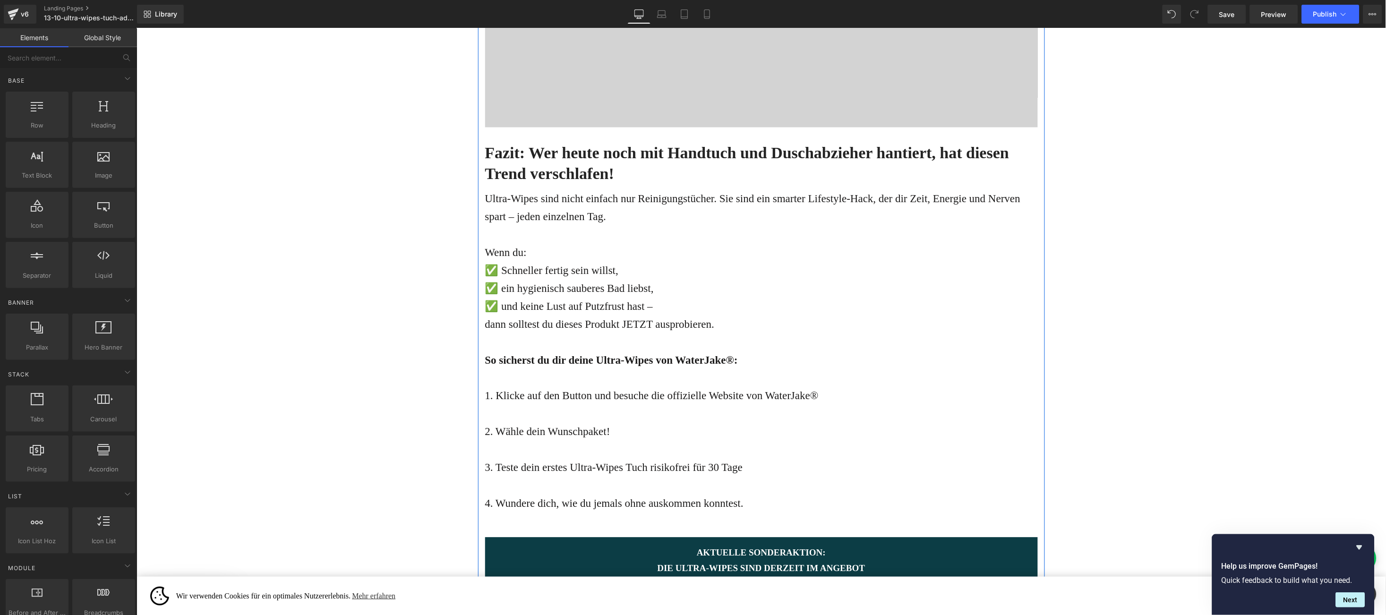
scroll to position [3531, 0]
click at [781, 156] on icon at bounding box center [783, 159] width 5 height 6
click at [776, 162] on icon at bounding box center [778, 159] width 5 height 6
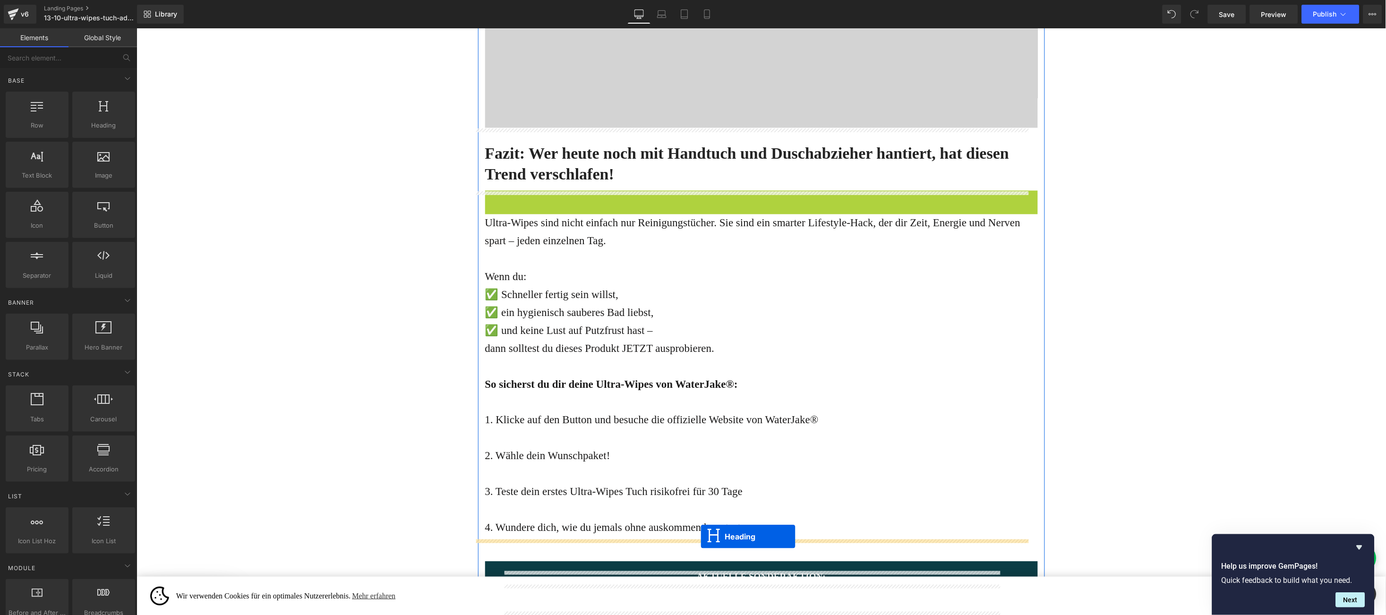
drag, startPoint x: 730, startPoint y: 222, endPoint x: 700, endPoint y: 536, distance: 316.1
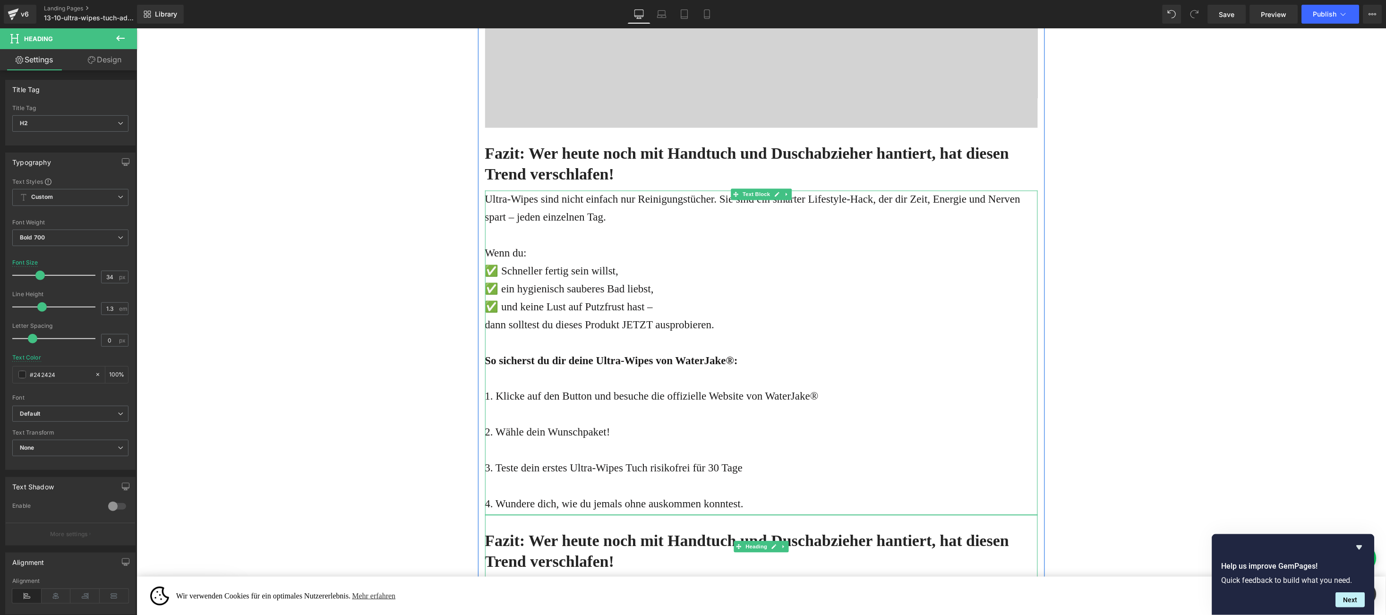
click at [759, 374] on p at bounding box center [761, 379] width 553 height 18
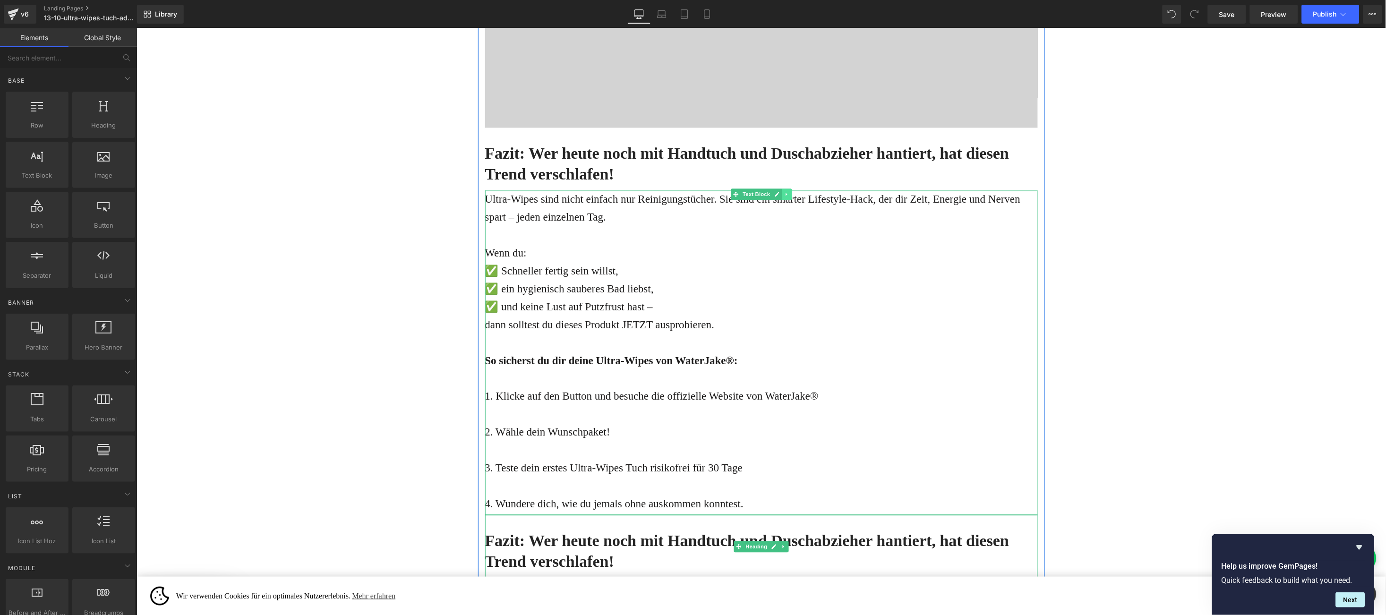
click at [784, 194] on icon at bounding box center [786, 194] width 5 height 6
click at [779, 197] on icon at bounding box center [781, 193] width 5 height 5
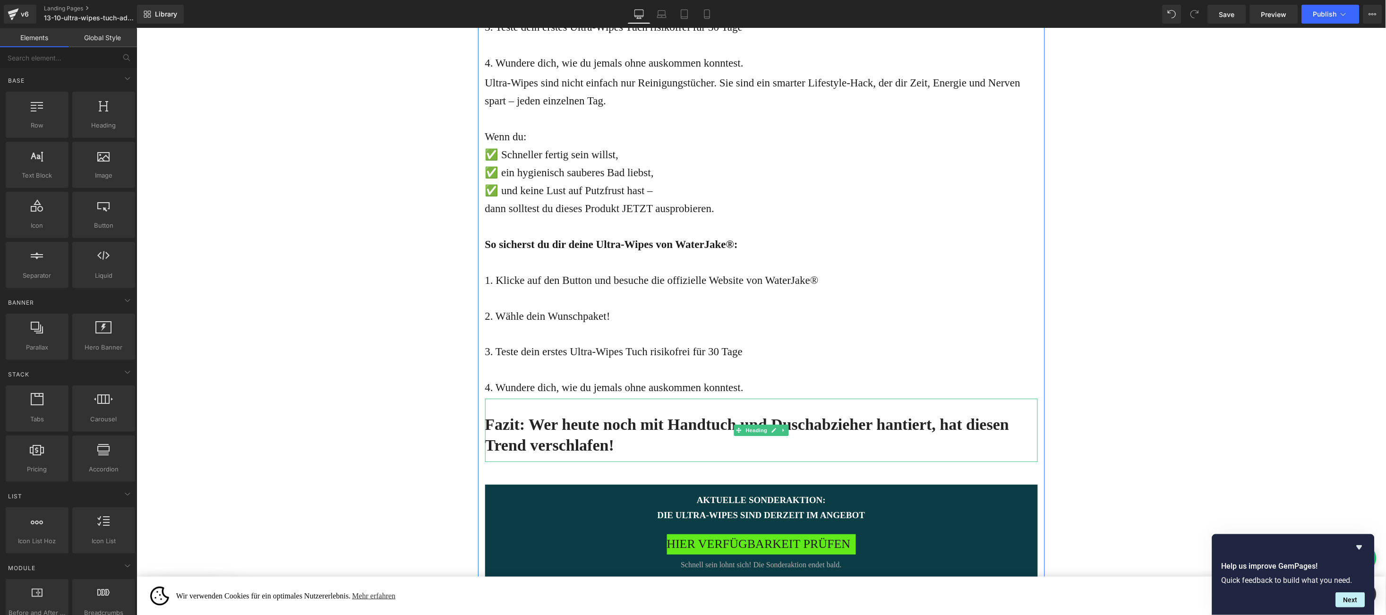
scroll to position [3982, 0]
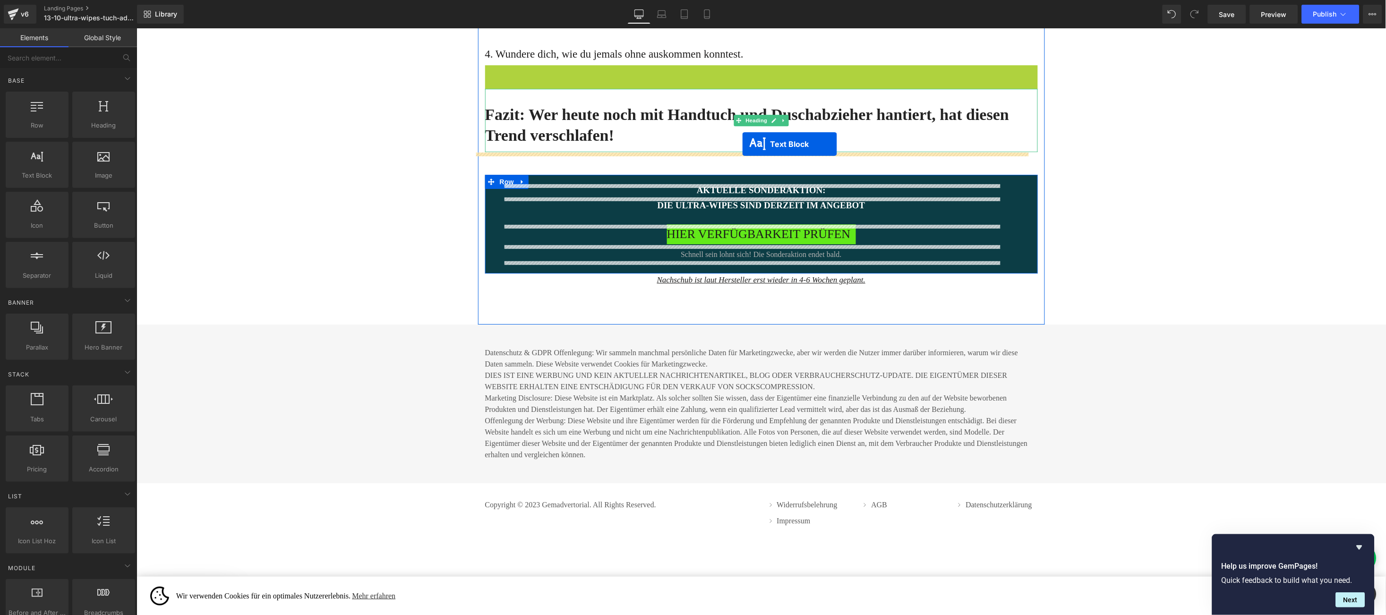
drag, startPoint x: 725, startPoint y: 71, endPoint x: 742, endPoint y: 144, distance: 74.7
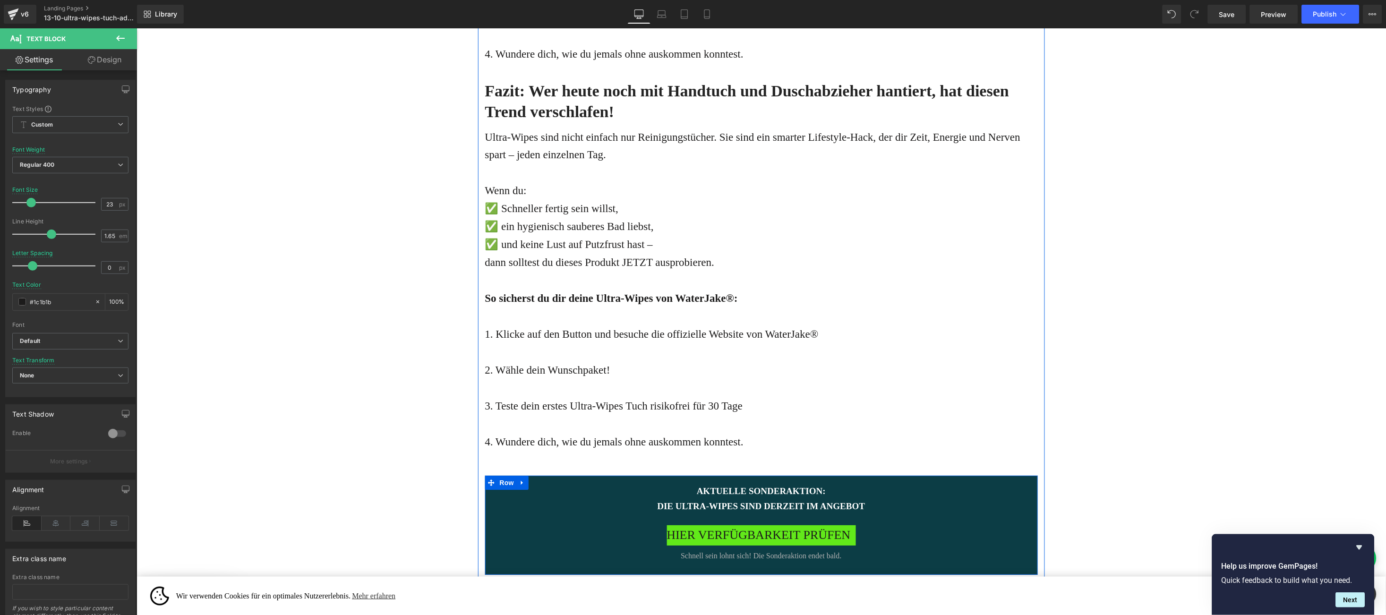
click at [578, 96] on h2 "Fazit: Wer heute noch mit Handtuch und Duschabzieher hantiert, hat diesen Trend…" at bounding box center [761, 101] width 553 height 42
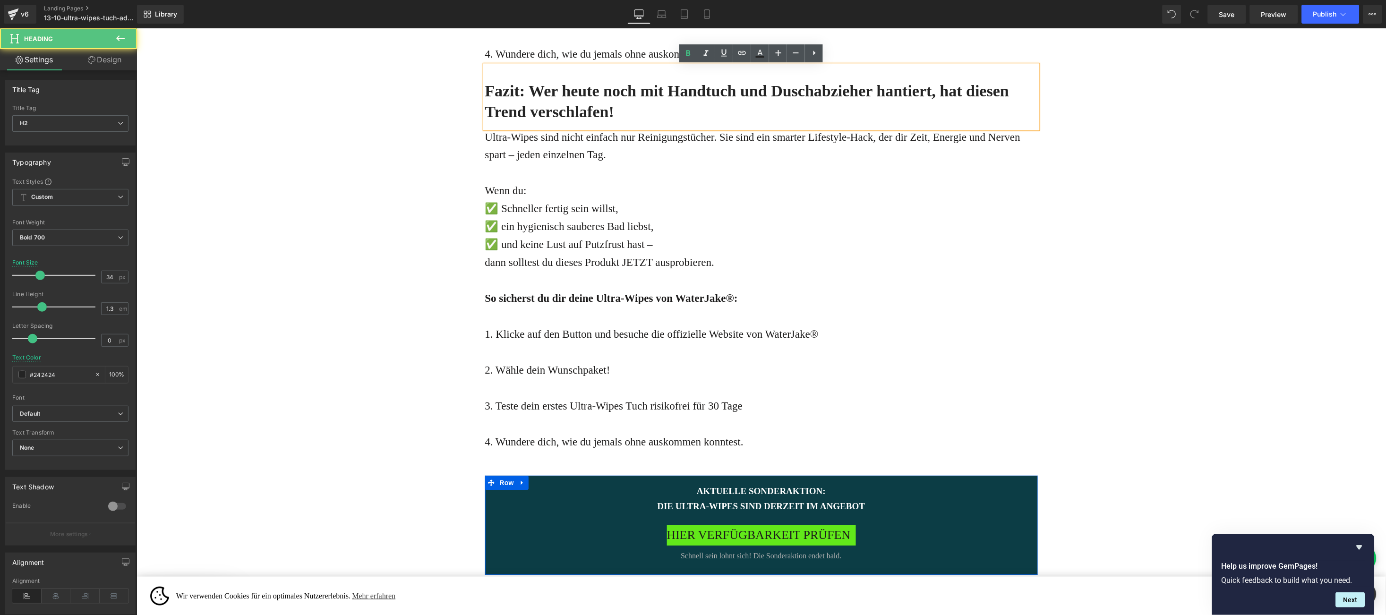
click at [625, 120] on h2 "Fazit: Wer heute noch mit Handtuch und Duschabzieher hantiert, hat diesen Trend…" at bounding box center [761, 101] width 553 height 42
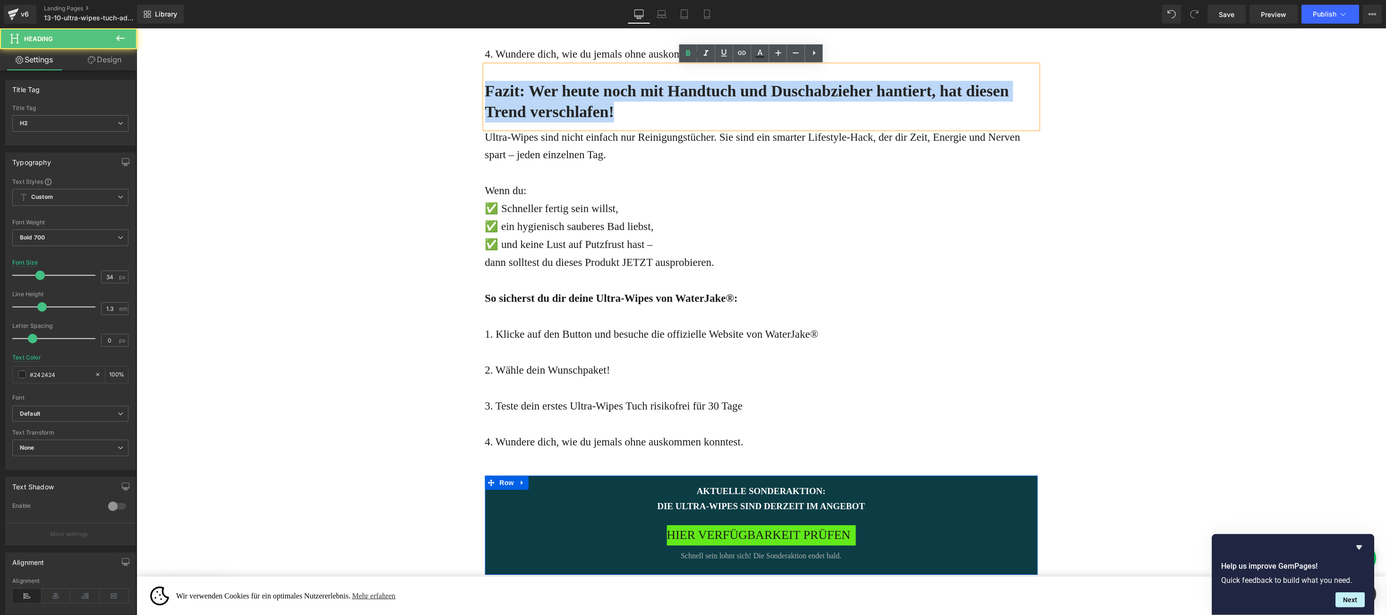
drag, startPoint x: 625, startPoint y: 120, endPoint x: 480, endPoint y: 82, distance: 150.5
click at [485, 82] on h2 "Fazit: Wer heute noch mit Handtuch und Duschabzieher hantiert, hat diesen Trend…" at bounding box center [761, 101] width 553 height 42
paste div
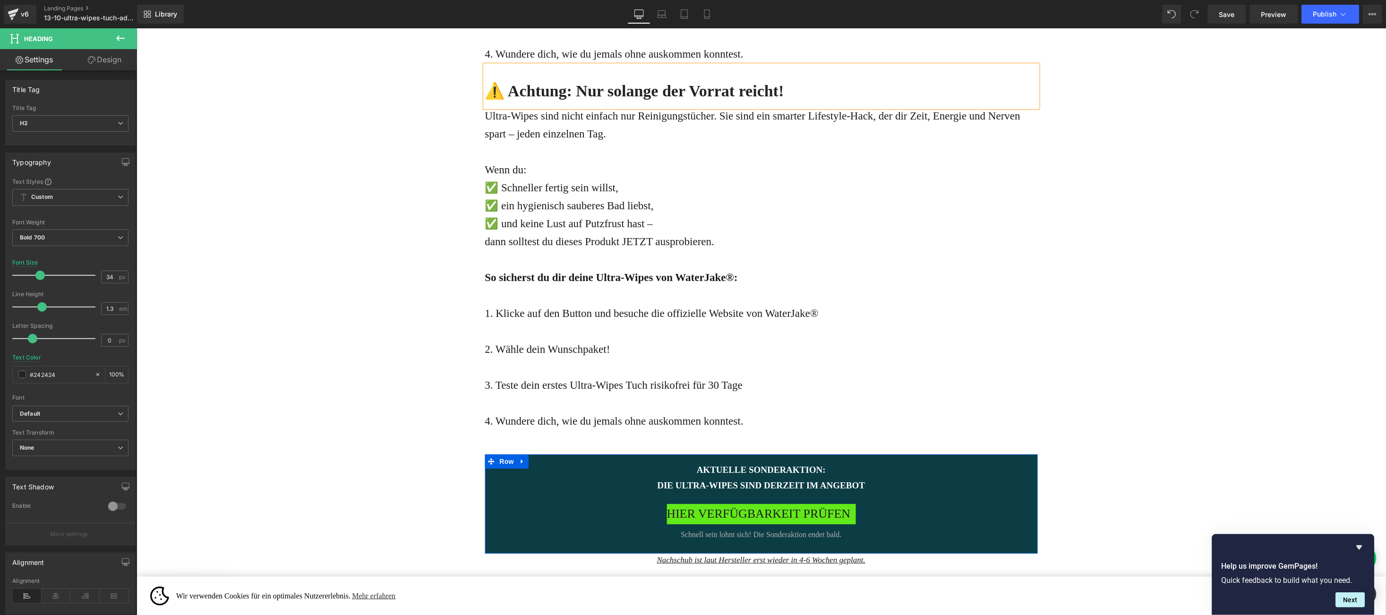
click at [740, 410] on p at bounding box center [761, 403] width 553 height 18
click at [762, 415] on p "4. Wundere dich, wie du jemals ohne auskommen konntest." at bounding box center [761, 421] width 553 height 18
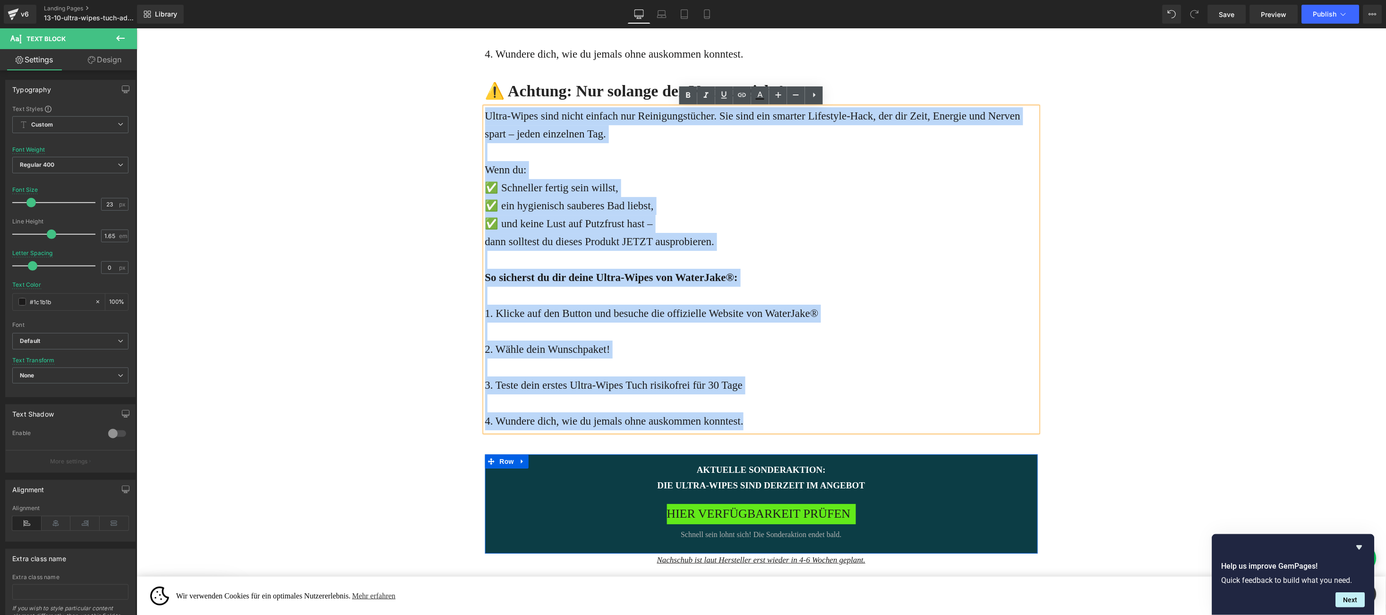
drag, startPoint x: 760, startPoint y: 417, endPoint x: 456, endPoint y: 120, distance: 425.0
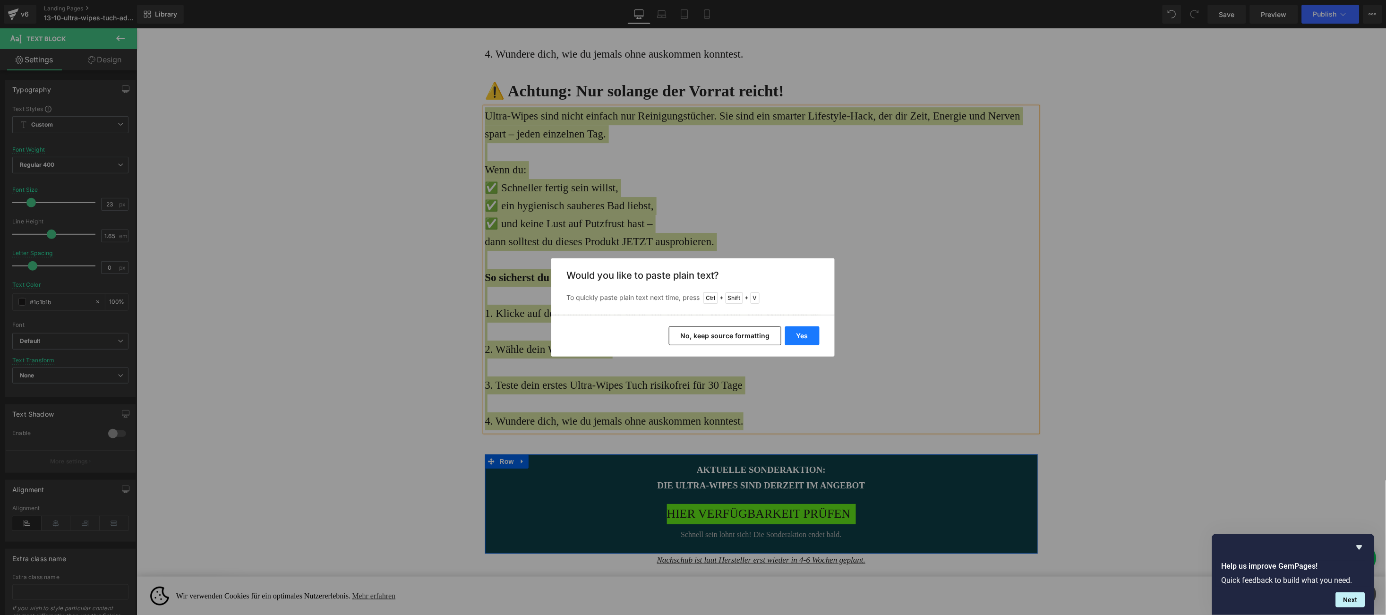
click at [801, 334] on button "Yes" at bounding box center [802, 336] width 34 height 19
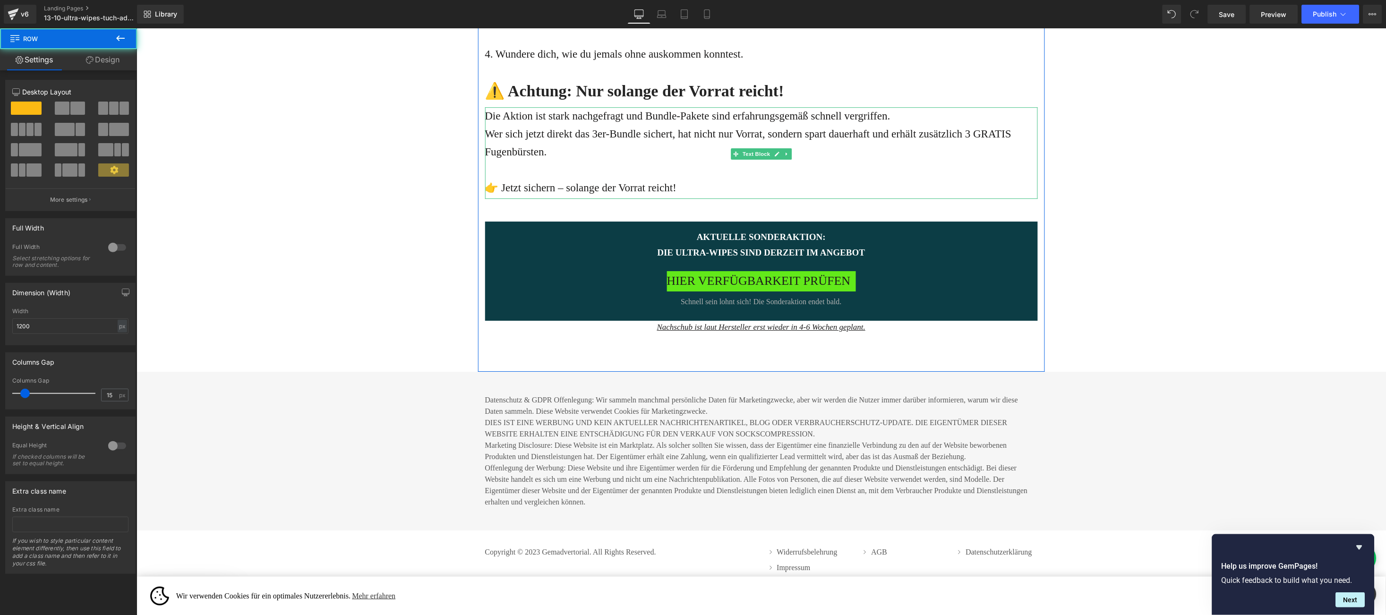
click at [739, 191] on p "👉 Jetzt sichern – solange der Vorrat reicht!" at bounding box center [761, 188] width 553 height 18
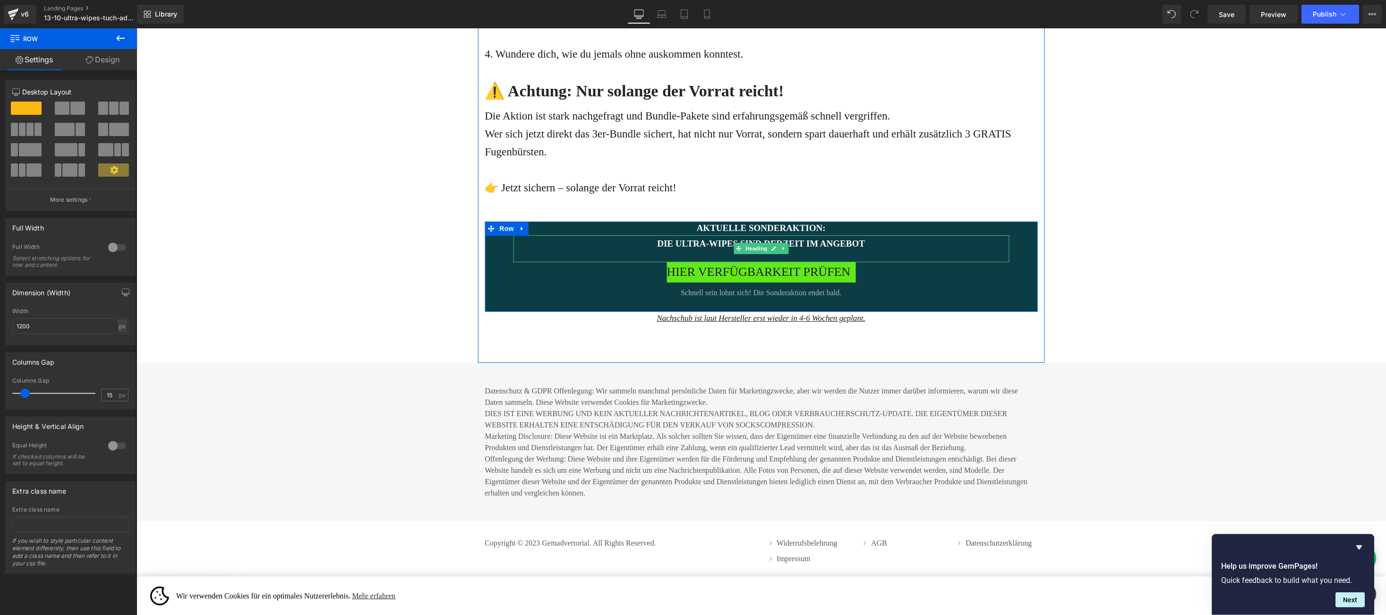
drag, startPoint x: 711, startPoint y: 222, endPoint x: 619, endPoint y: 190, distance: 97.9
click at [713, 245] on div "aktuelle sonderaktion: Heading Die ULTRA-WIPES SIND DERZEIT im angebot Heading …" at bounding box center [761, 266] width 553 height 90
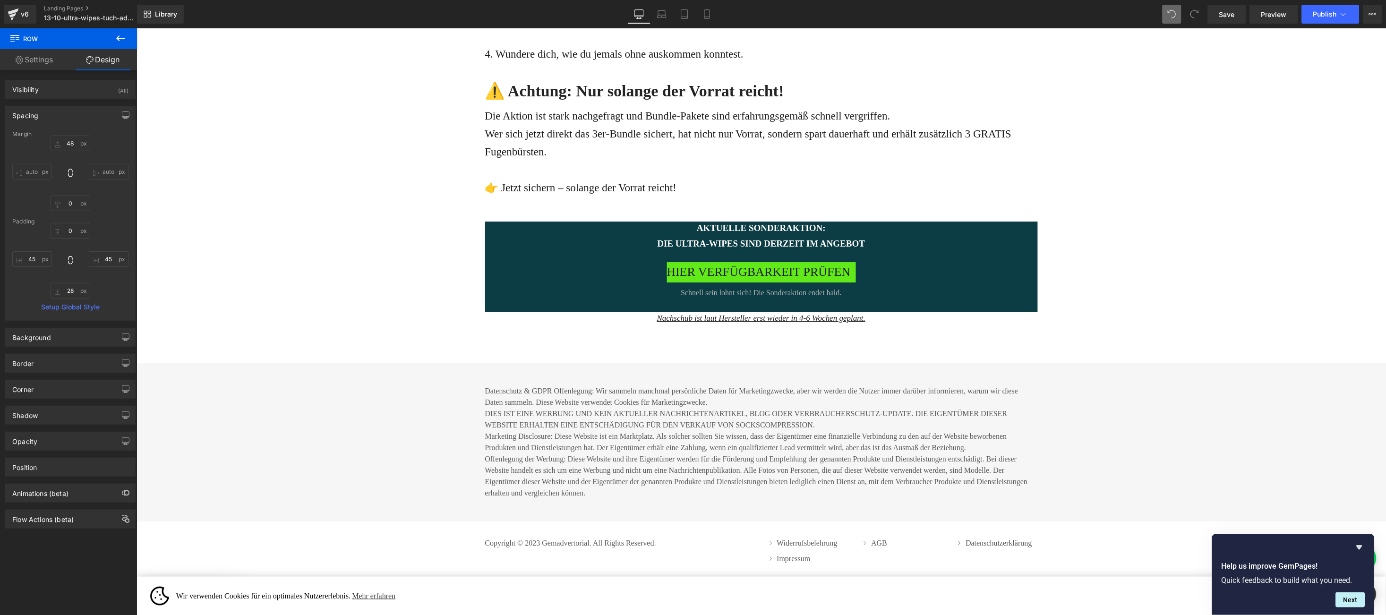
type input "48"
type input "0"
type input "45"
type input "28"
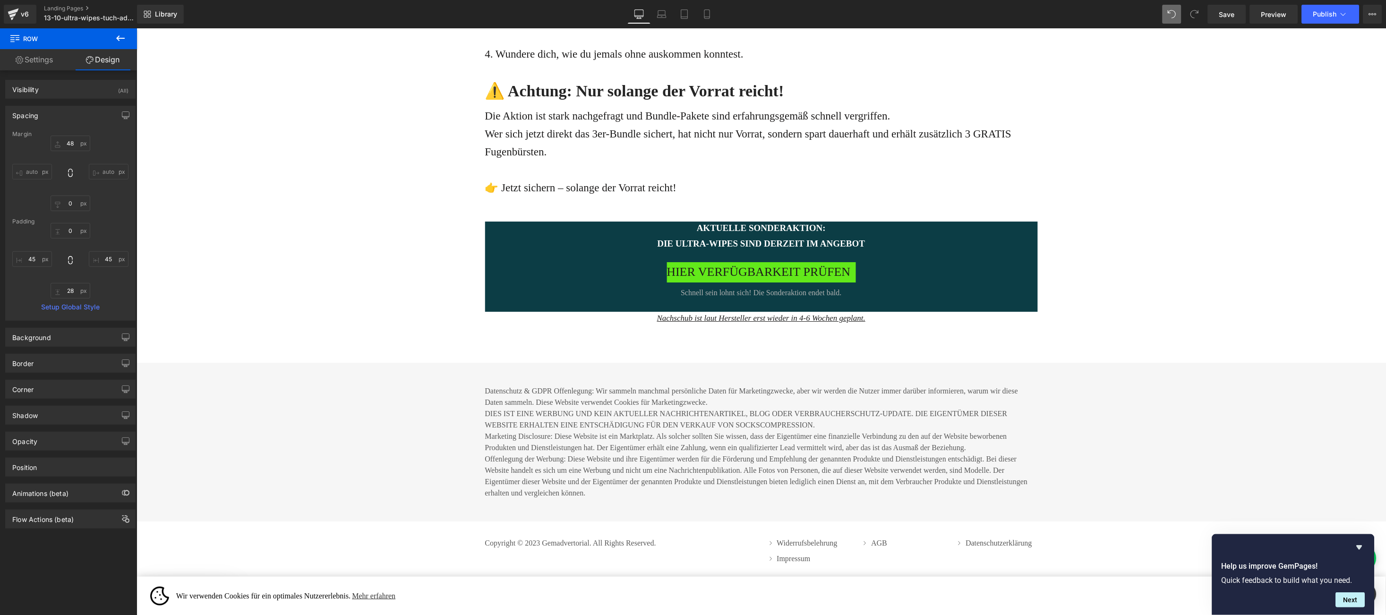
type input "45"
click at [826, 228] on h3 "aktuelle sonderaktion:" at bounding box center [761, 228] width 496 height 14
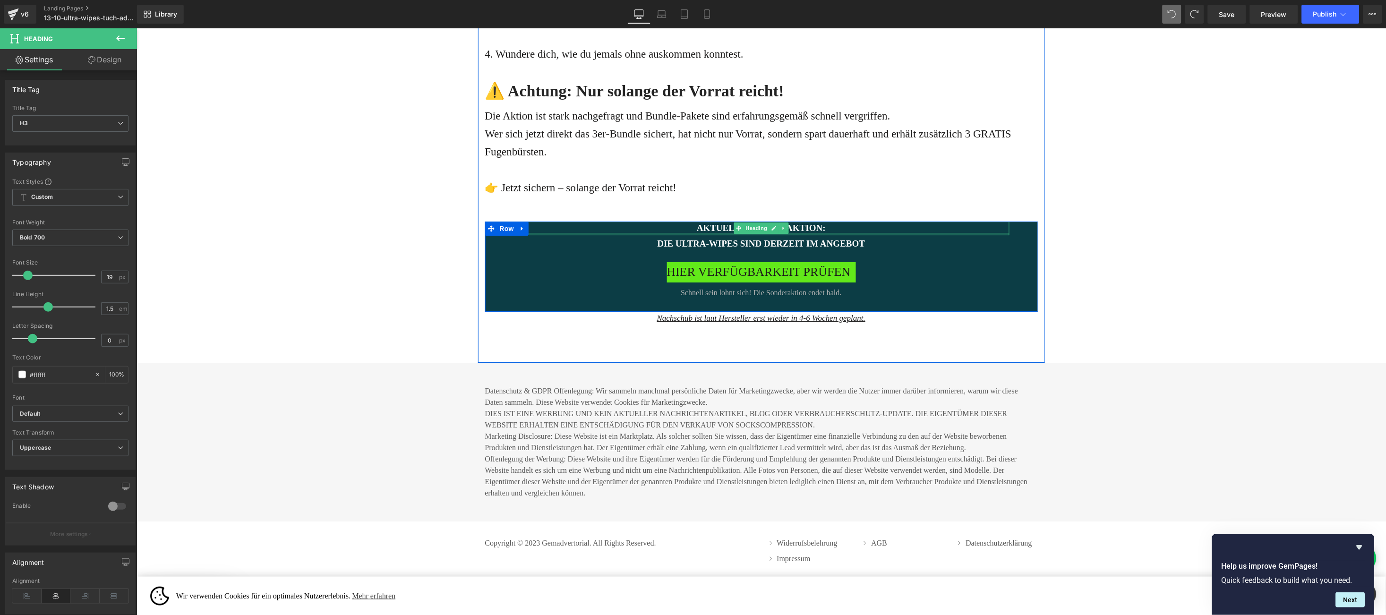
drag, startPoint x: 682, startPoint y: 232, endPoint x: 825, endPoint y: 243, distance: 143.1
click at [685, 230] on div "aktuelle sonderaktion: Heading" at bounding box center [761, 228] width 496 height 14
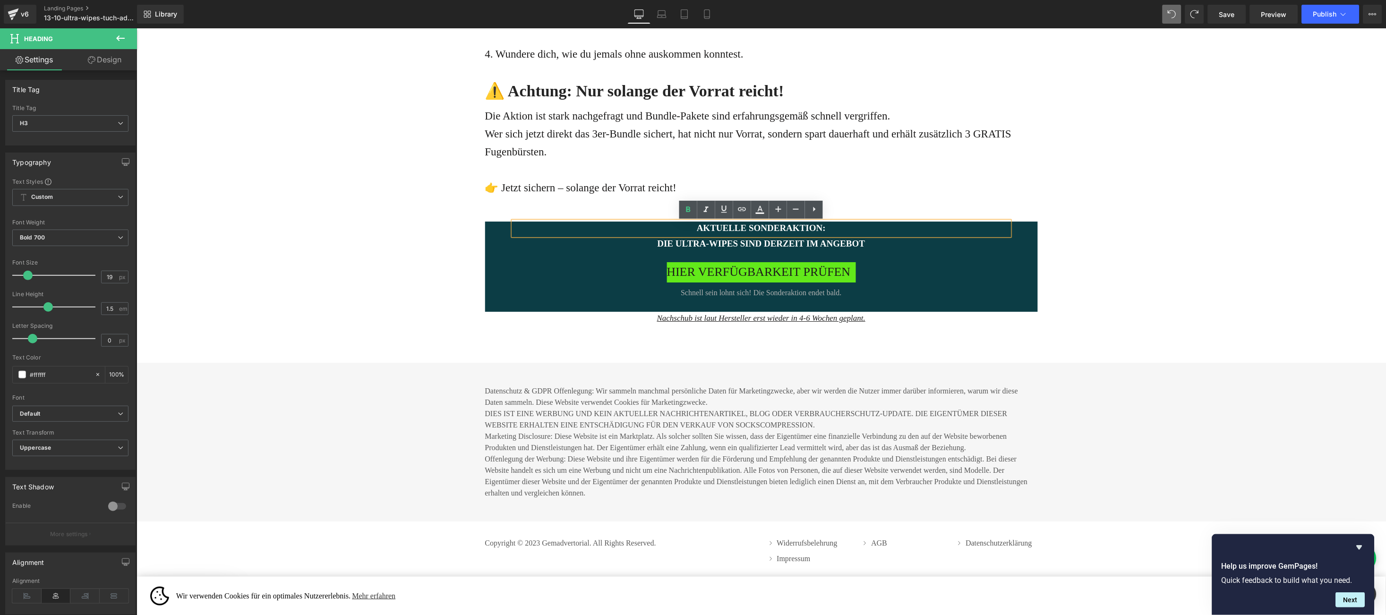
drag, startPoint x: 635, startPoint y: 221, endPoint x: 635, endPoint y: 232, distance: 10.9
click at [635, 232] on div "aktuelle sonderaktion:" at bounding box center [761, 228] width 496 height 14
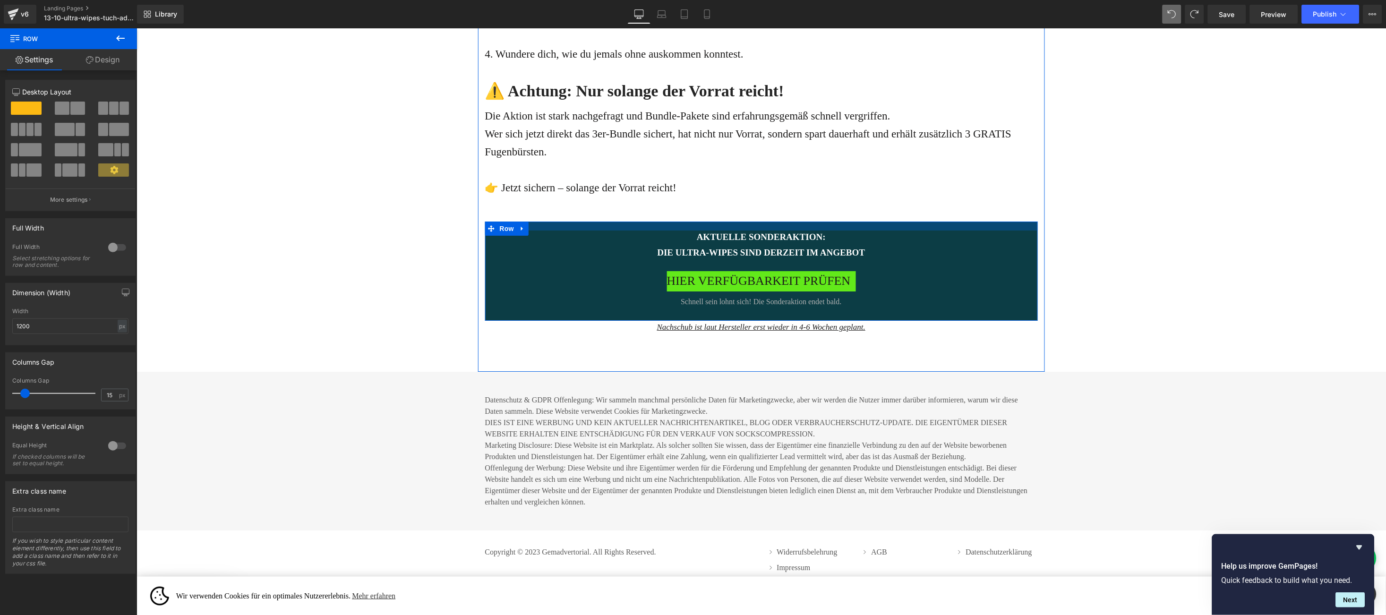
drag, startPoint x: 628, startPoint y: 222, endPoint x: 627, endPoint y: 230, distance: 8.6
click at [627, 230] on div at bounding box center [761, 225] width 553 height 9
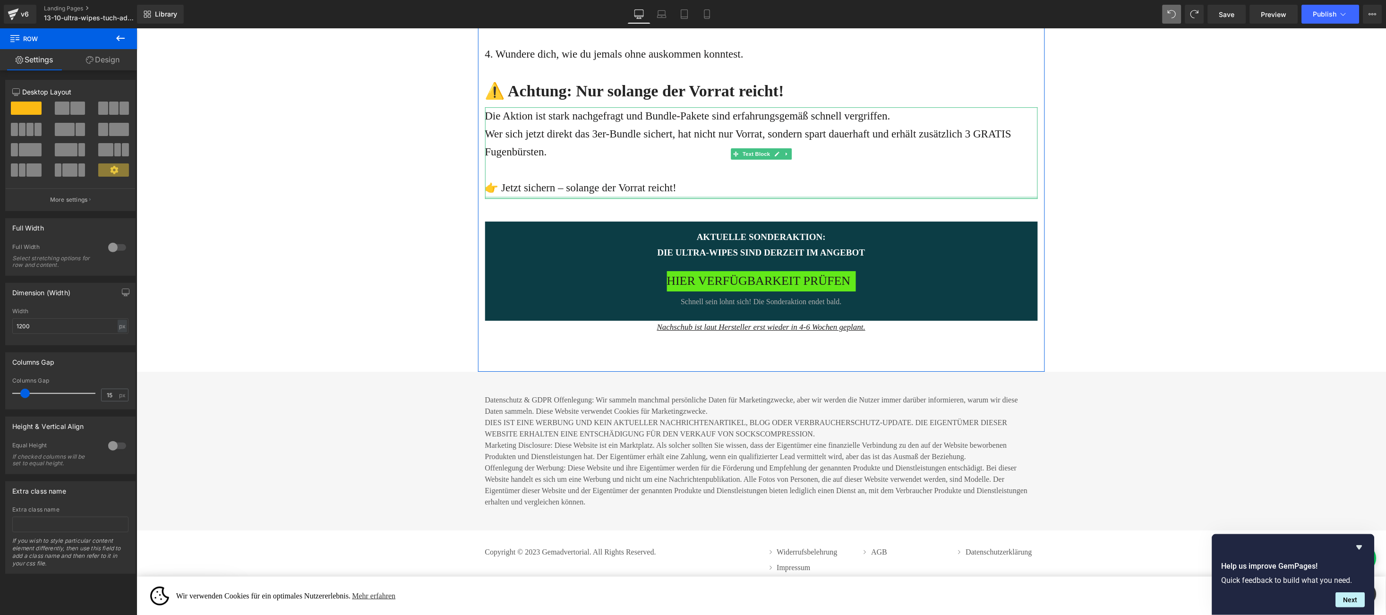
click at [681, 196] on p "👉 Jetzt sichern – solange der Vorrat reicht!" at bounding box center [761, 188] width 553 height 18
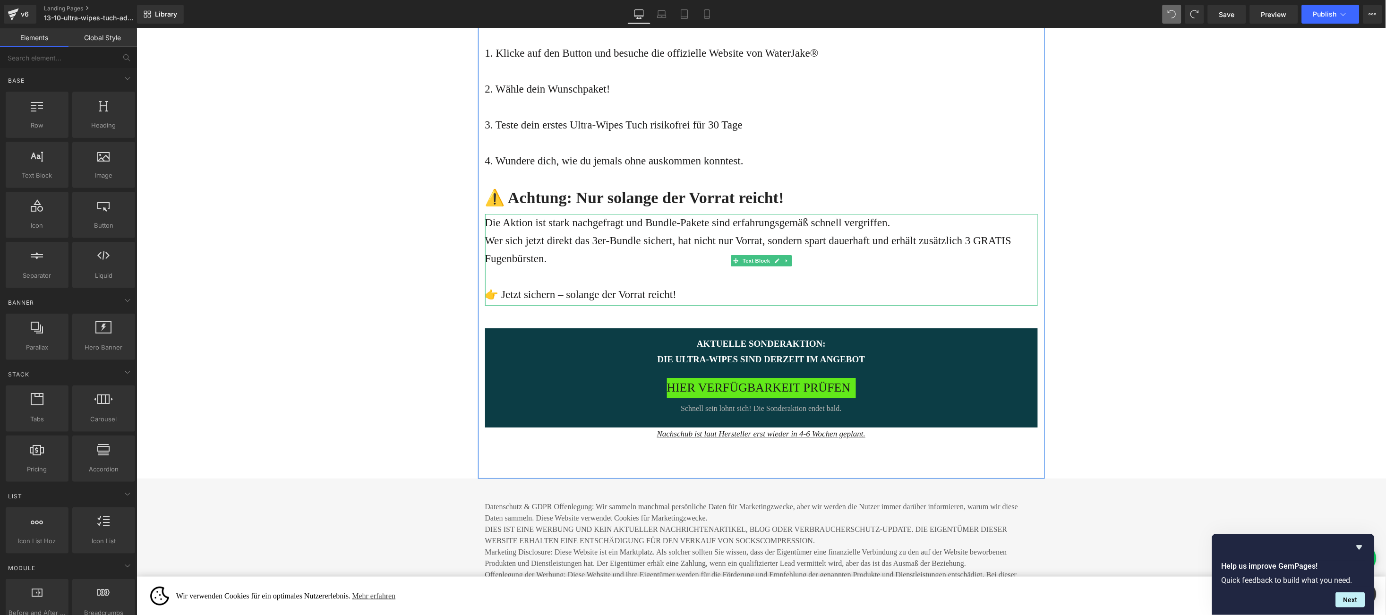
scroll to position [3839, 0]
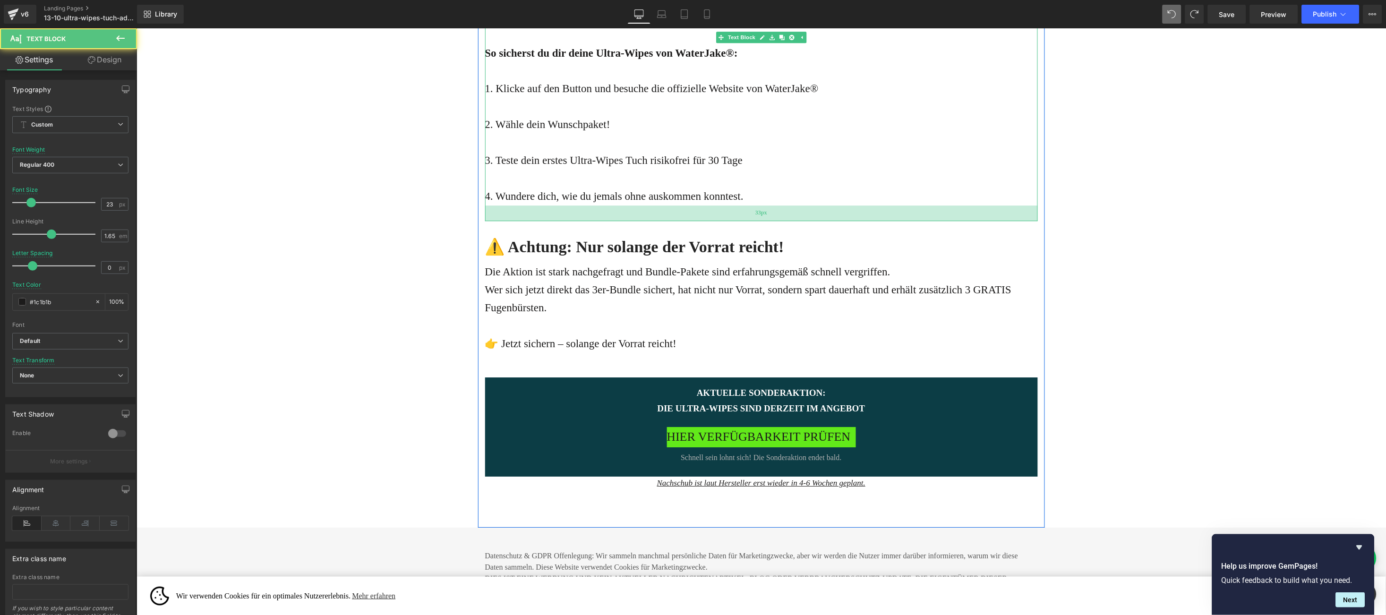
drag, startPoint x: 736, startPoint y: 205, endPoint x: 739, endPoint y: 219, distance: 13.9
click at [739, 219] on div "33px" at bounding box center [761, 213] width 553 height 16
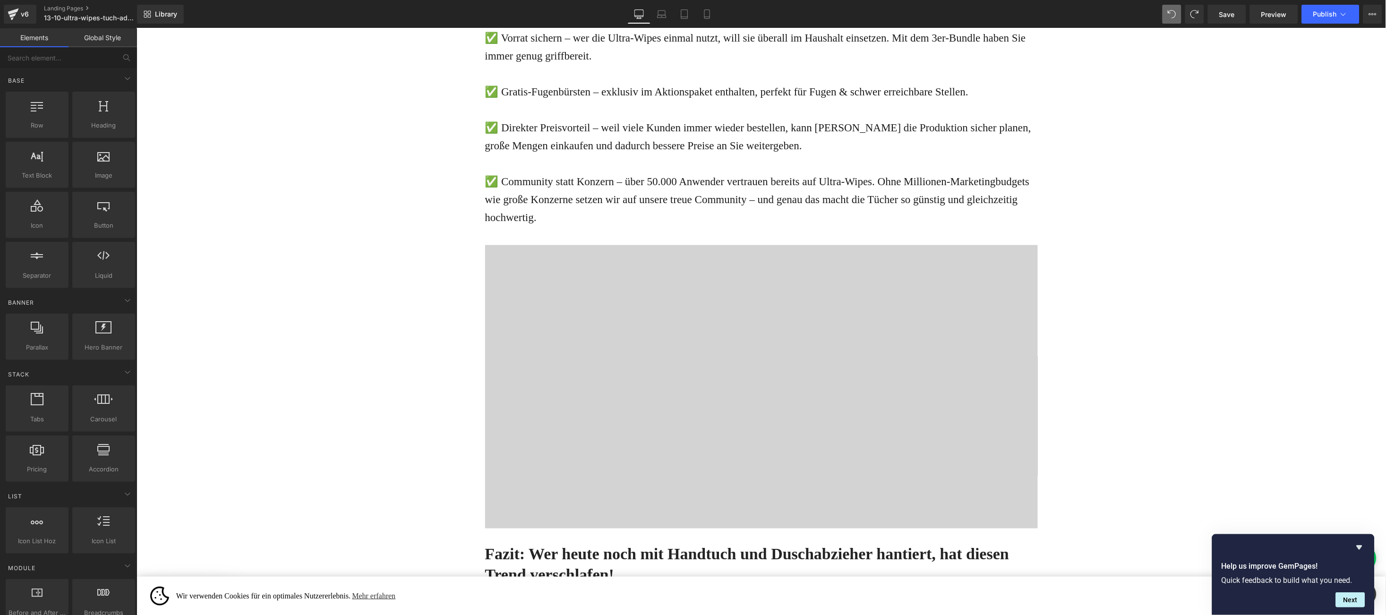
scroll to position [2847, 0]
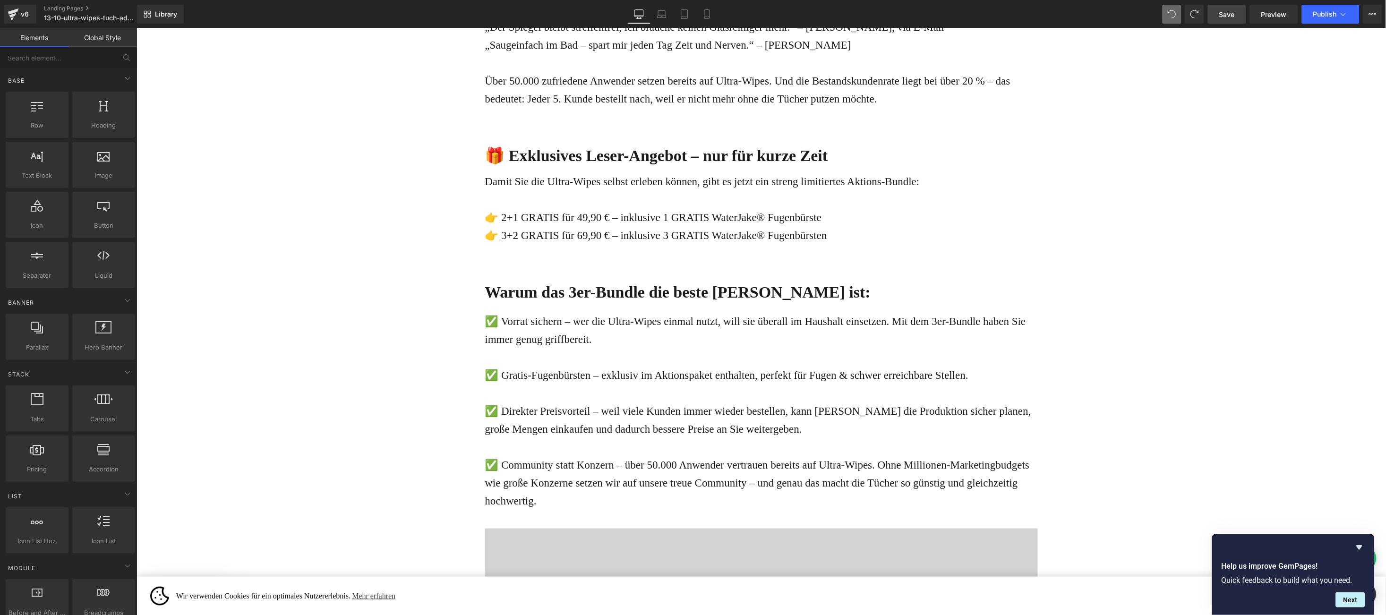
click at [1235, 17] on span "Save" at bounding box center [1228, 14] width 16 height 10
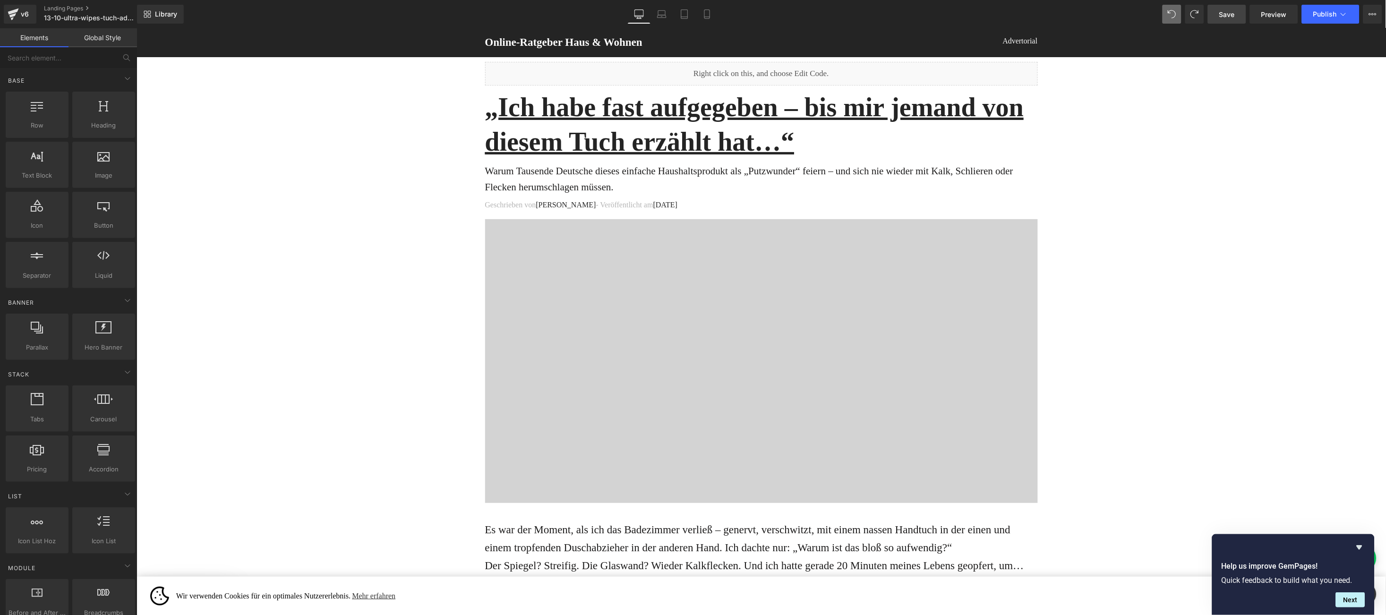
scroll to position [0, 0]
click at [1233, 15] on span "Save" at bounding box center [1228, 14] width 16 height 10
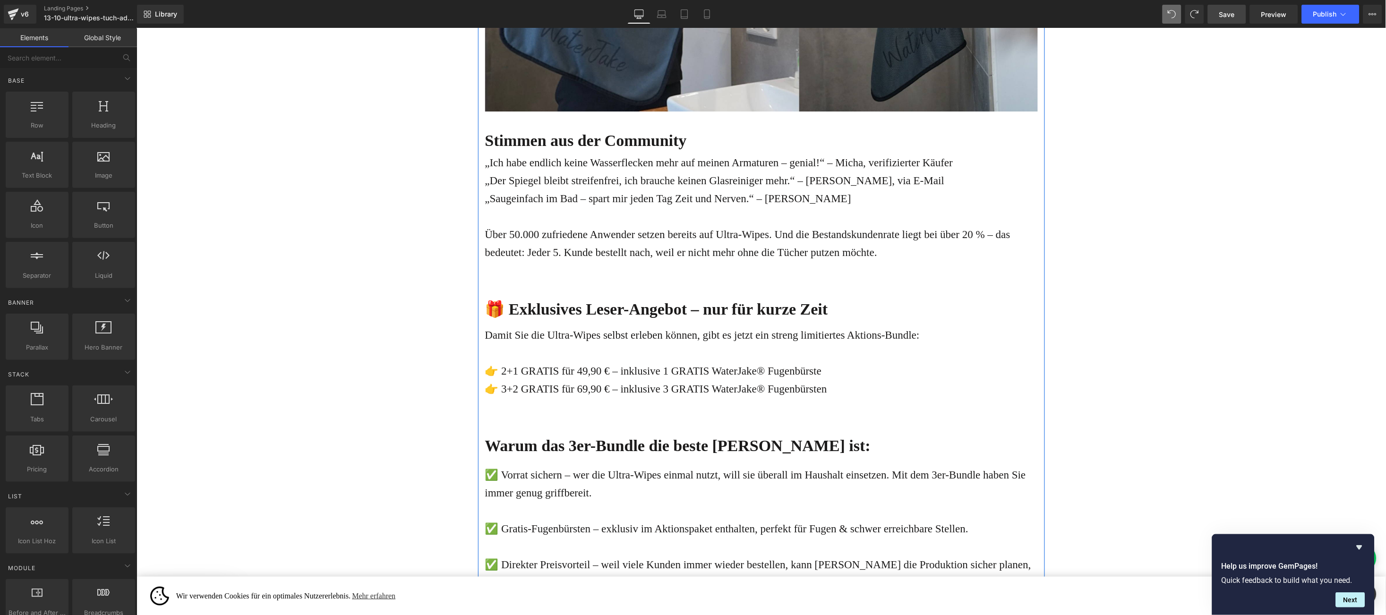
scroll to position [2977, 0]
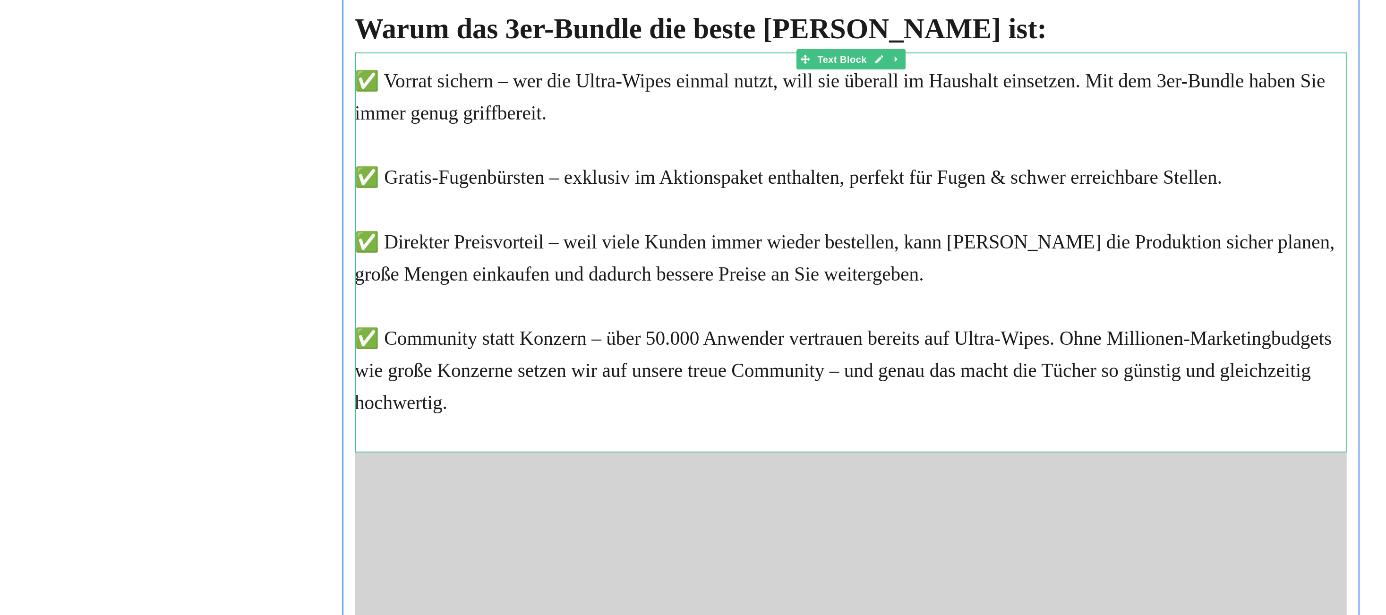
click at [101, 0] on div "✅ Vorrat sichern – wer die Ultra-Wipes einmal nutzt, will sie überall im Hausha…" at bounding box center [355, 47] width 553 height 223
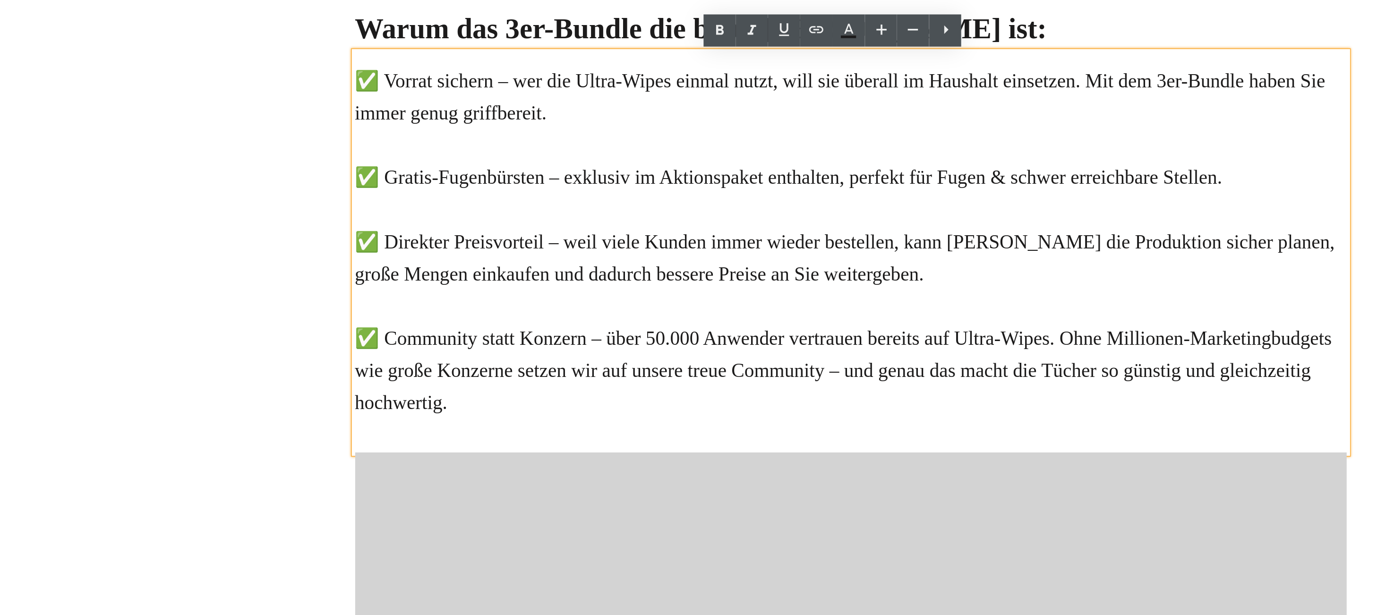
click at [101, 0] on div "✅ Vorrat sichern – wer die Ultra-Wipes einmal nutzt, will sie überall im Hausha…" at bounding box center [355, 47] width 553 height 223
drag, startPoint x: 101, startPoint y: -47, endPoint x: 125, endPoint y: -49, distance: 24.6
click at [125, 0] on div "✅ Vorrat sichern – wer die Ultra-Wipes einmal nutzt, will sie überall im Hausha…" at bounding box center [355, 47] width 553 height 223
click at [690, 165] on icon at bounding box center [688, 163] width 11 height 11
click at [98, 2] on div "✅ Gratis-Fugenbürsten – exklusiv im Aktionspaket enthalten, perfekt für Fugen &…" at bounding box center [355, 6] width 553 height 18
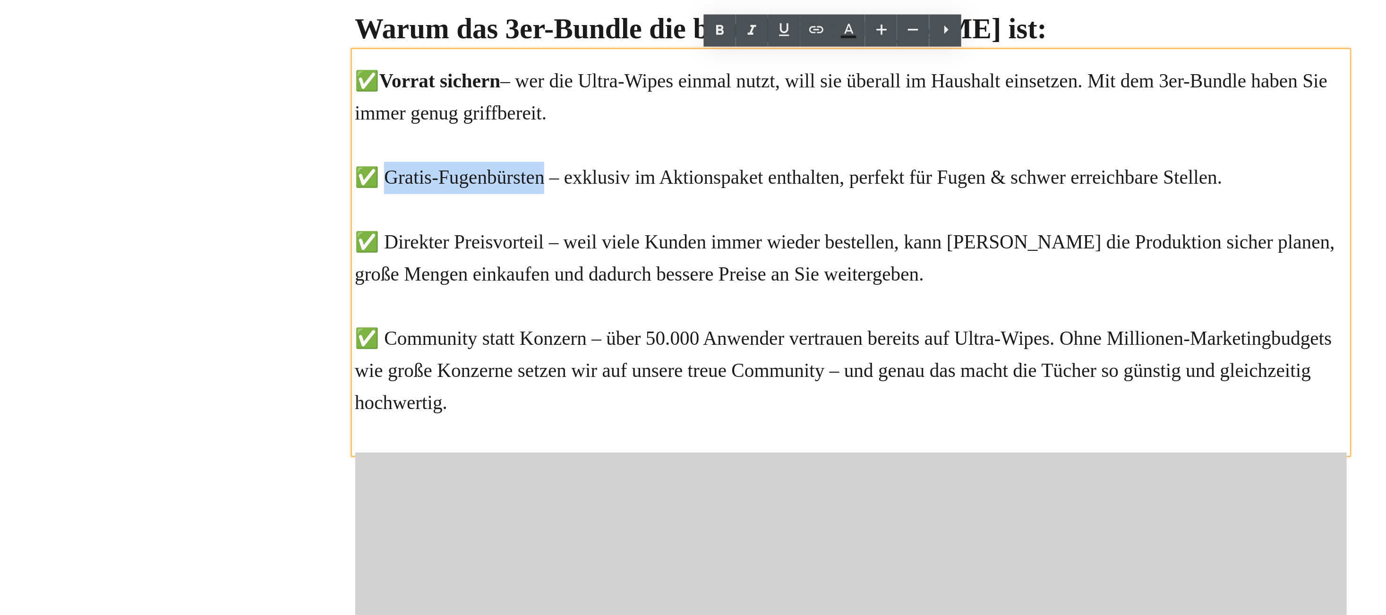
drag, startPoint x: 98, startPoint y: 2, endPoint x: 122, endPoint y: 5, distance: 24.7
click at [122, 5] on div "✅ Gratis-Fugenbürsten – exklusiv im Aktionspaket enthalten, perfekt für Fugen &…" at bounding box center [355, 6] width 553 height 18
drag, startPoint x: 687, startPoint y: 166, endPoint x: 536, endPoint y: 161, distance: 150.8
click at [687, 165] on icon at bounding box center [689, 164] width 4 height 6
click at [112, 43] on div "✅ Direkter Preisvorteil – weil viele Kunden immer wieder bestellen, kann [PERSO…" at bounding box center [355, 51] width 553 height 36
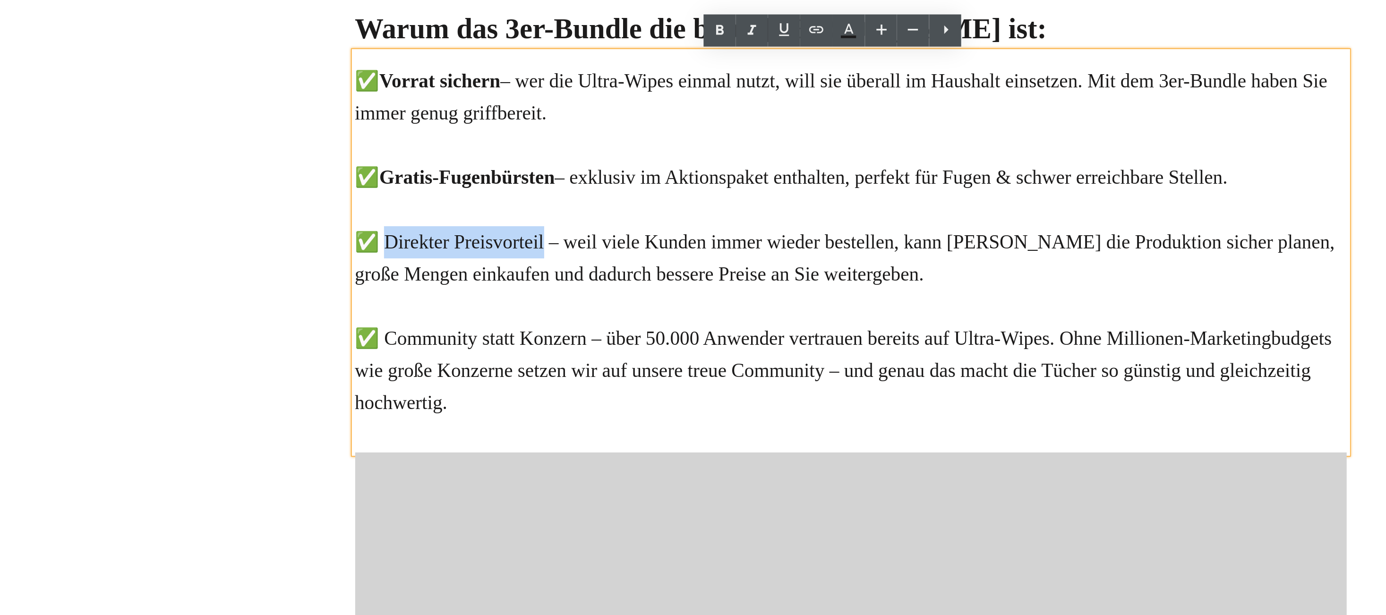
drag, startPoint x: 112, startPoint y: 43, endPoint x: 136, endPoint y: 41, distance: 23.8
click at [136, 41] on div "✅ Direkter Preisvorteil – weil viele Kunden immer wieder bestellen, kann [PERSO…" at bounding box center [355, 51] width 553 height 36
click at [688, 163] on icon at bounding box center [689, 164] width 4 height 6
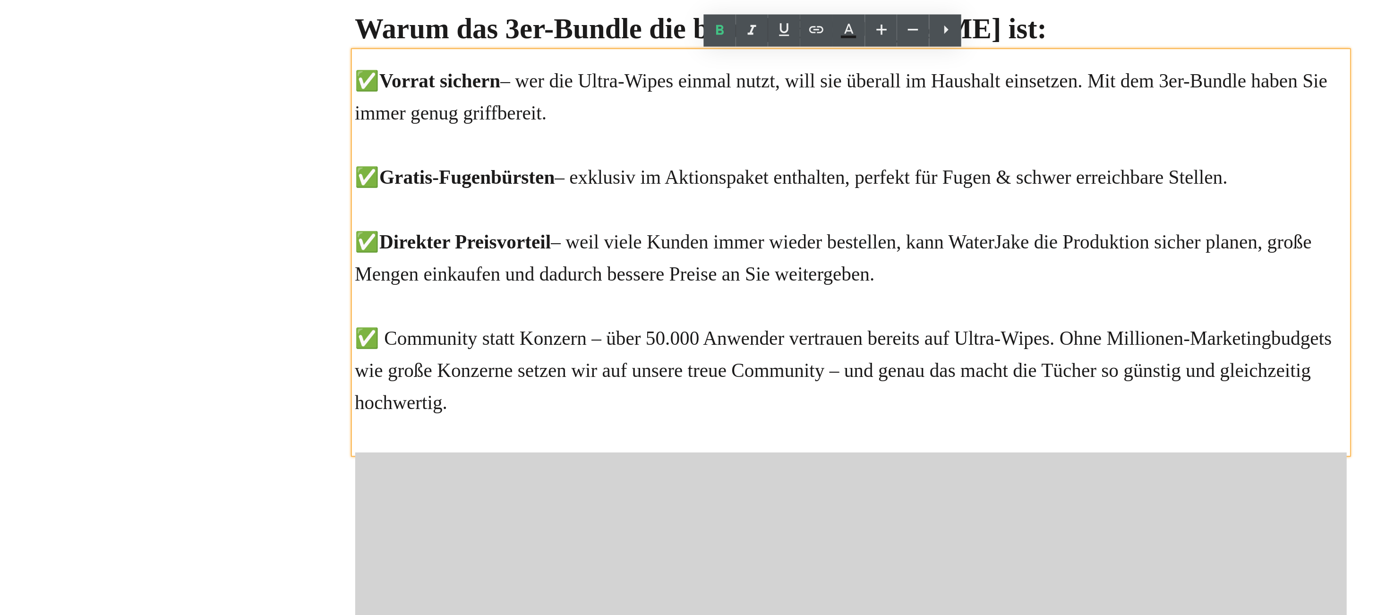
click at [122, 93] on div "✅ Community statt Konzern – über 50.000 Anwender vertrauen bereits auf Ultra-Wi…" at bounding box center [355, 113] width 553 height 54
drag, startPoint x: 122, startPoint y: 93, endPoint x: 172, endPoint y: 97, distance: 49.8
click at [172, 97] on div "✅ Community statt Konzern – über 50.000 Anwender vertrauen bereits auf Ultra-Wi…" at bounding box center [355, 113] width 553 height 54
click at [688, 163] on icon at bounding box center [689, 164] width 4 height 6
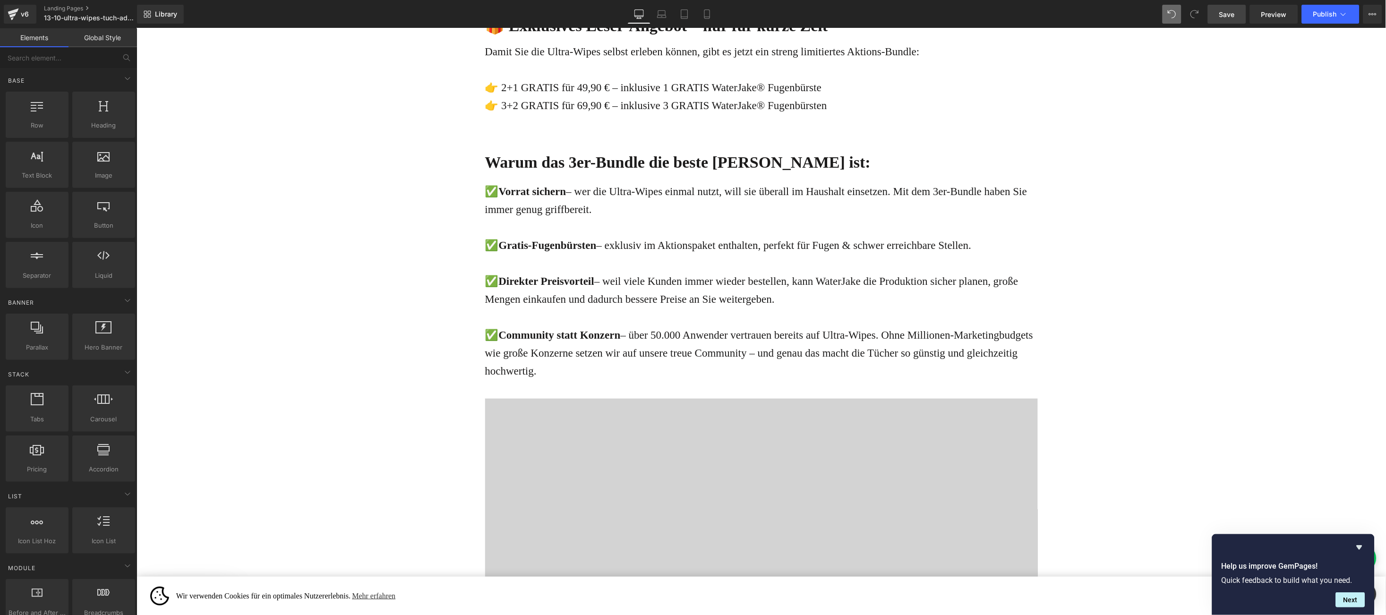
click at [1235, 11] on span "Save" at bounding box center [1228, 14] width 16 height 10
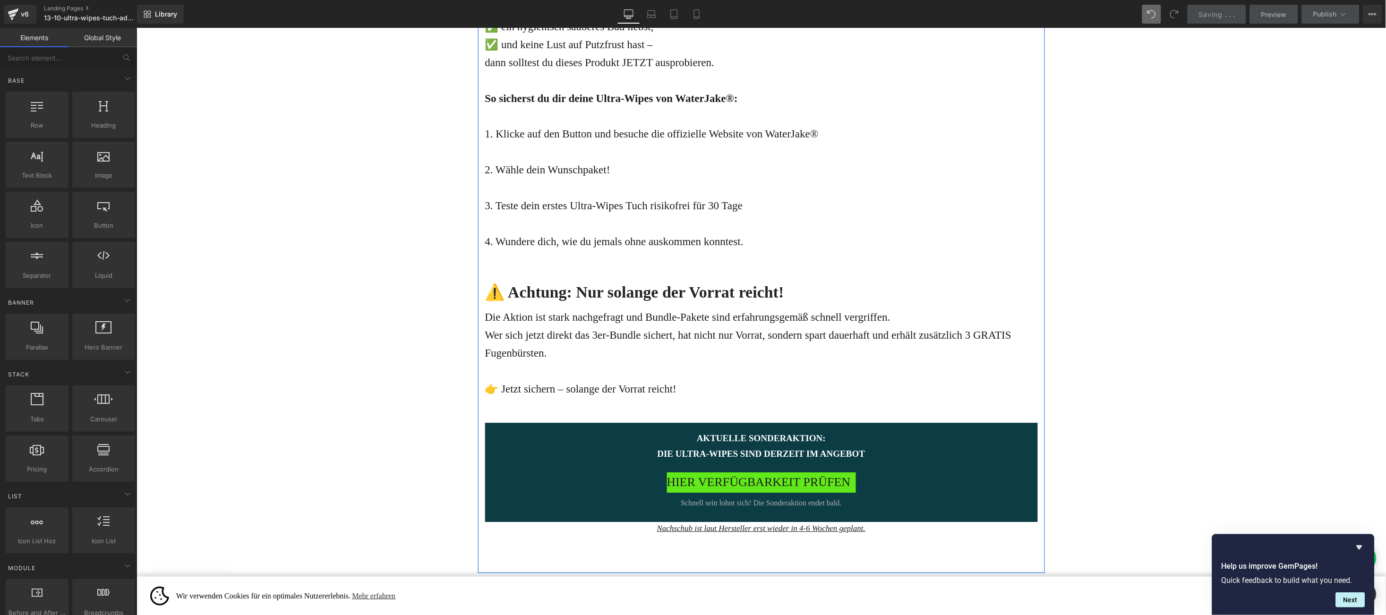
scroll to position [3827, 0]
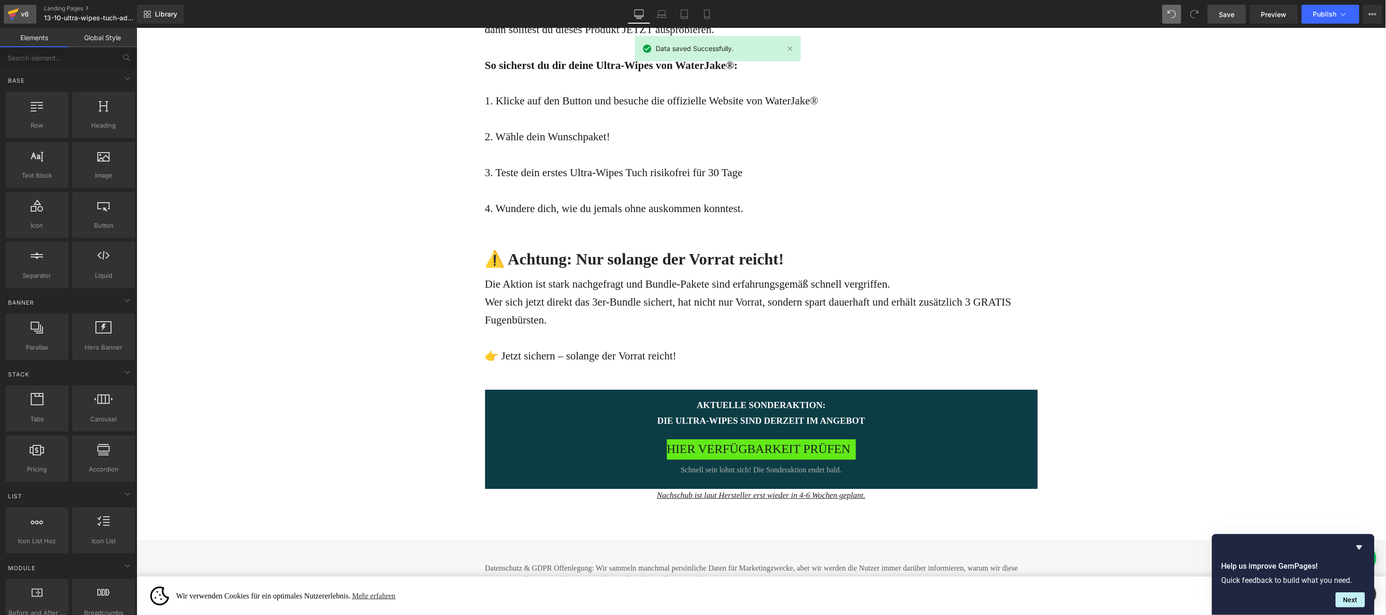
click at [21, 13] on div "v6" at bounding box center [25, 14] width 12 height 12
